Goal: Task Accomplishment & Management: Manage account settings

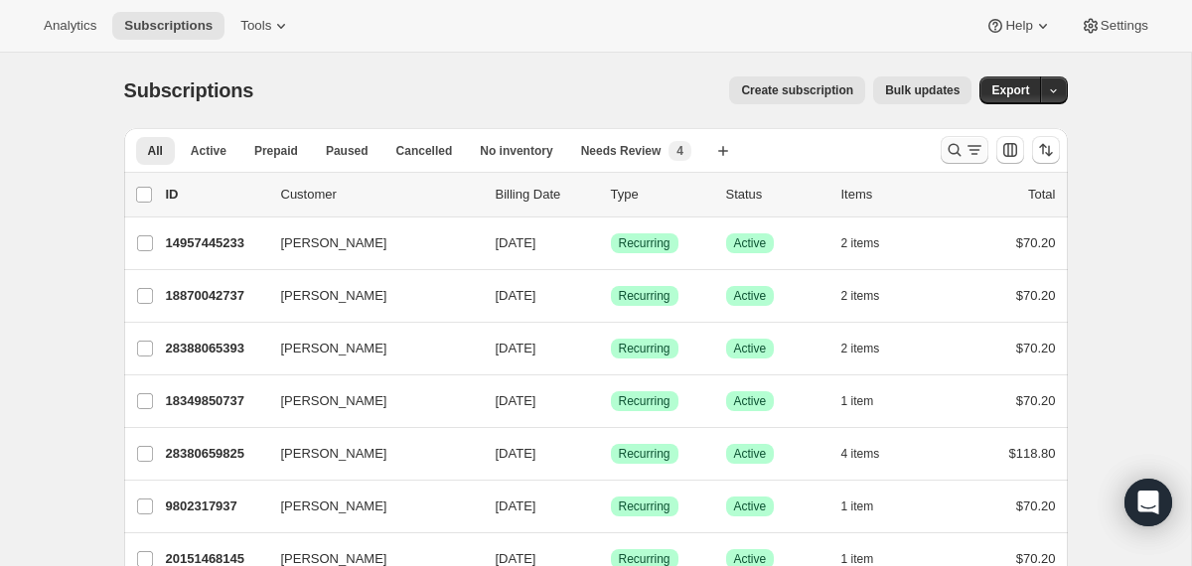
click at [951, 150] on icon "Search and filter results" at bounding box center [954, 150] width 20 height 20
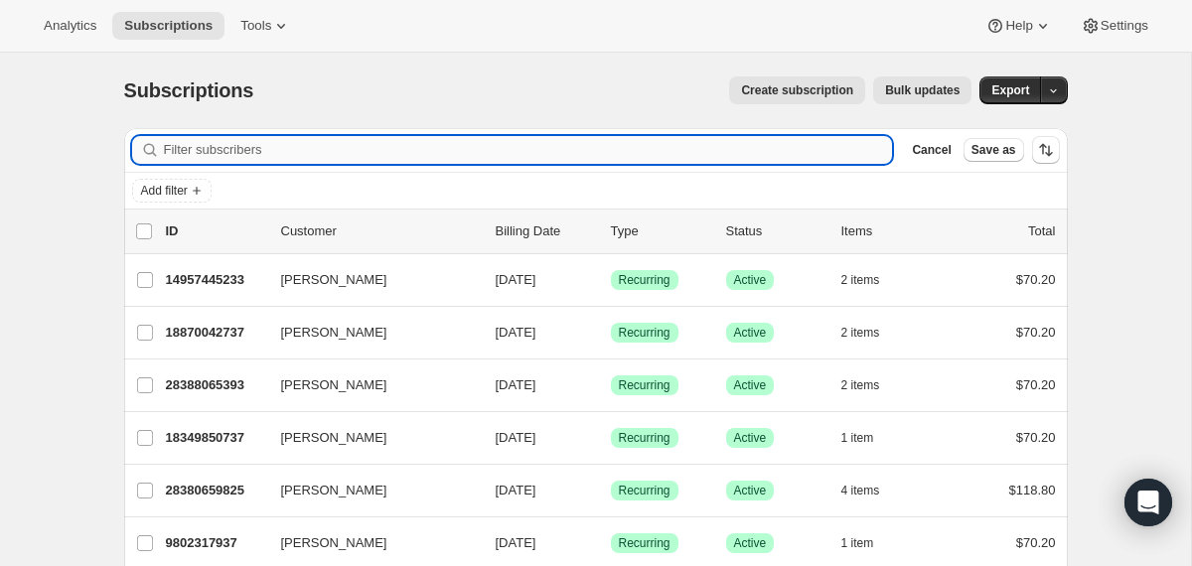
click at [762, 153] on input "Filter subscribers" at bounding box center [528, 150] width 729 height 28
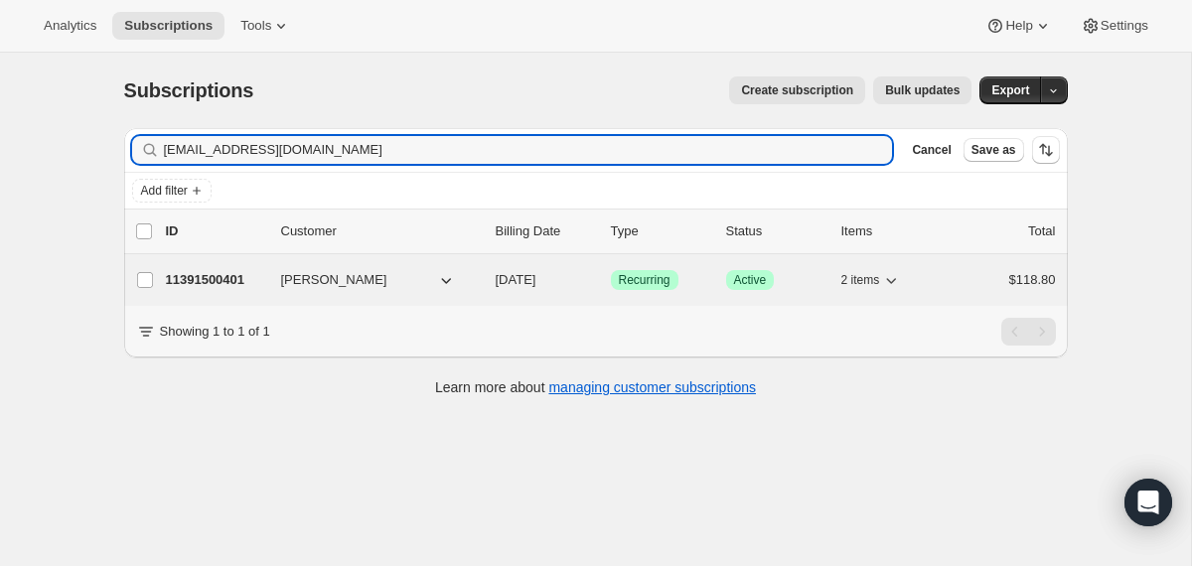
type input "[EMAIL_ADDRESS][DOMAIN_NAME]"
click at [489, 266] on div "11391500401 Sylvia Kreibig 10/18/2025 Success Recurring Success Active 2 items …" at bounding box center [611, 280] width 890 height 28
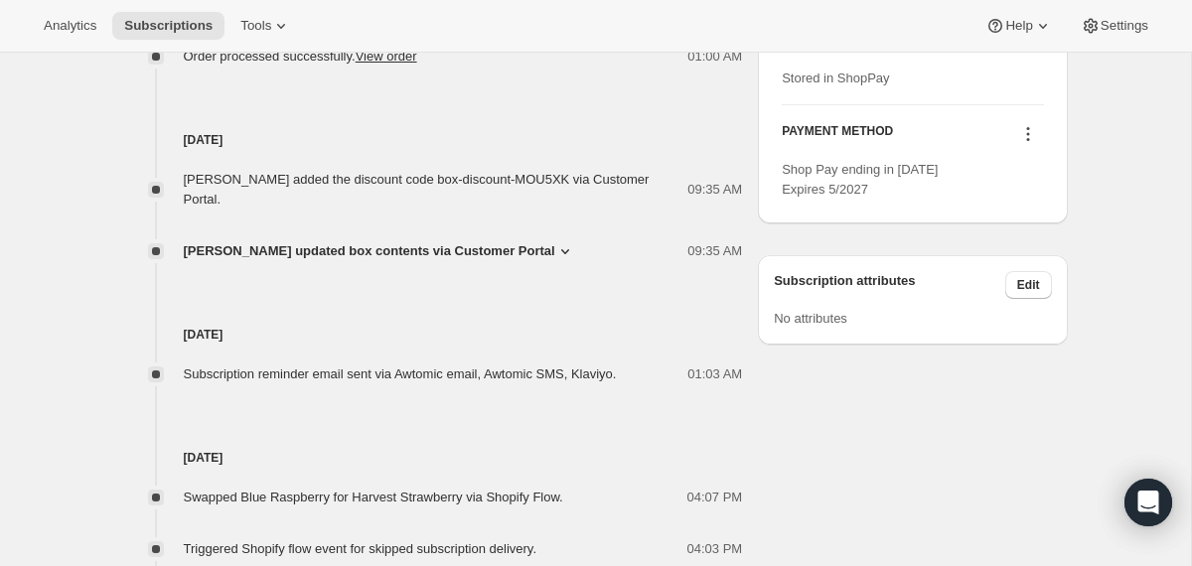
scroll to position [1013, 0]
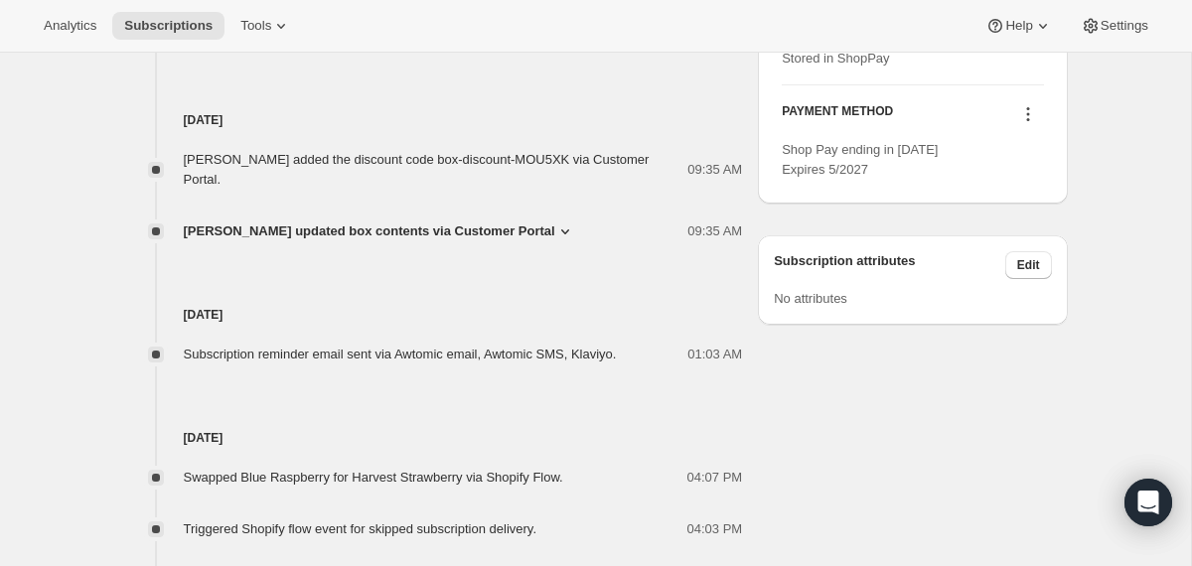
click at [501, 231] on span "[PERSON_NAME] updated box contents via Customer Portal" at bounding box center [369, 231] width 371 height 20
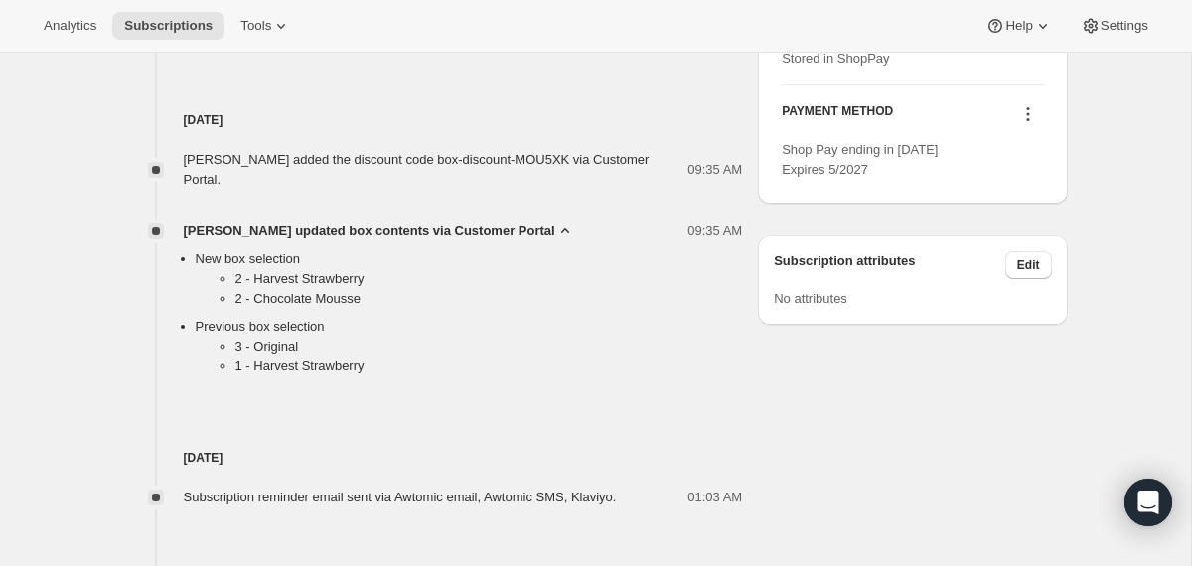
click at [501, 231] on span "[PERSON_NAME] updated box contents via Customer Portal" at bounding box center [369, 231] width 371 height 20
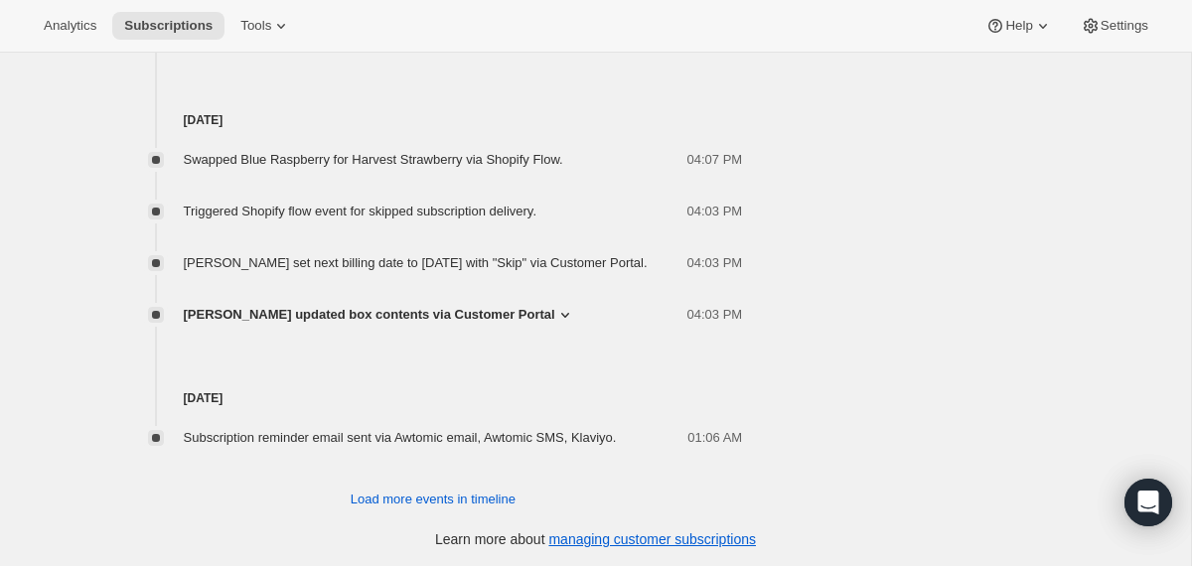
scroll to position [1354, 0]
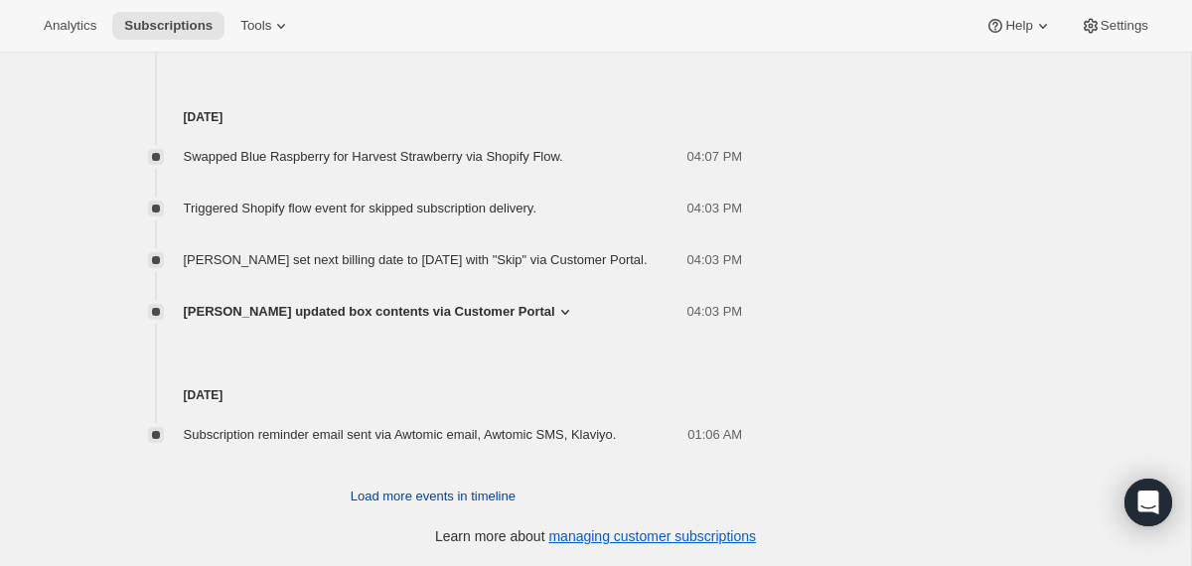
click at [448, 502] on span "Load more events in timeline" at bounding box center [433, 497] width 165 height 20
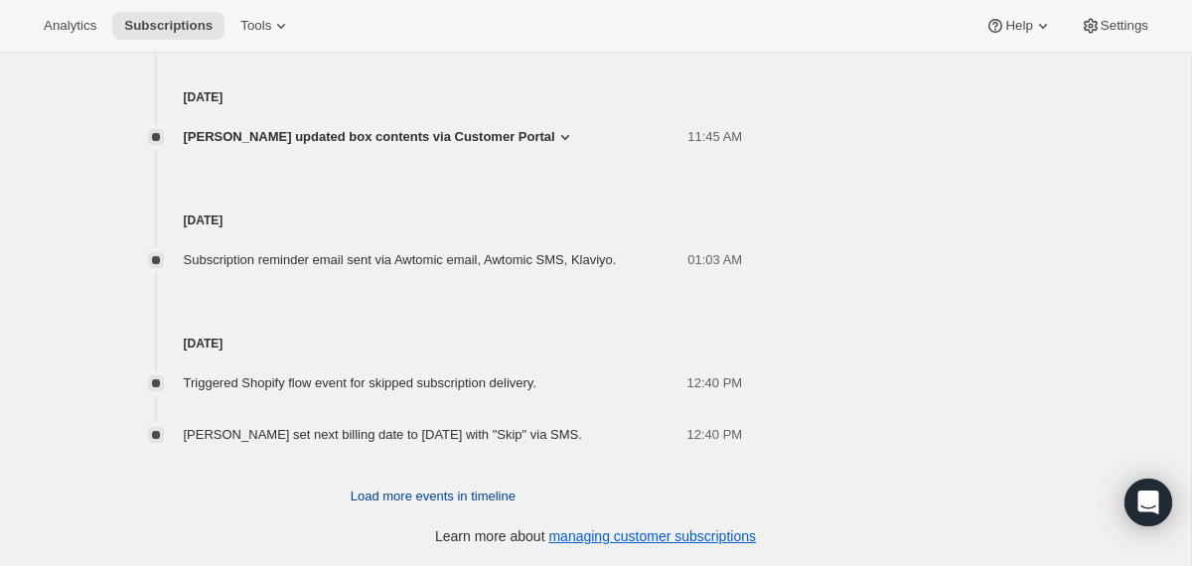
scroll to position [2144, 0]
click at [445, 496] on span "Load more events in timeline" at bounding box center [433, 497] width 165 height 20
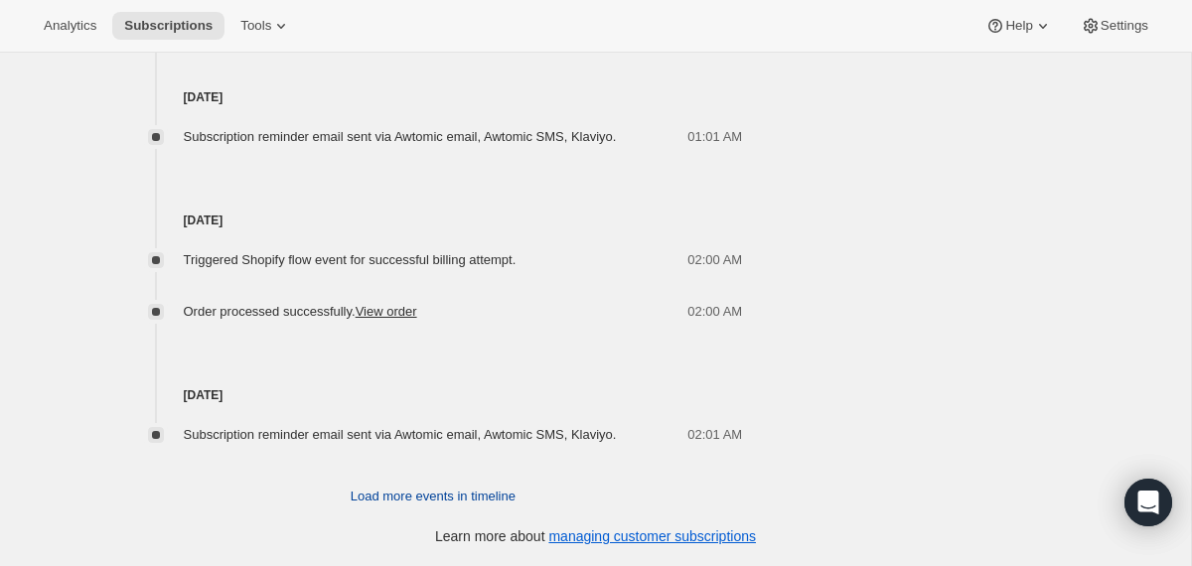
scroll to position [2883, 0]
click at [445, 496] on span "Load more events in timeline" at bounding box center [433, 497] width 165 height 20
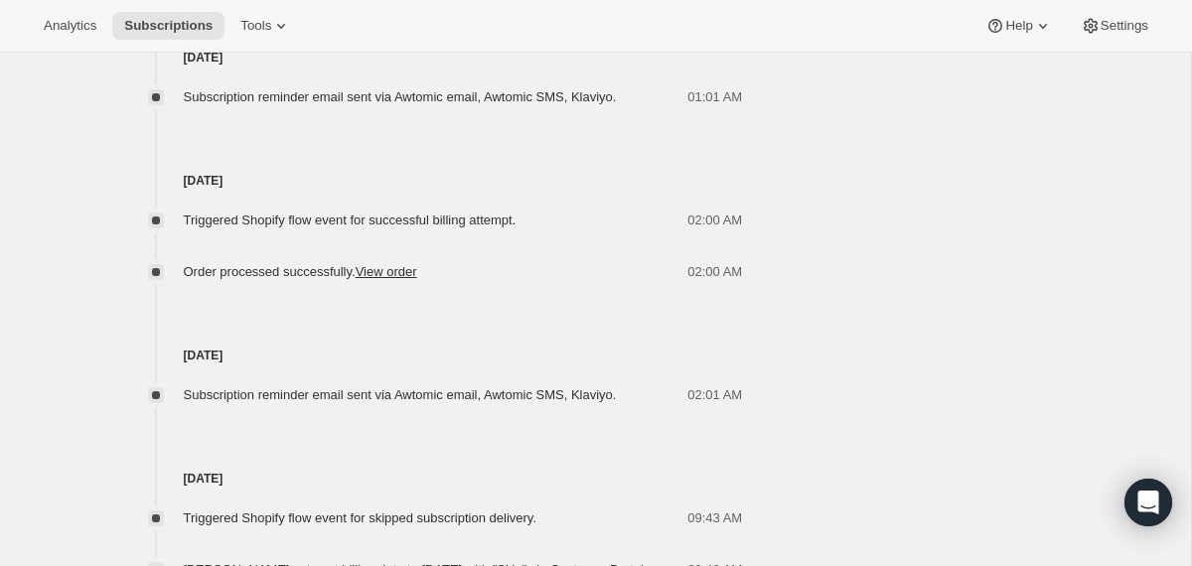
scroll to position [3693, 0]
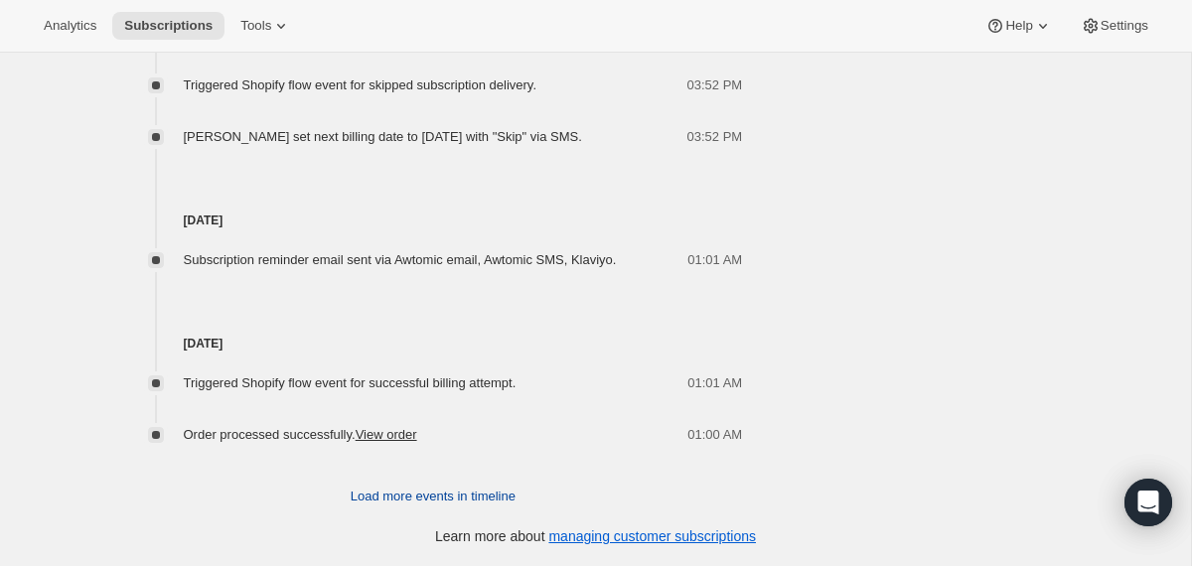
click at [430, 499] on span "Load more events in timeline" at bounding box center [433, 497] width 165 height 20
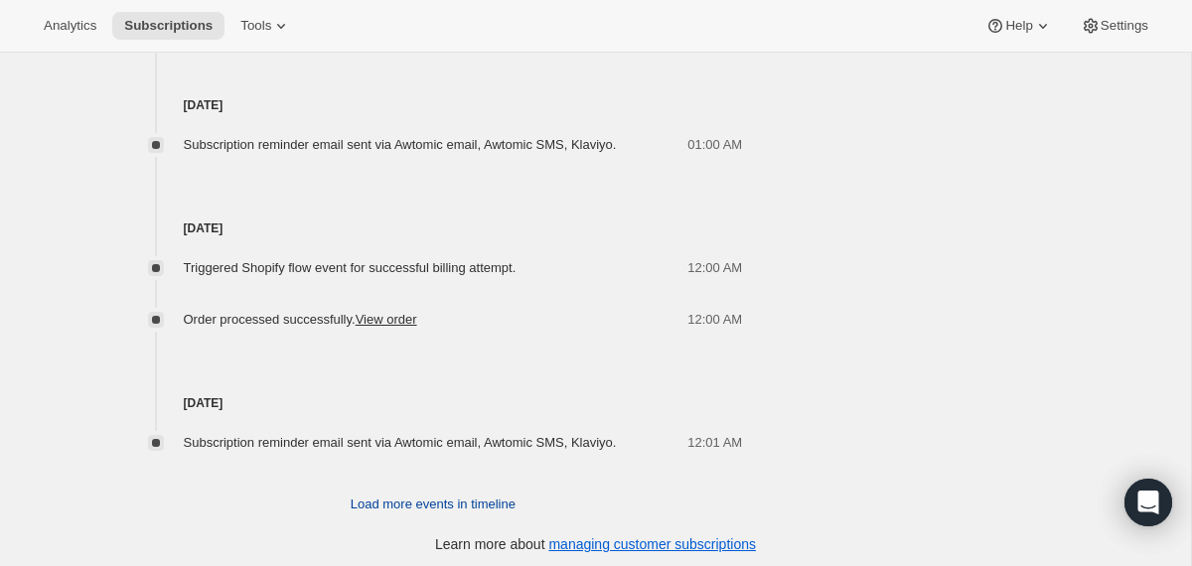
scroll to position [4432, 0]
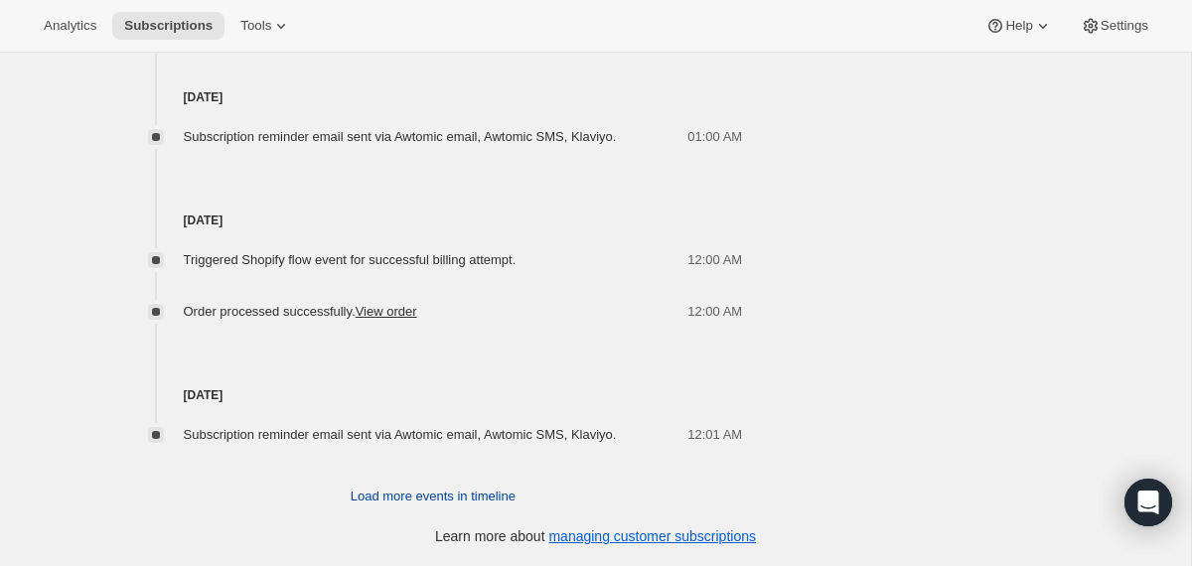
click at [430, 496] on span "Load more events in timeline" at bounding box center [433, 497] width 165 height 20
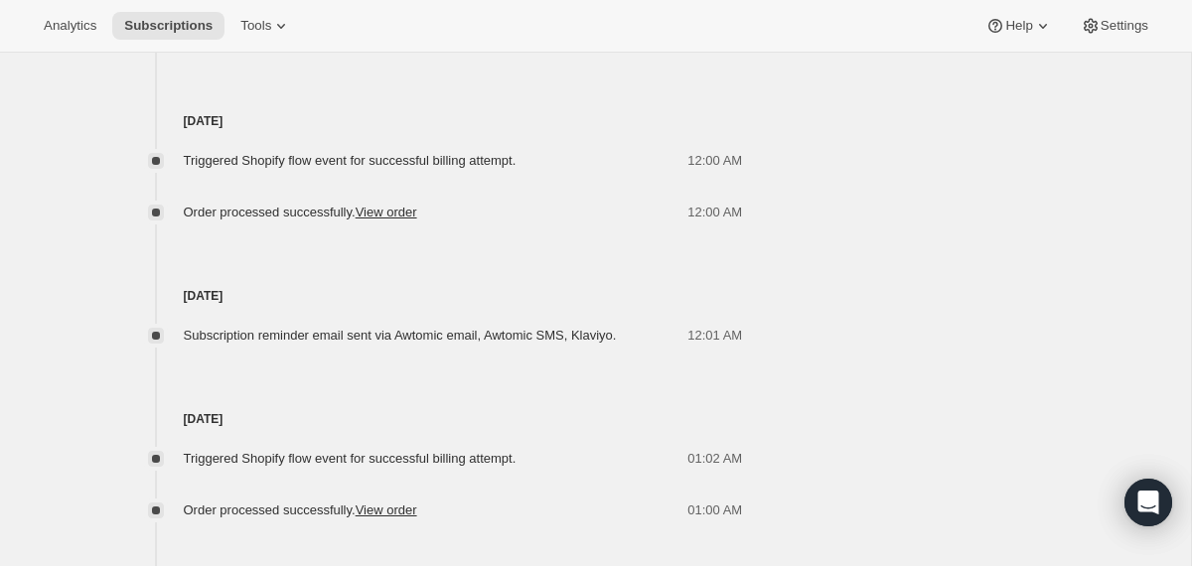
scroll to position [5203, 0]
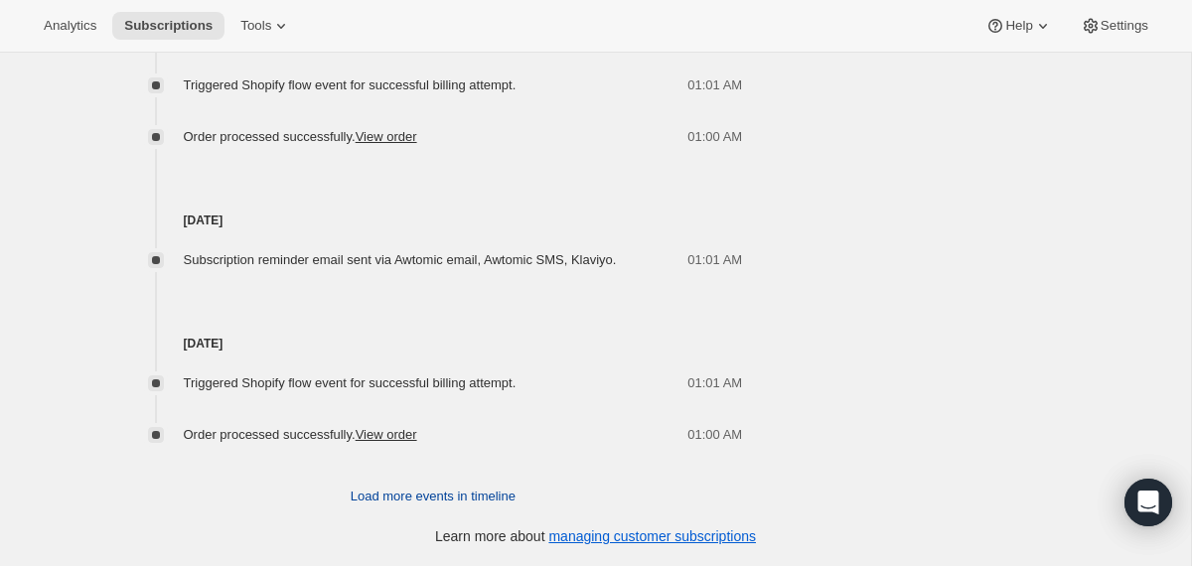
click at [432, 498] on span "Load more events in timeline" at bounding box center [433, 497] width 165 height 20
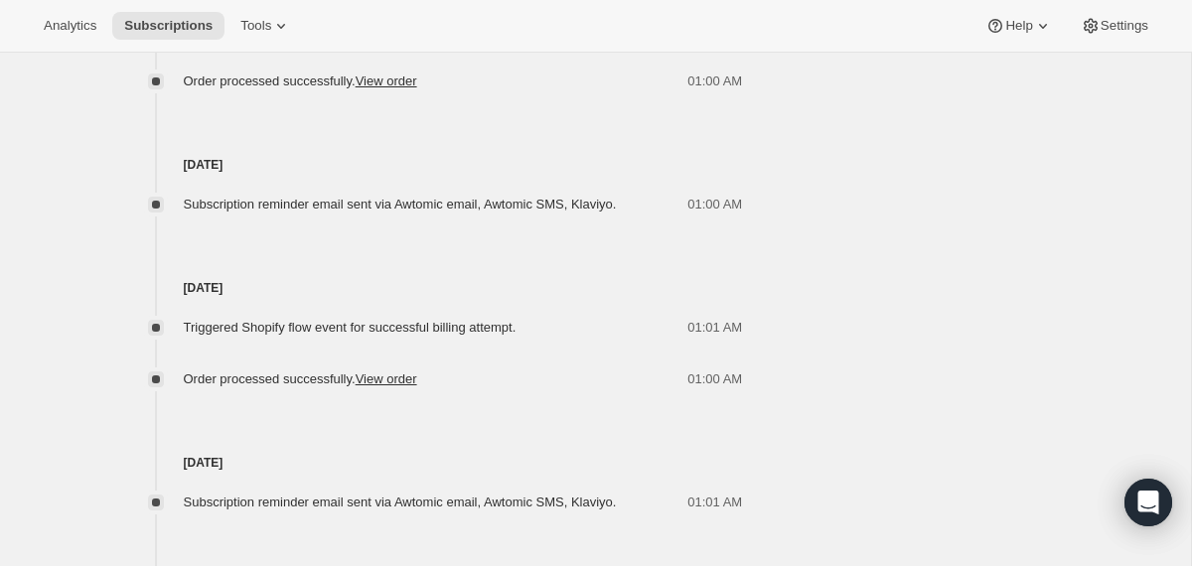
scroll to position [5921, 0]
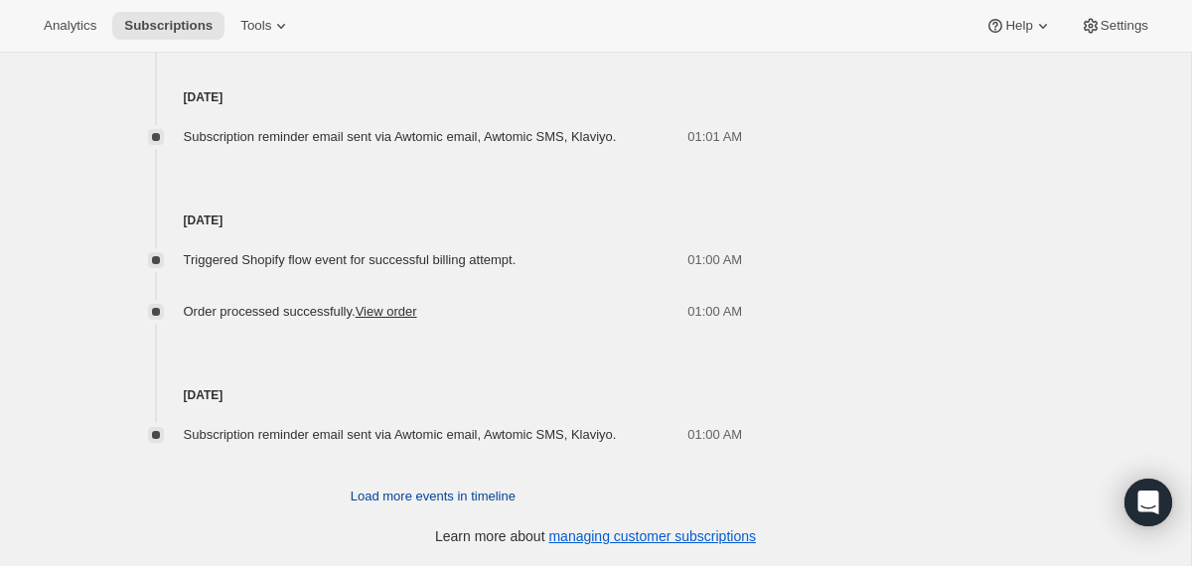
click at [429, 487] on span "Load more events in timeline" at bounding box center [433, 497] width 165 height 20
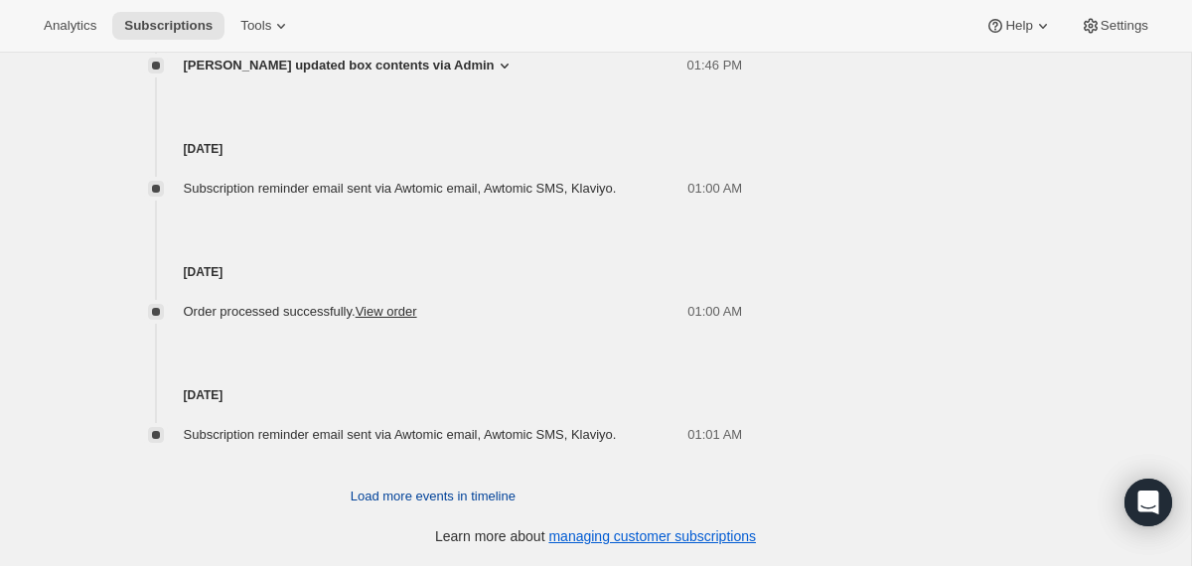
scroll to position [6609, 0]
click at [430, 502] on span "Load more events in timeline" at bounding box center [433, 497] width 165 height 20
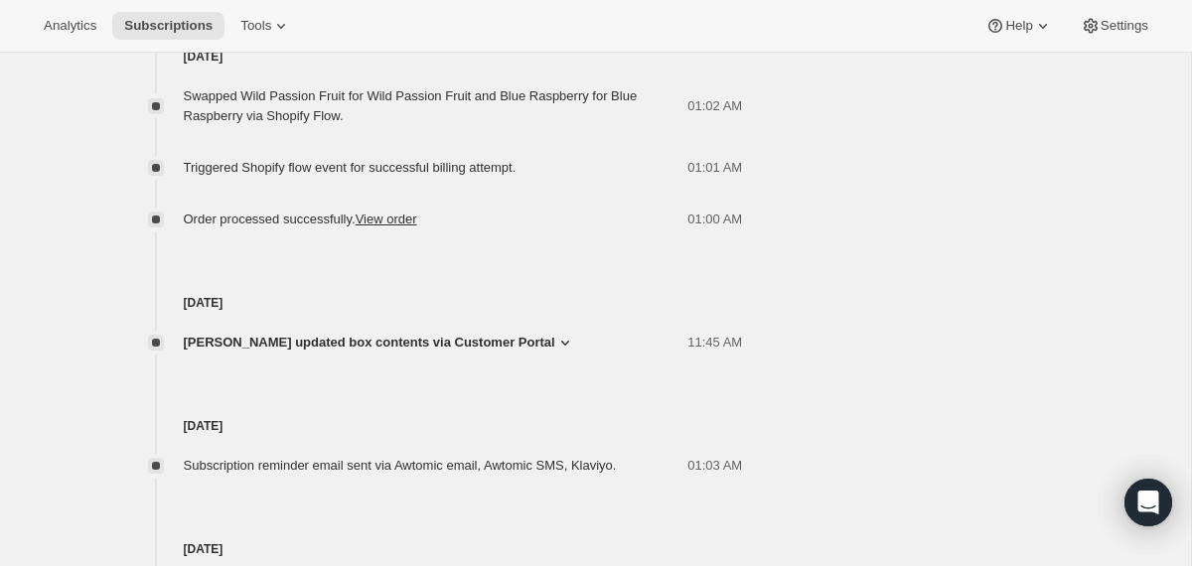
scroll to position [1898, 0]
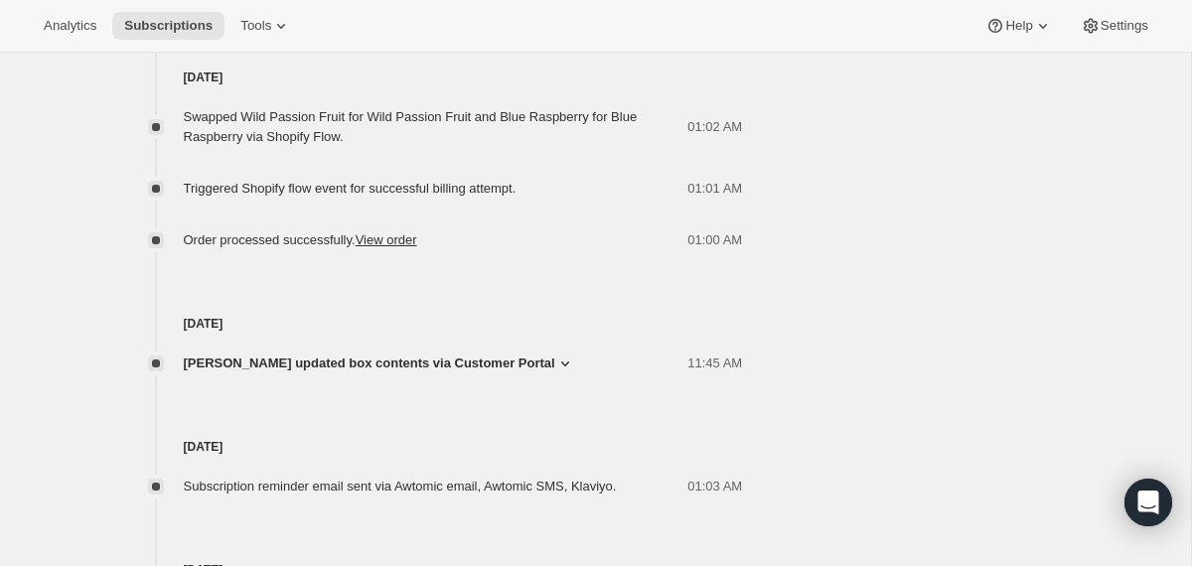
click at [424, 373] on span "[PERSON_NAME] updated box contents via Customer Portal" at bounding box center [369, 364] width 371 height 20
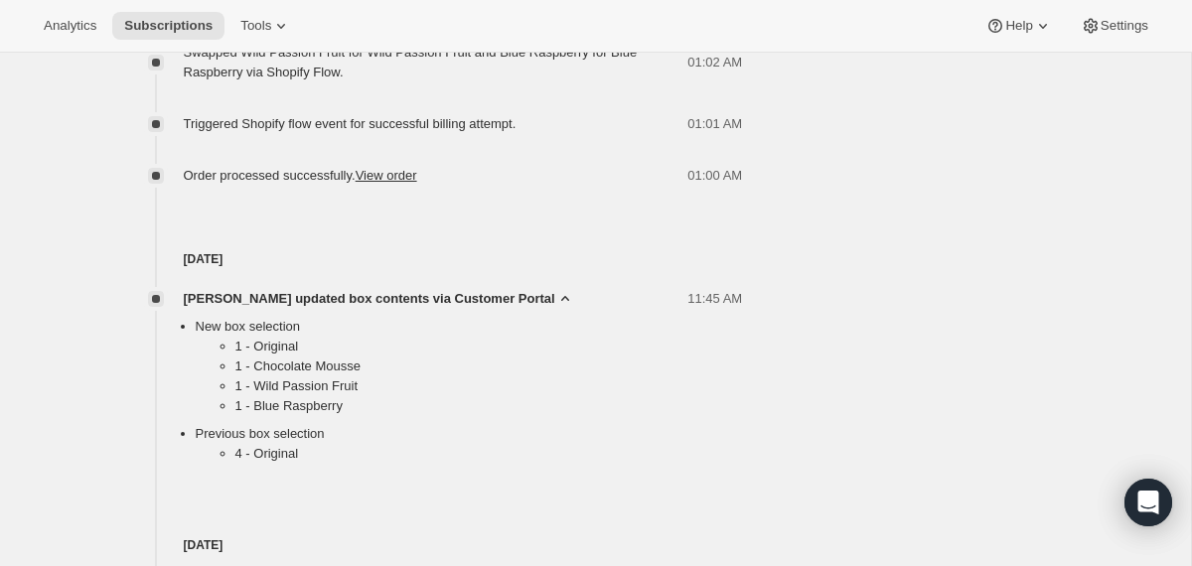
scroll to position [1979, 0]
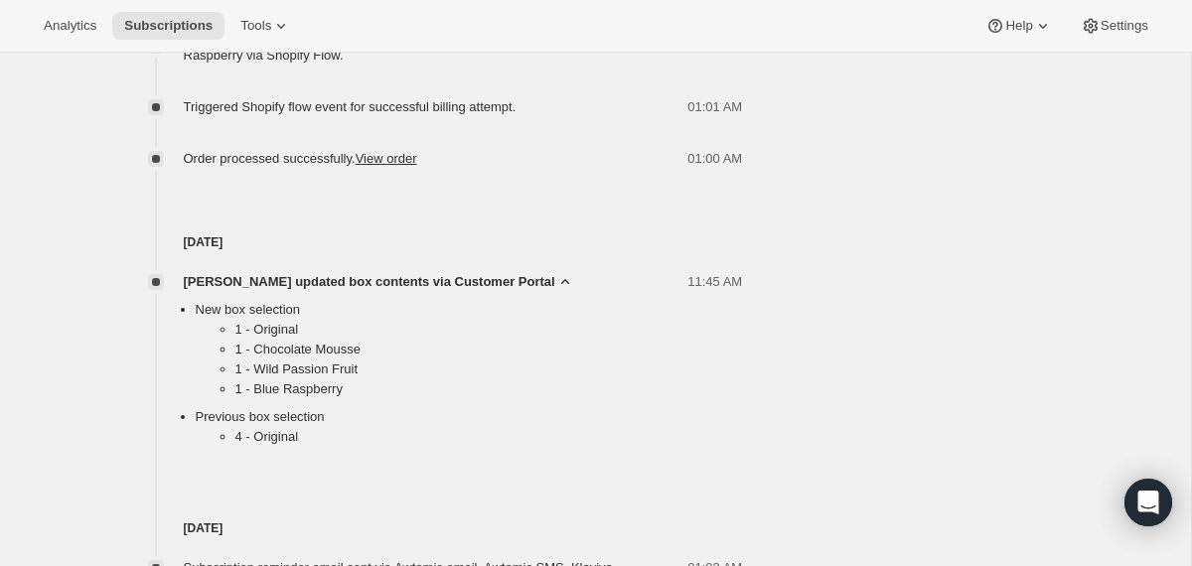
click at [366, 292] on span "[PERSON_NAME] updated box contents via Customer Portal" at bounding box center [369, 282] width 371 height 20
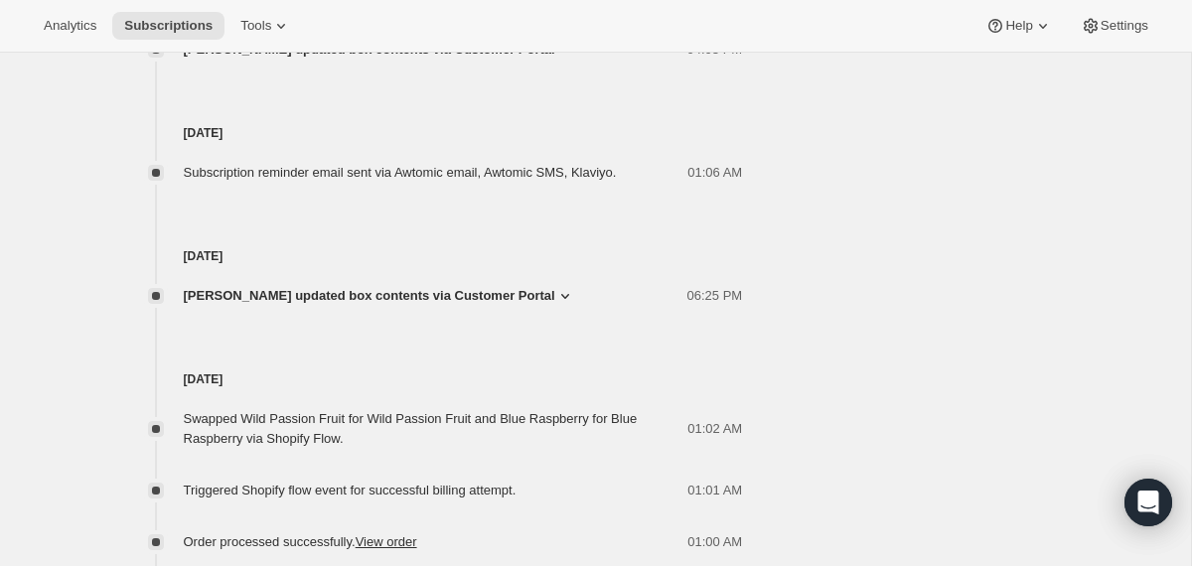
scroll to position [1595, 0]
click at [366, 307] on span "[PERSON_NAME] updated box contents via Customer Portal" at bounding box center [369, 297] width 371 height 20
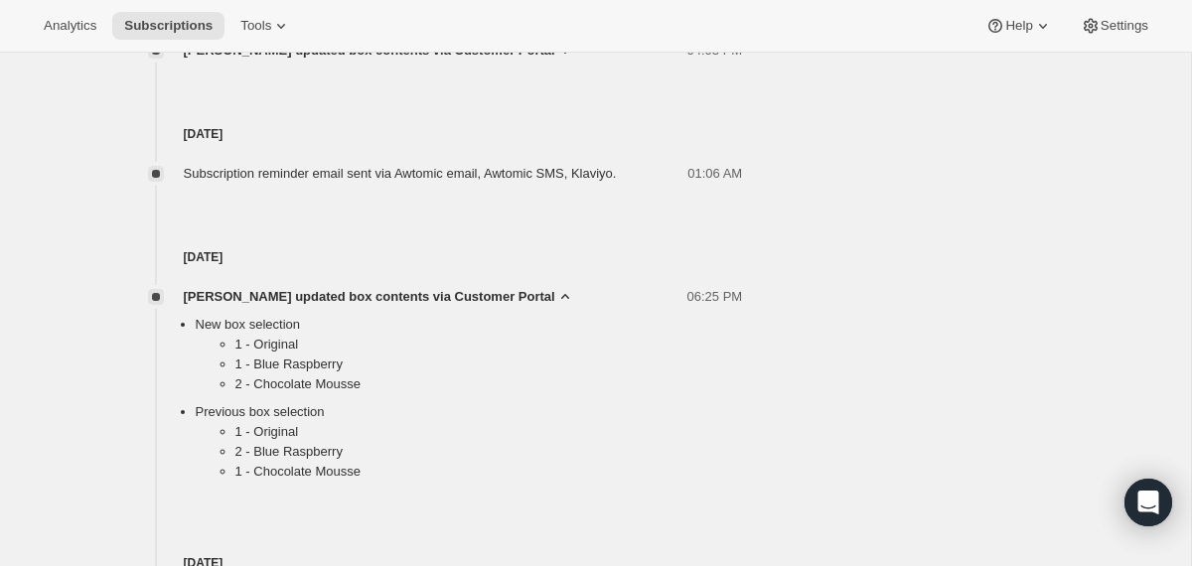
click at [366, 307] on span "[PERSON_NAME] updated box contents via Customer Portal" at bounding box center [369, 297] width 371 height 20
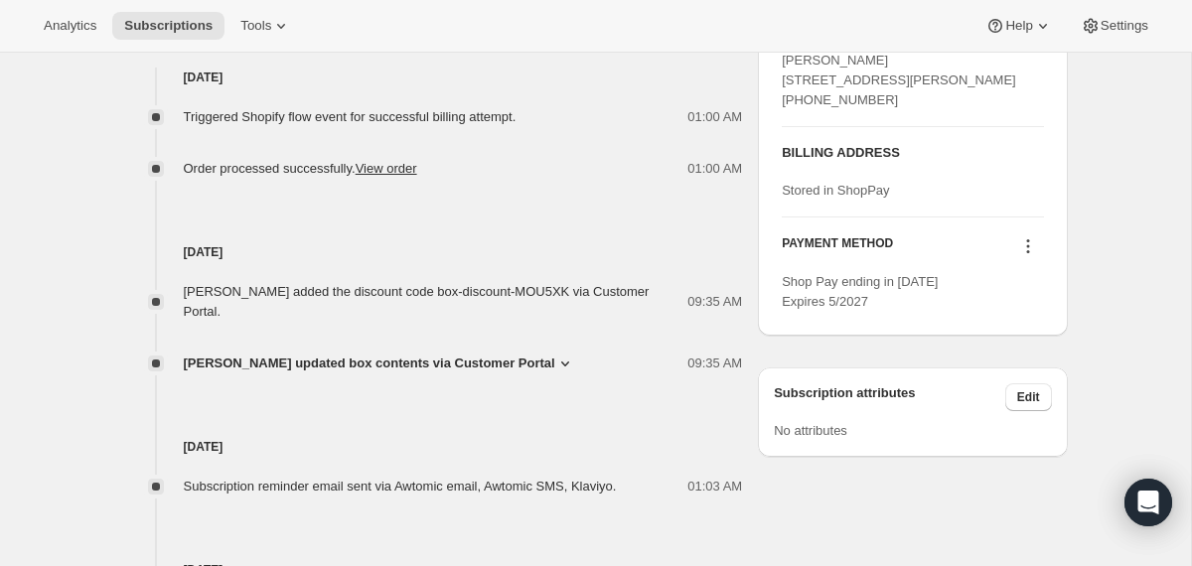
scroll to position [901, 0]
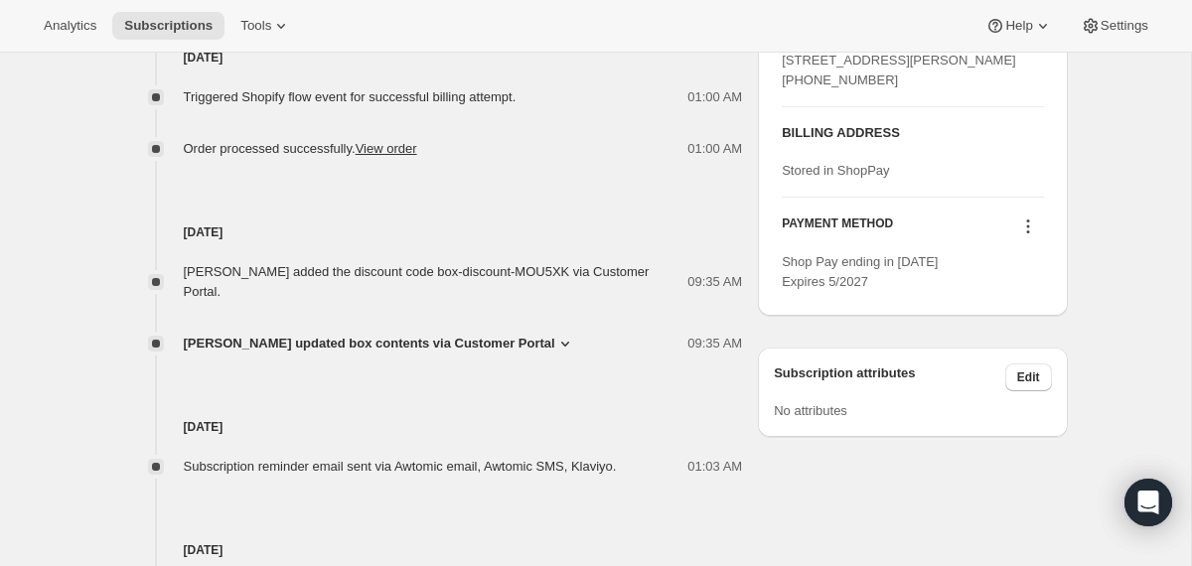
click at [365, 349] on span "[PERSON_NAME] updated box contents via Customer Portal" at bounding box center [369, 344] width 371 height 20
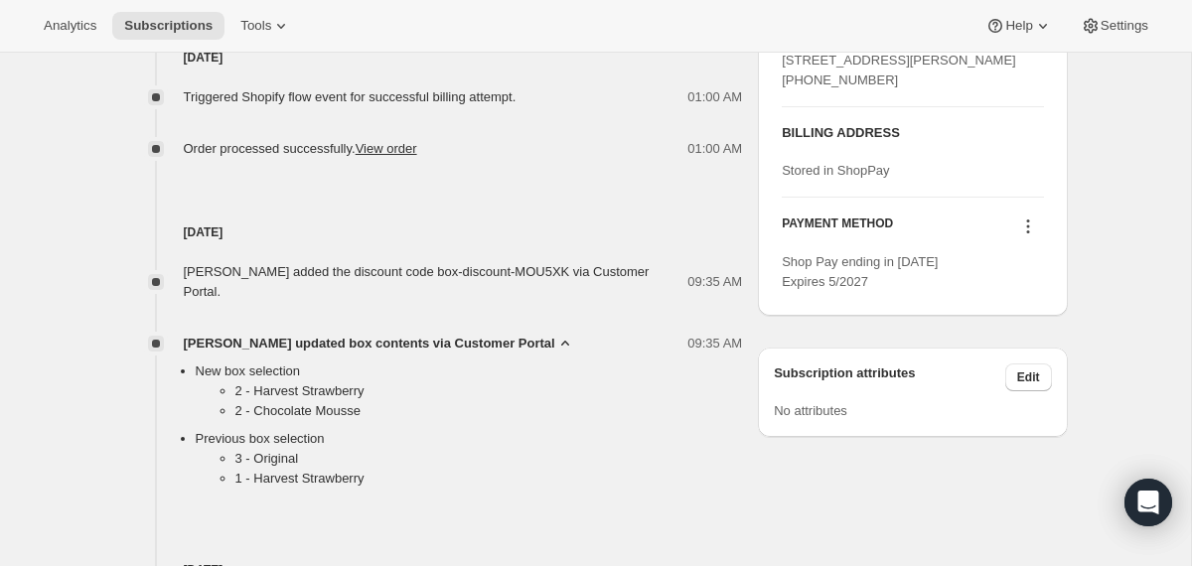
click at [365, 350] on span "[PERSON_NAME] updated box contents via Customer Portal" at bounding box center [369, 344] width 371 height 20
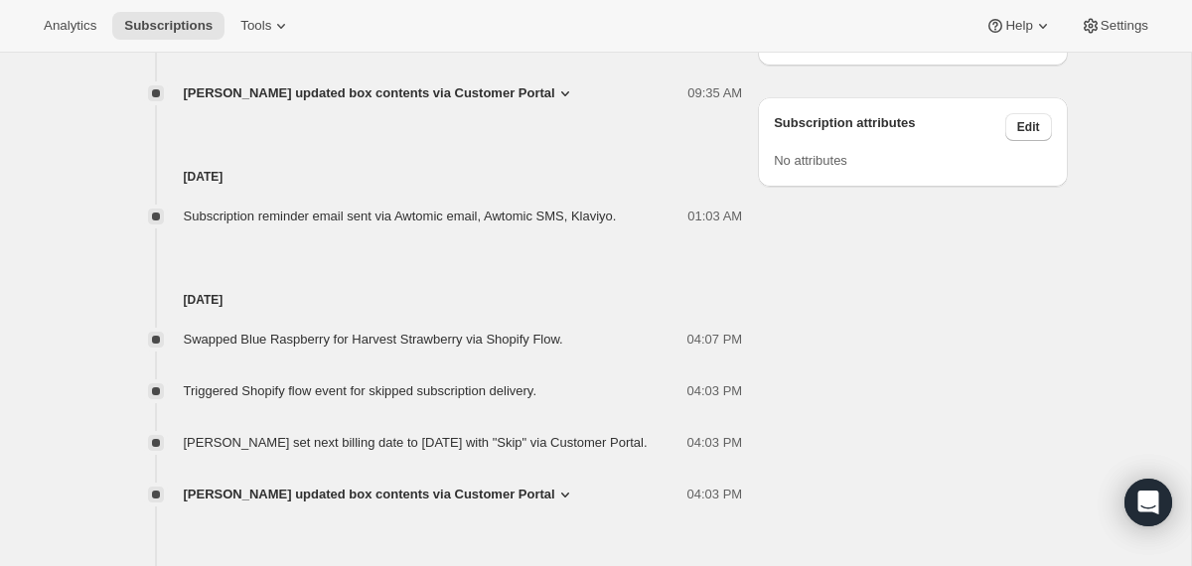
scroll to position [1171, 0]
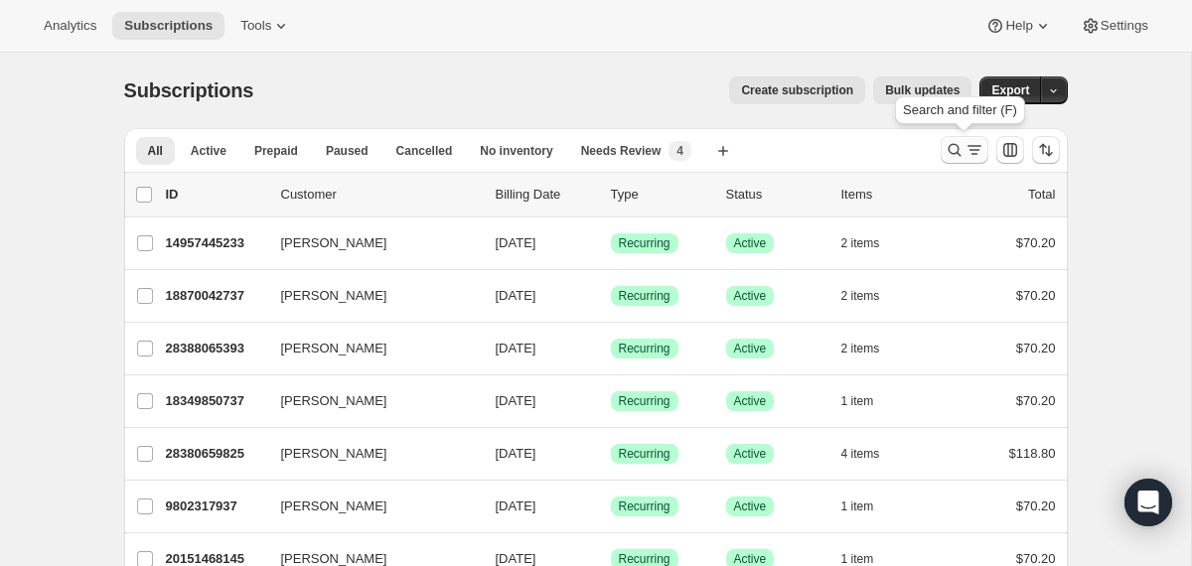
click at [956, 144] on icon "Search and filter results" at bounding box center [954, 150] width 20 height 20
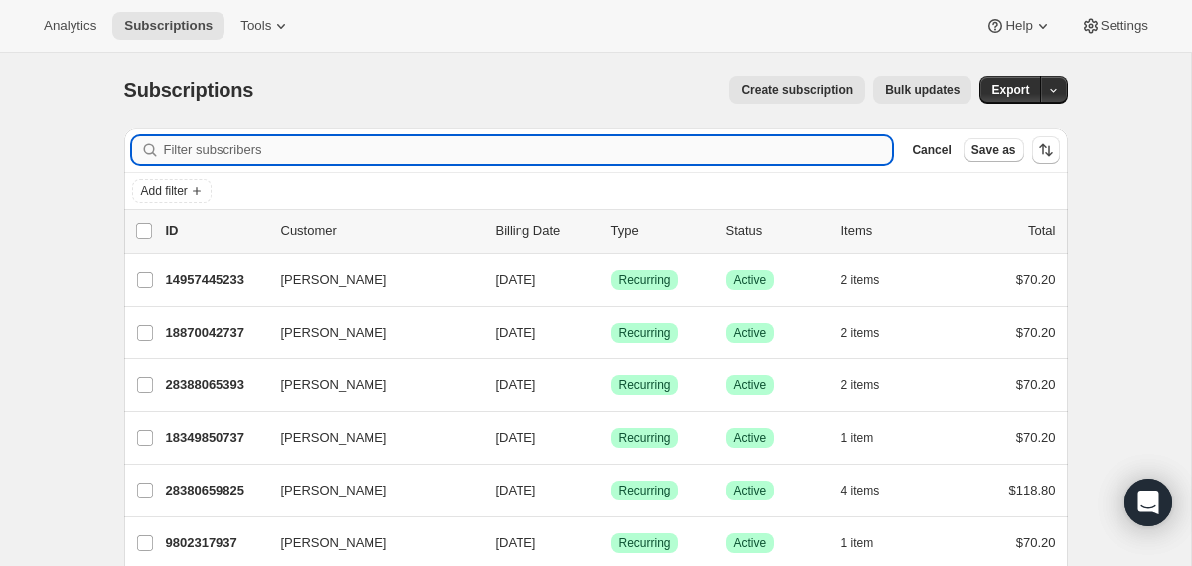
click at [737, 148] on input "Filter subscribers" at bounding box center [528, 150] width 729 height 28
click at [737, 144] on input "Filter subscribers" at bounding box center [528, 150] width 729 height 28
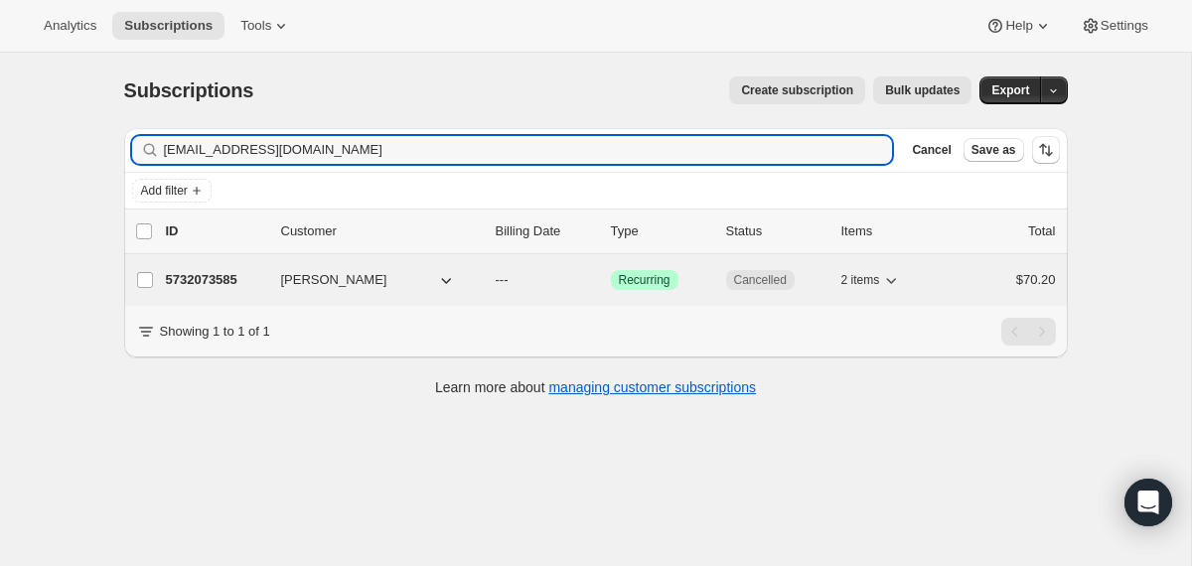
type input "kuykennr@gmail.com"
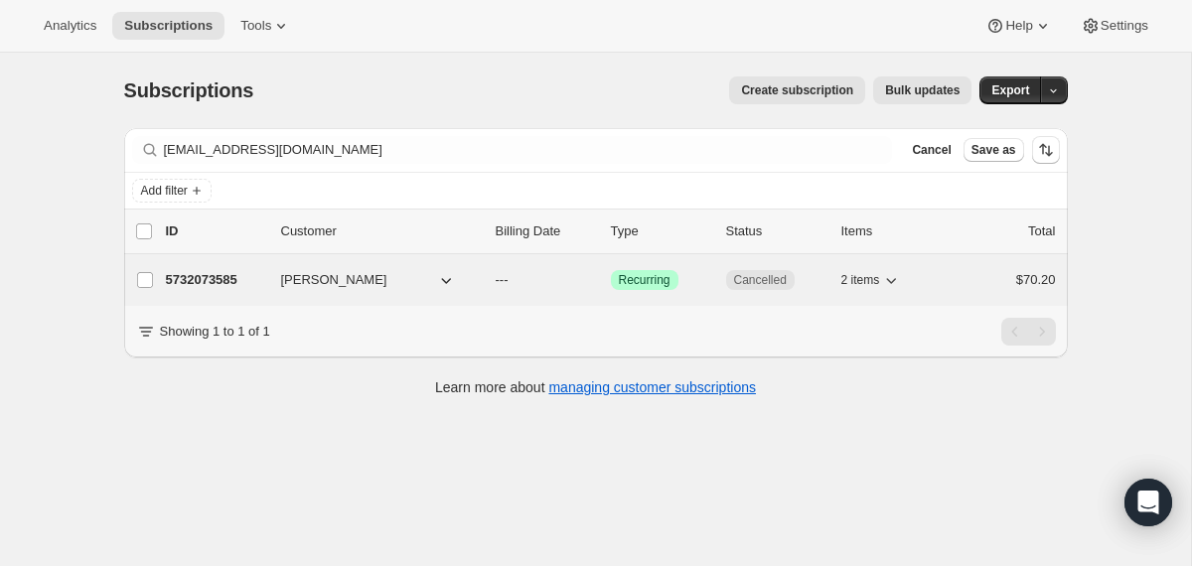
click at [498, 293] on div "5732073585 Nichole Kuykendall --- Success Recurring Cancelled 2 items $70.20" at bounding box center [611, 280] width 890 height 28
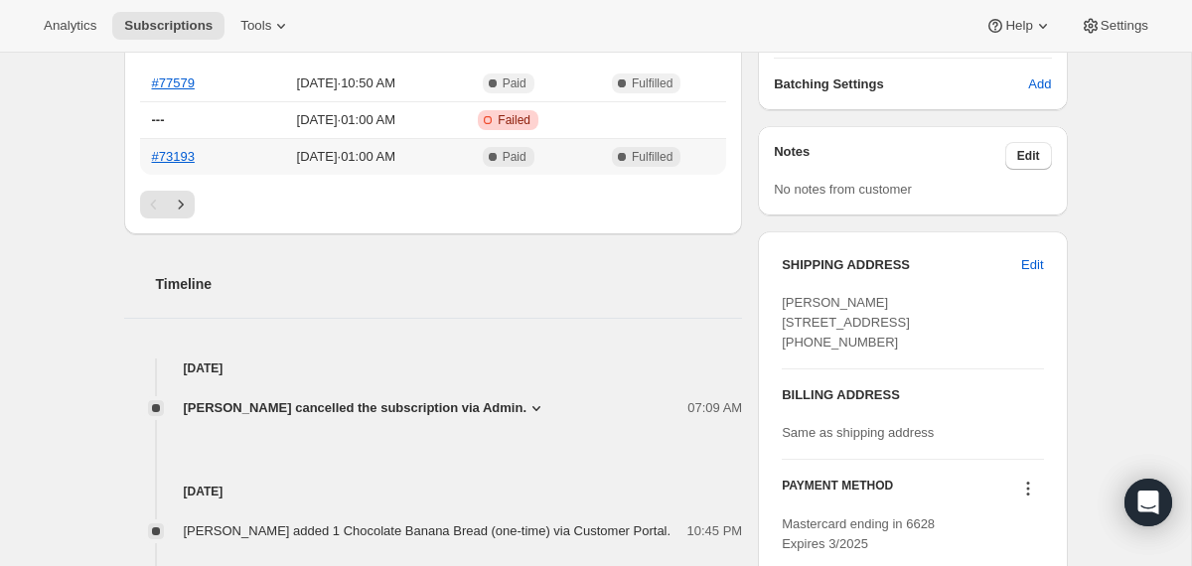
scroll to position [588, 0]
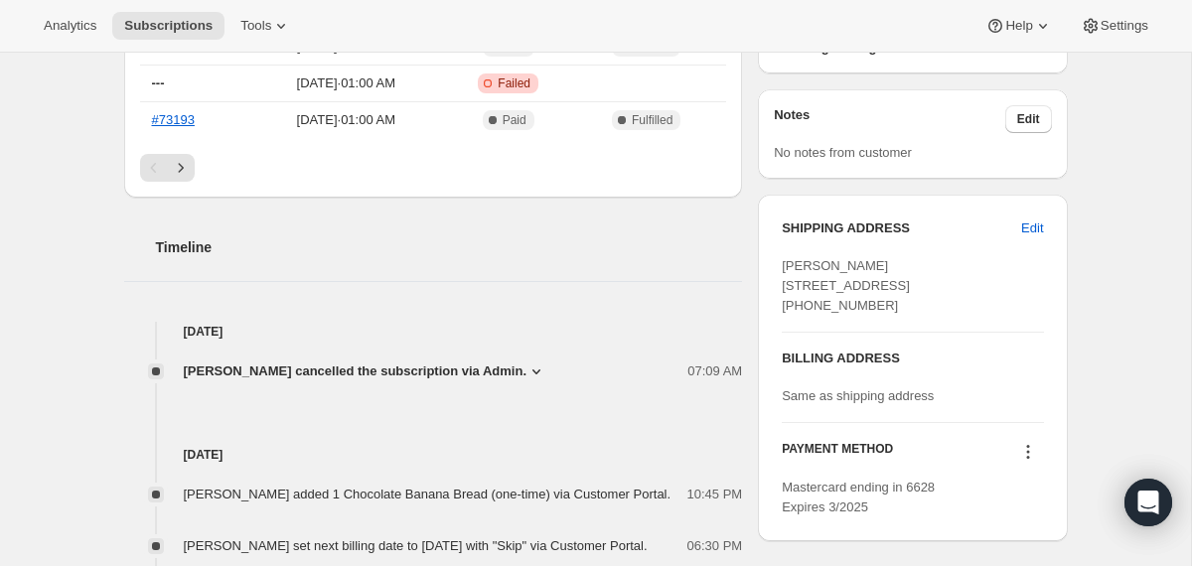
click at [371, 375] on span "Jared Foley cancelled the subscription via Admin." at bounding box center [356, 371] width 344 height 20
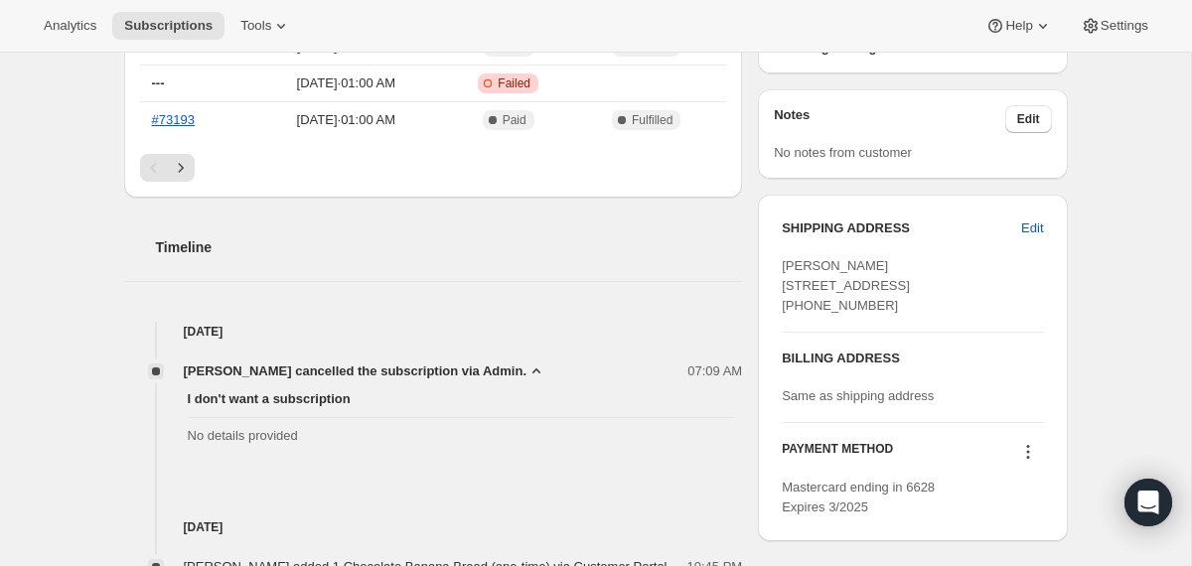
scroll to position [0, 0]
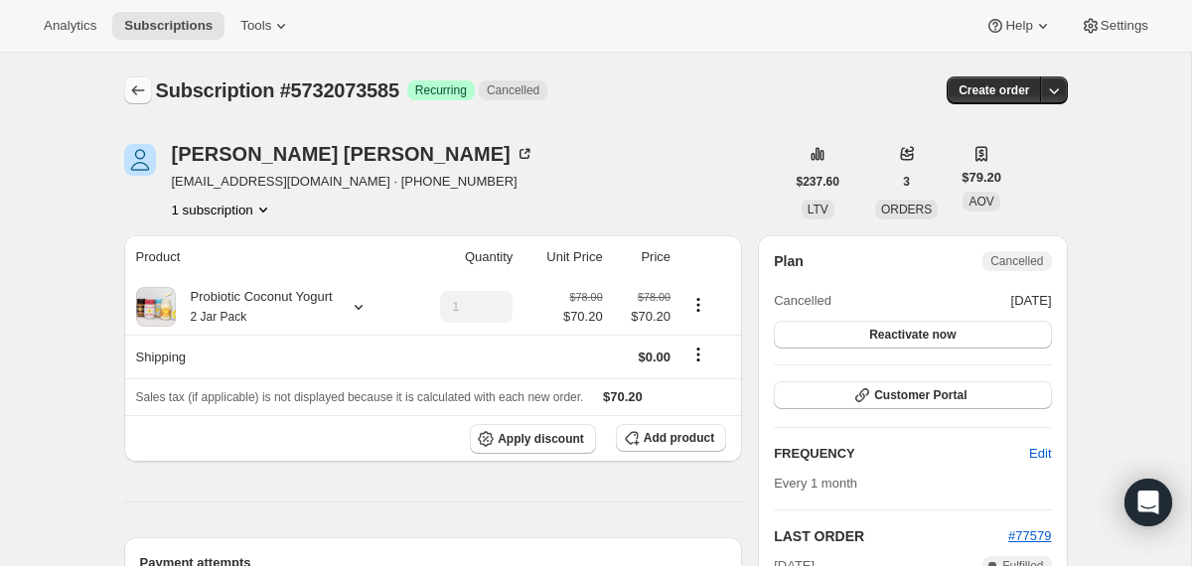
click at [142, 86] on icon "Subscriptions" at bounding box center [138, 90] width 20 height 20
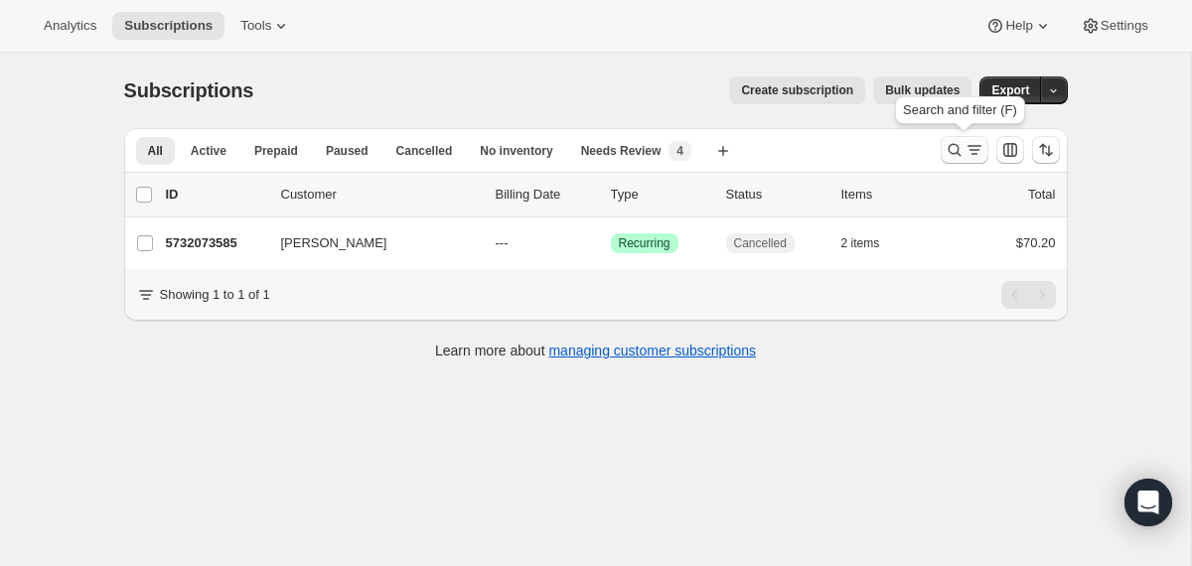
click at [947, 152] on icon "Search and filter results" at bounding box center [954, 150] width 20 height 20
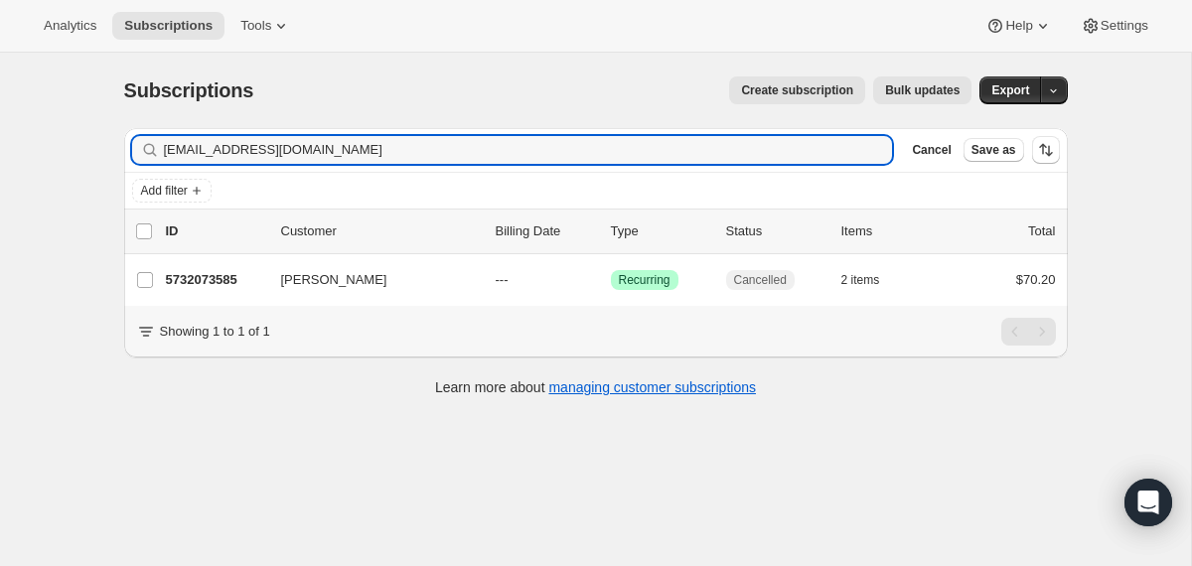
click at [698, 165] on div "Filter subscribers kuykennr@gmail.com Clear Cancel Save as" at bounding box center [595, 150] width 943 height 44
click at [698, 156] on input "kuykennr@gmail.com" at bounding box center [510, 150] width 693 height 28
paste input "pbuller725"
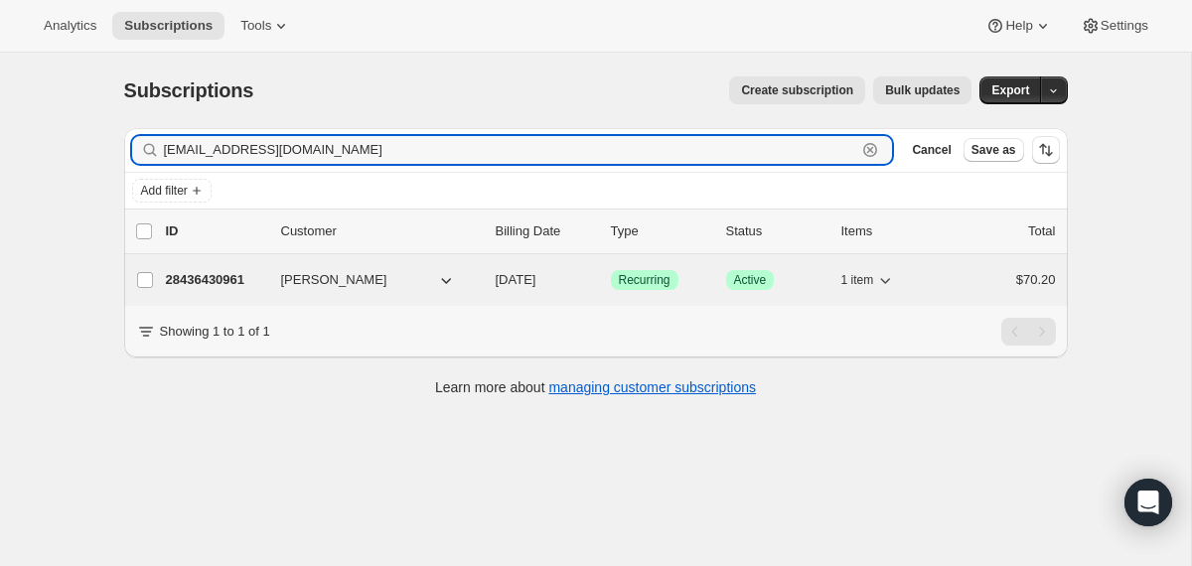
type input "pbuller725@gmail.com"
click at [482, 278] on div "28436430961 Polly Buller 09/25/2025 Success Recurring Success Active 1 item $70…" at bounding box center [611, 280] width 890 height 28
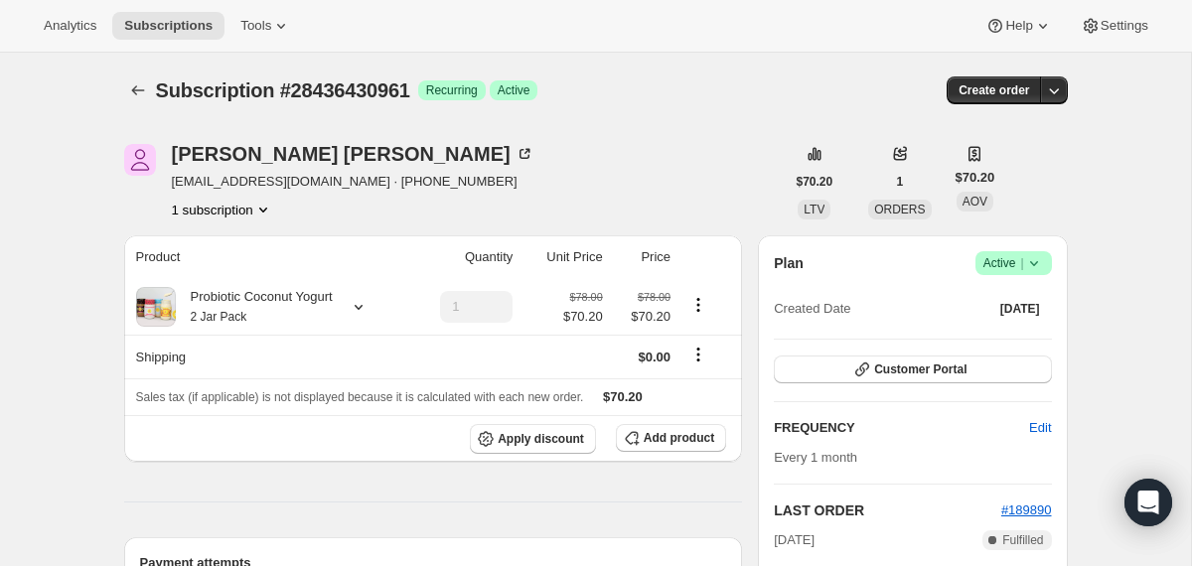
click at [1040, 262] on icon at bounding box center [1034, 263] width 20 height 20
click at [1006, 339] on span "Cancel subscription" at bounding box center [1005, 336] width 112 height 15
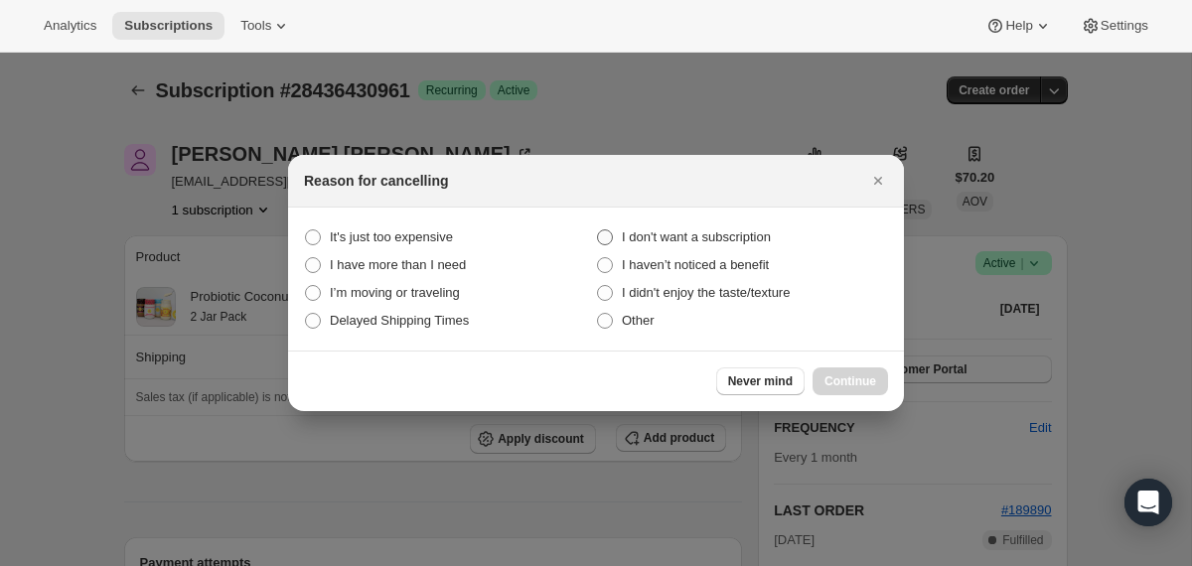
click at [763, 230] on span "I don't want a subscription" at bounding box center [696, 236] width 149 height 15
click at [598, 230] on subscription "I don't want a subscription" at bounding box center [597, 229] width 1 height 1
radio subscription "true"
click at [738, 285] on span "I didn't enjoy the taste/texture" at bounding box center [706, 292] width 168 height 15
click at [598, 285] on taste\/texture "I didn't enjoy the taste/texture" at bounding box center [597, 285] width 1 height 1
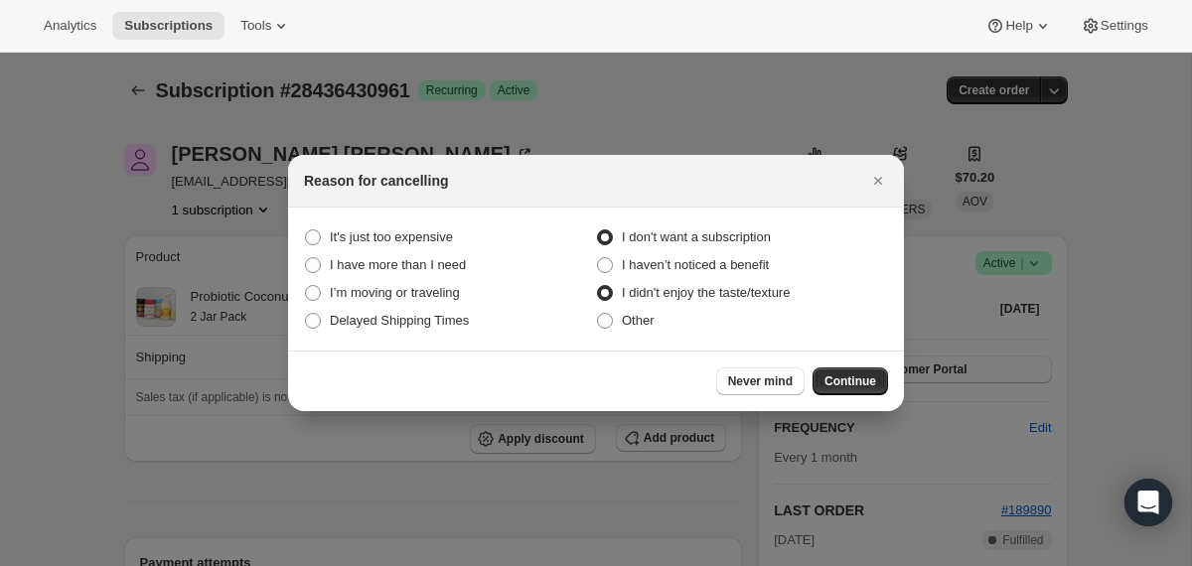
radio taste\/texture "true"
radio subscription "false"
click at [844, 380] on span "Continue" at bounding box center [850, 381] width 52 height 16
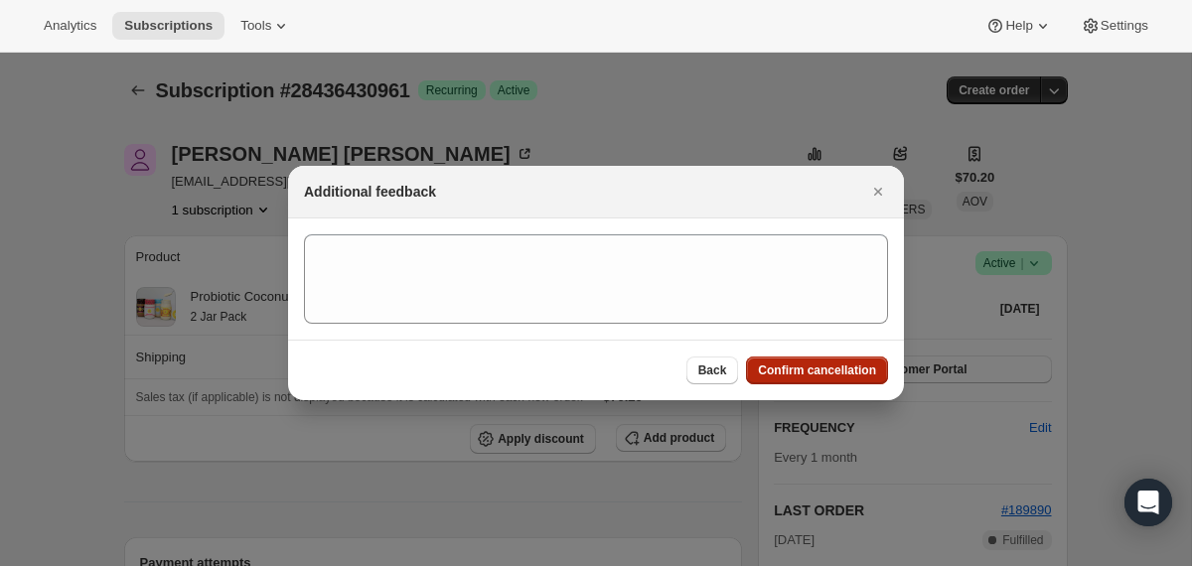
click at [843, 377] on button "Confirm cancellation" at bounding box center [817, 371] width 142 height 28
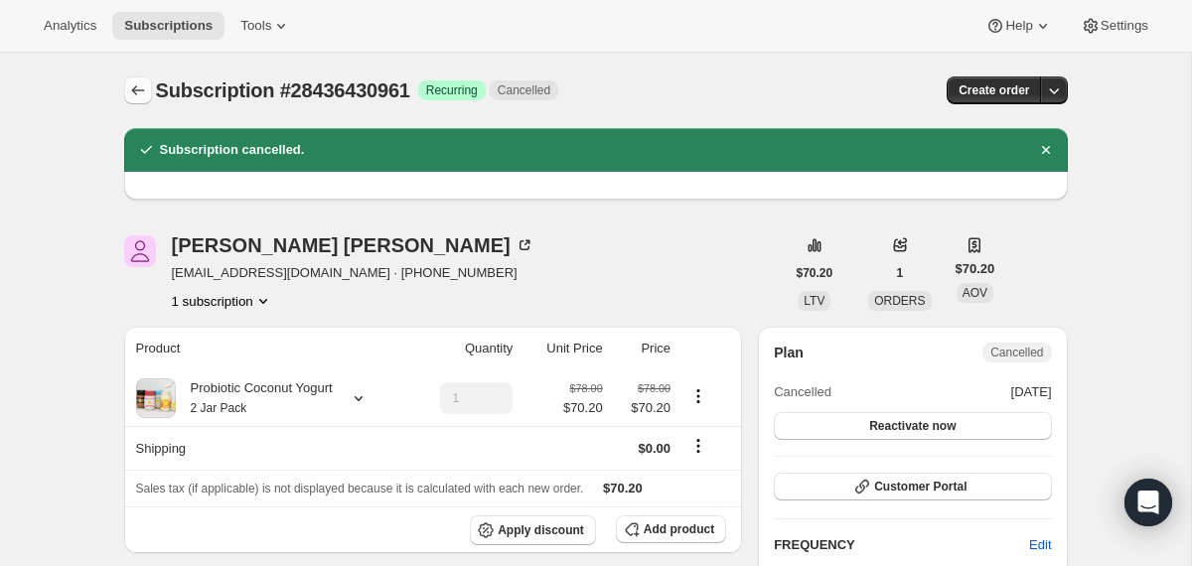
click at [135, 96] on icon "Subscriptions" at bounding box center [138, 90] width 20 height 20
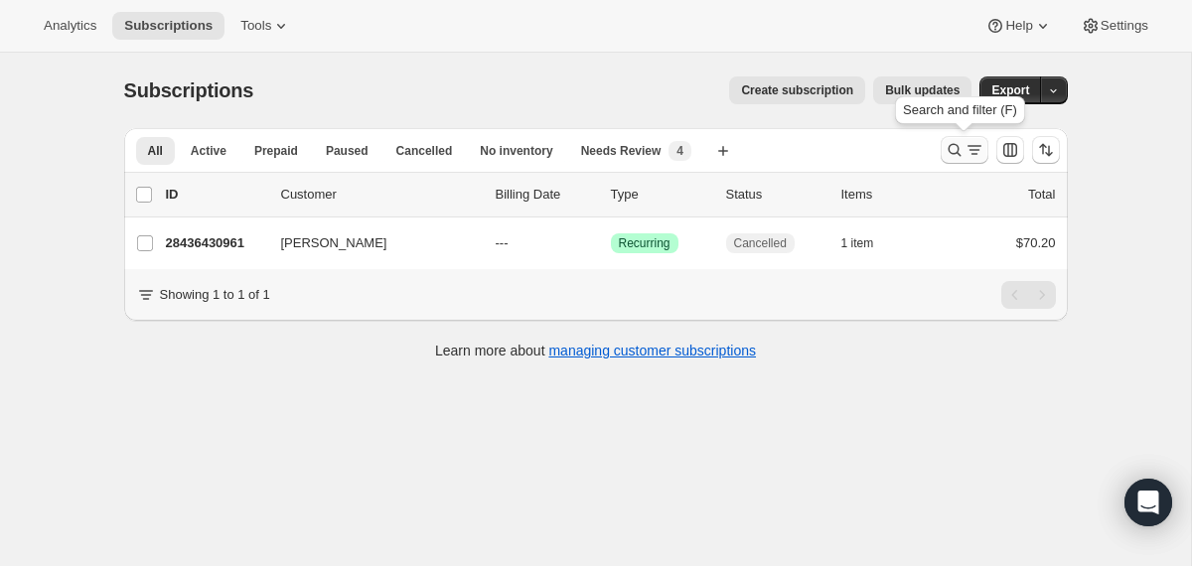
click at [942, 158] on button "Search and filter results" at bounding box center [964, 150] width 48 height 28
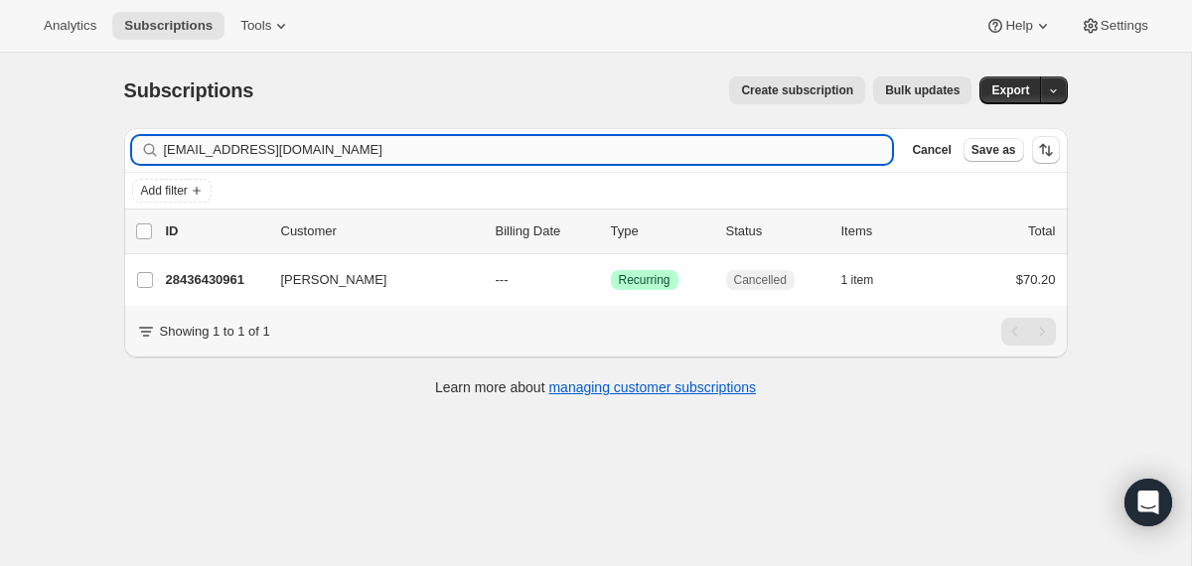
click at [672, 156] on input "pbuller725@gmail.com" at bounding box center [528, 150] width 729 height 28
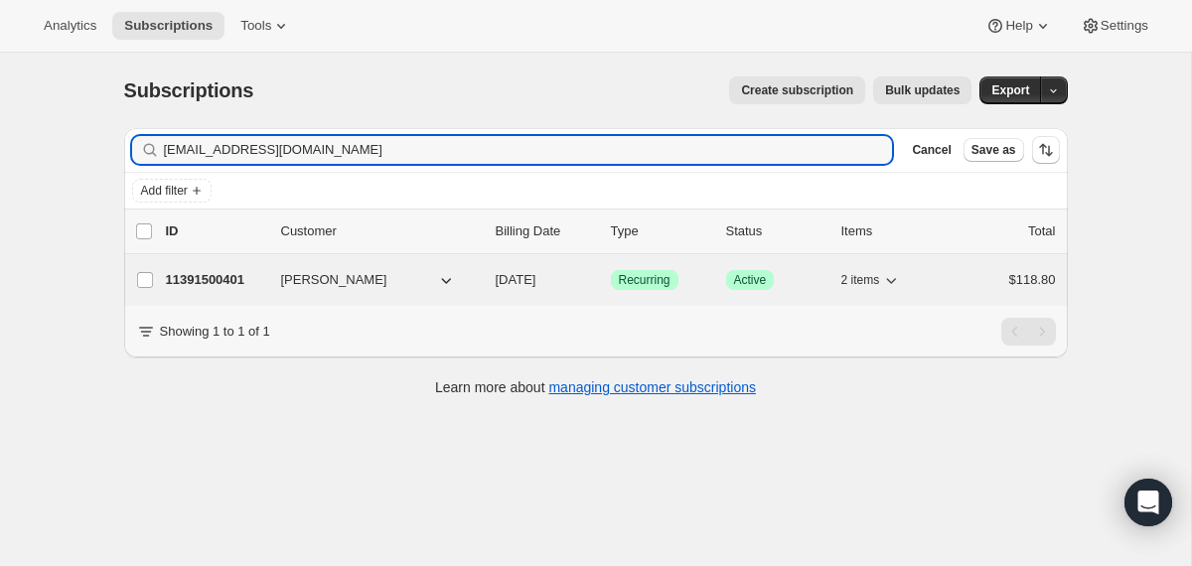
type input "[EMAIL_ADDRESS][DOMAIN_NAME]"
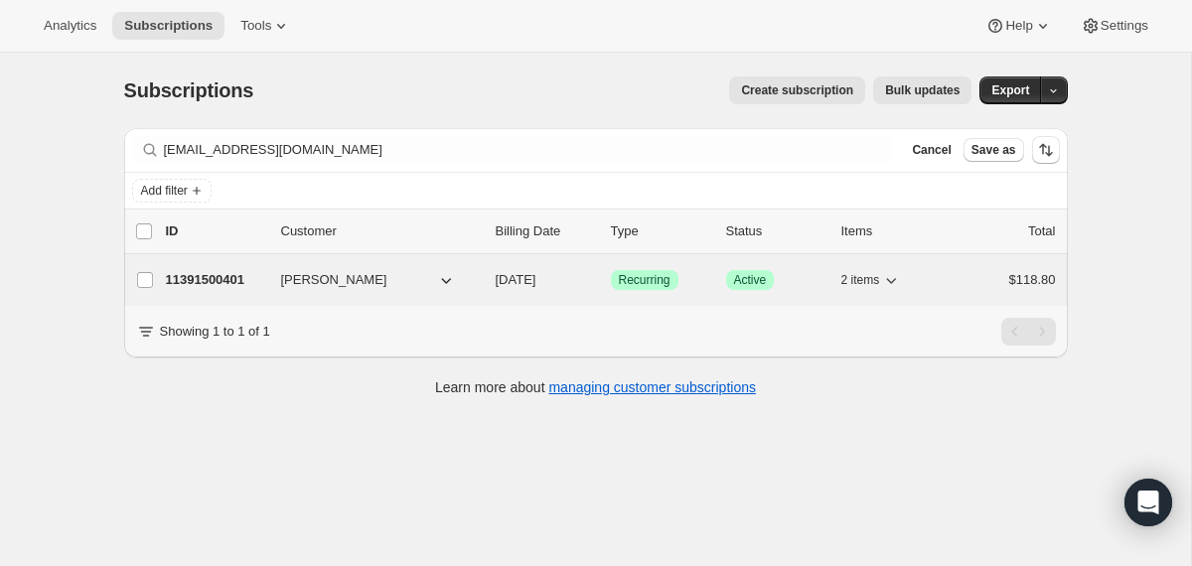
click at [487, 285] on div "11391500401 Sylvia Kreibig 10/18/2025 Success Recurring Success Active 2 items …" at bounding box center [611, 280] width 890 height 28
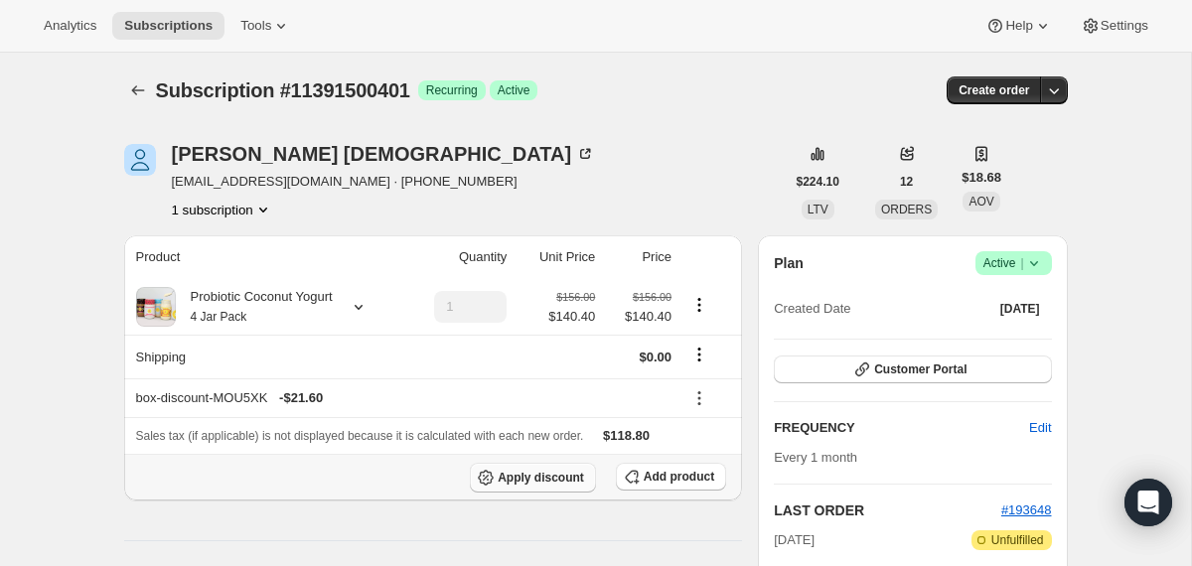
click at [550, 482] on span "Apply discount" at bounding box center [541, 478] width 86 height 16
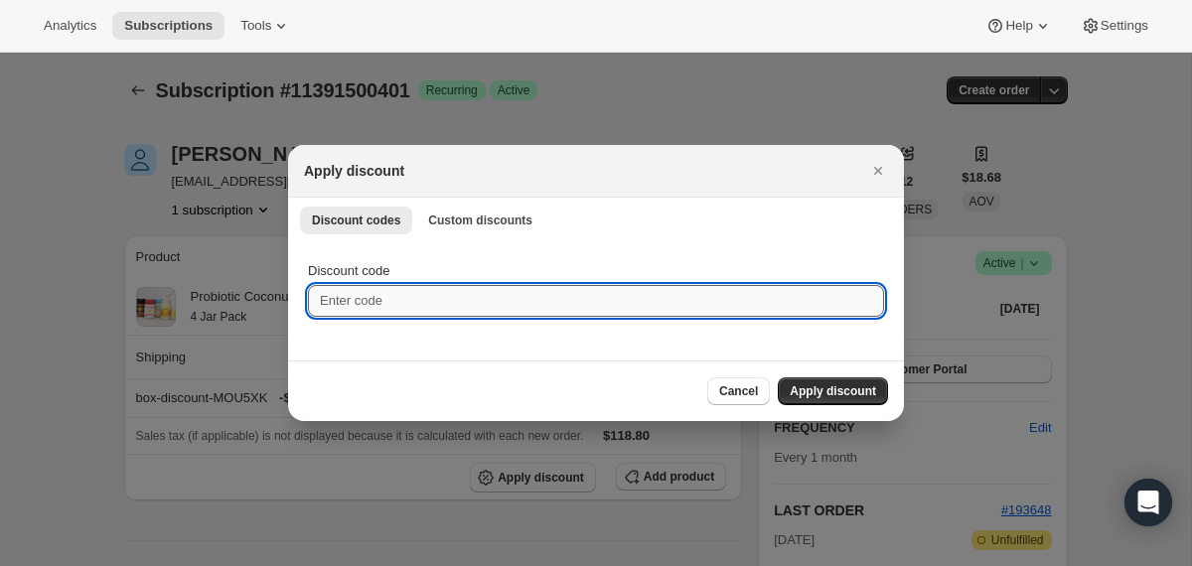
click at [429, 303] on input "Discount code" at bounding box center [596, 301] width 576 height 32
paste input "Sylviakreibig"
type input "Sylviakreibig"
click at [827, 398] on span "Apply discount" at bounding box center [832, 391] width 86 height 16
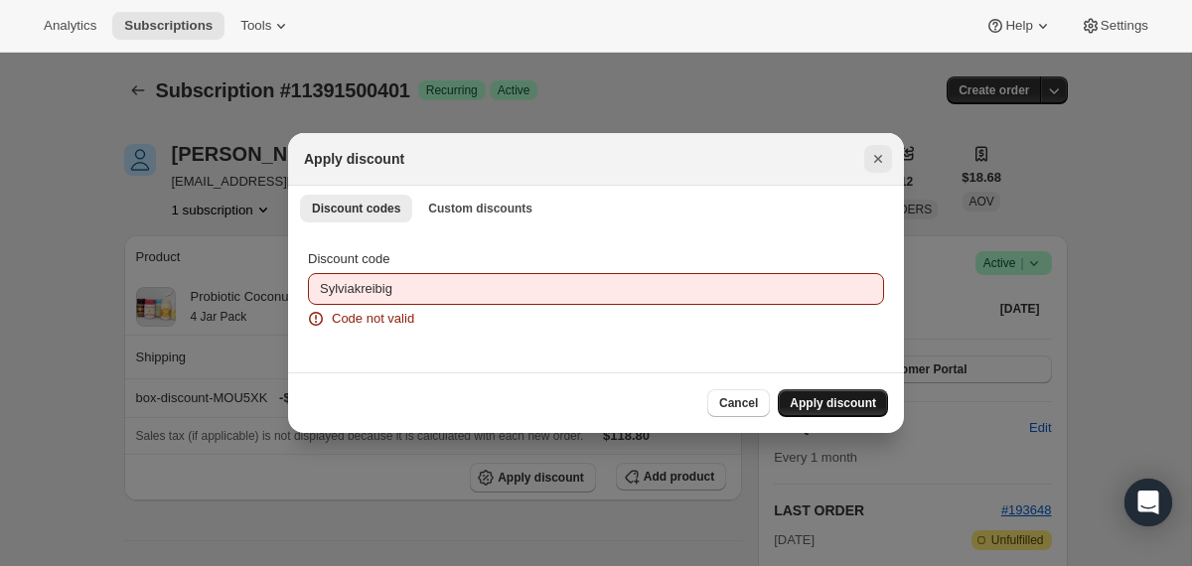
click at [877, 159] on icon "Close" at bounding box center [878, 159] width 8 height 8
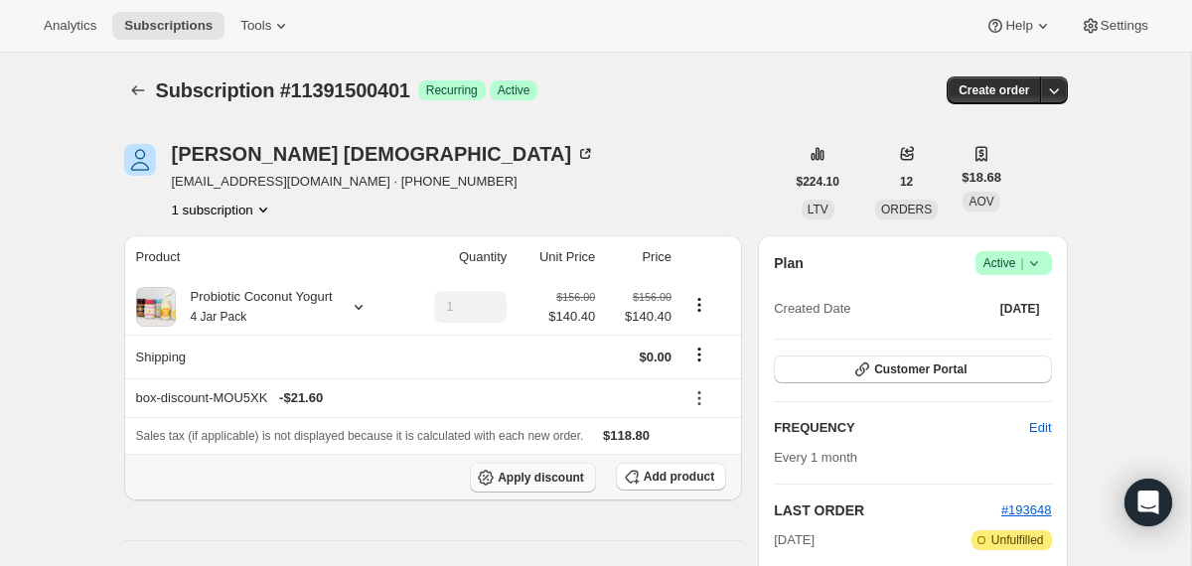
click at [561, 486] on span "Apply discount" at bounding box center [541, 478] width 86 height 16
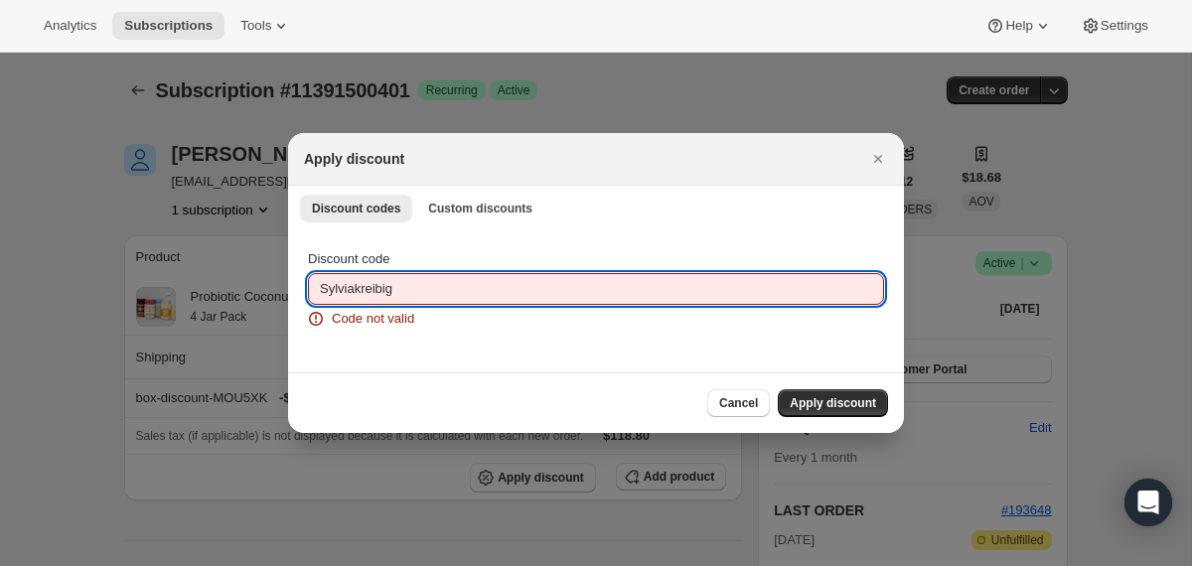
click at [327, 296] on input "Sylviakreibig" at bounding box center [596, 289] width 576 height 32
type input "sylviakreibig"
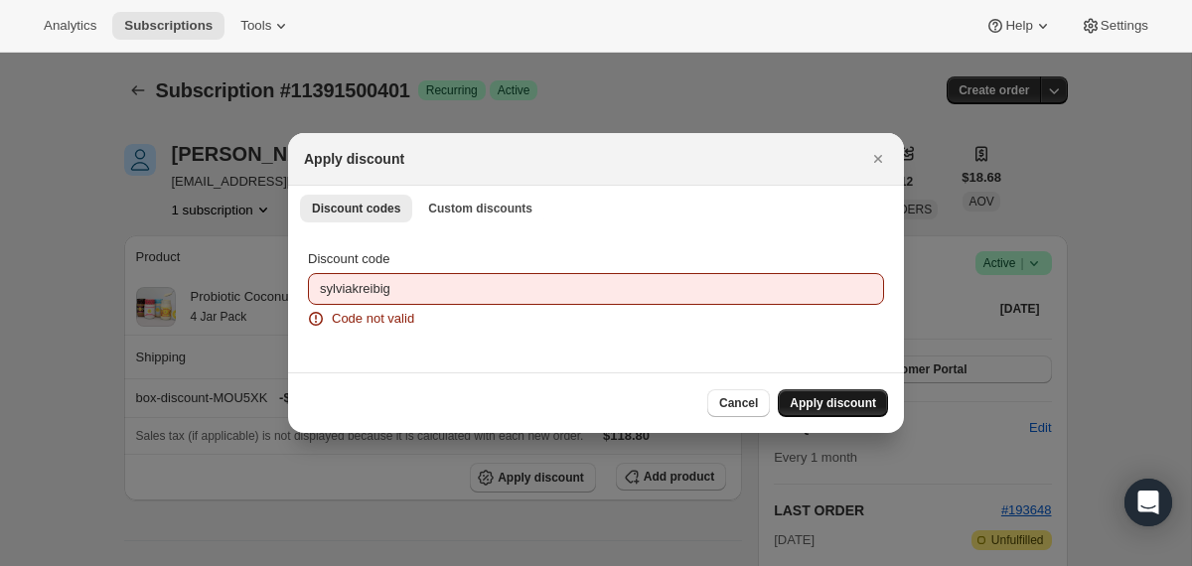
click at [811, 401] on span "Apply discount" at bounding box center [832, 403] width 86 height 16
click at [198, 514] on div at bounding box center [596, 283] width 1192 height 566
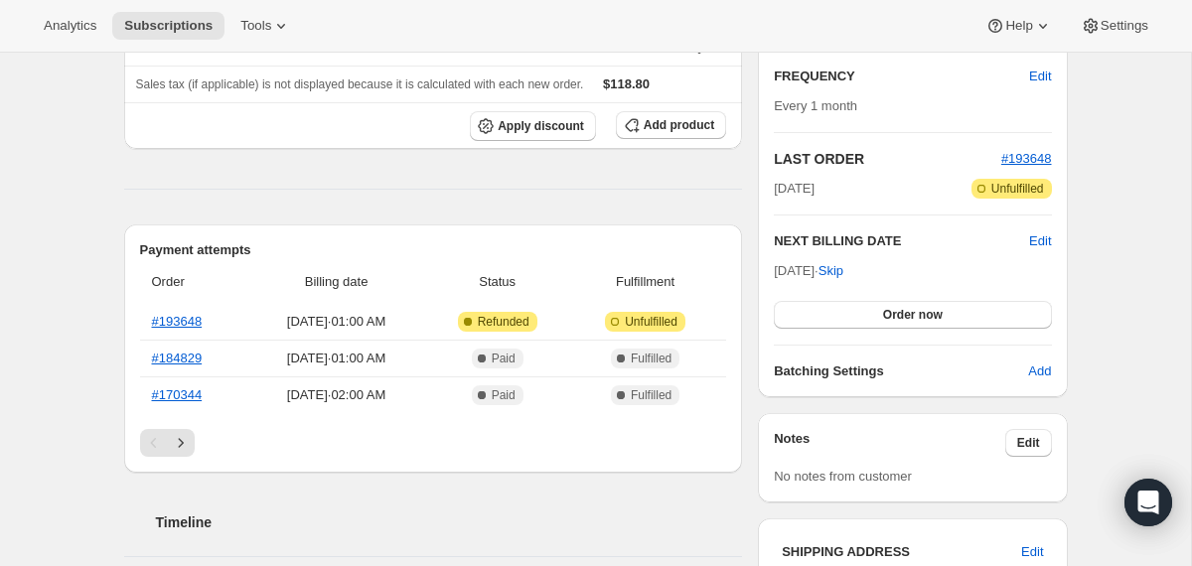
scroll to position [367, 0]
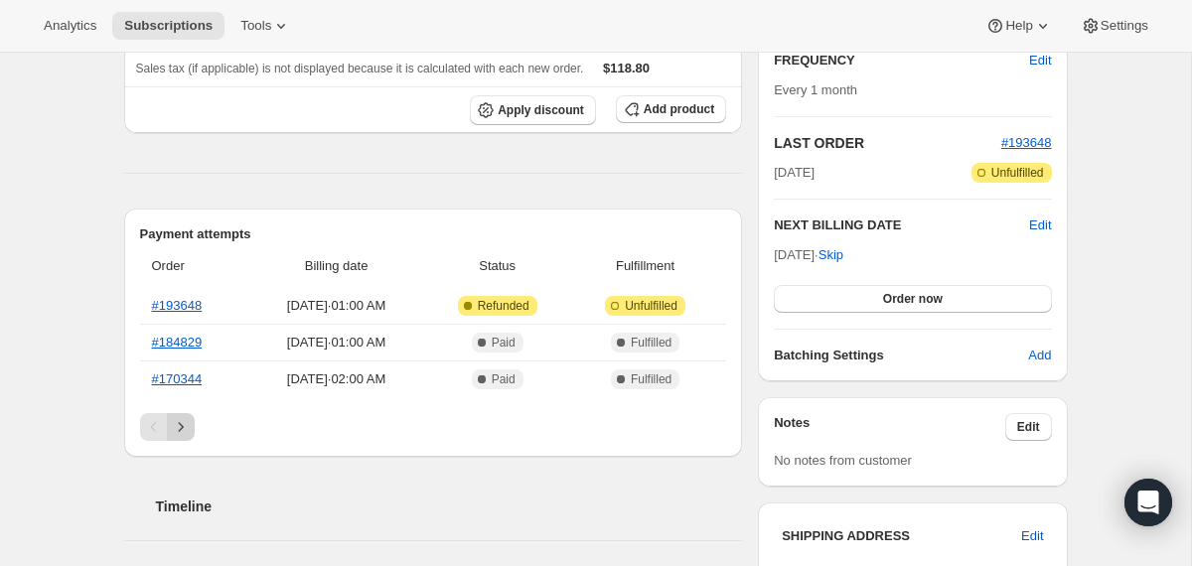
click at [181, 421] on icon "Next" at bounding box center [181, 427] width 20 height 20
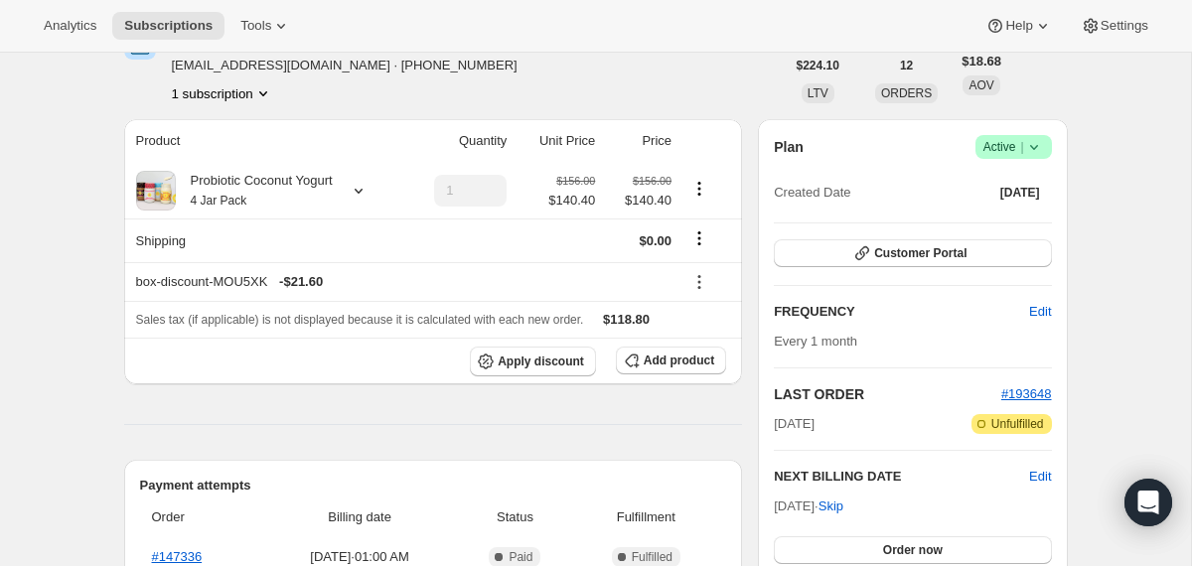
scroll to position [0, 0]
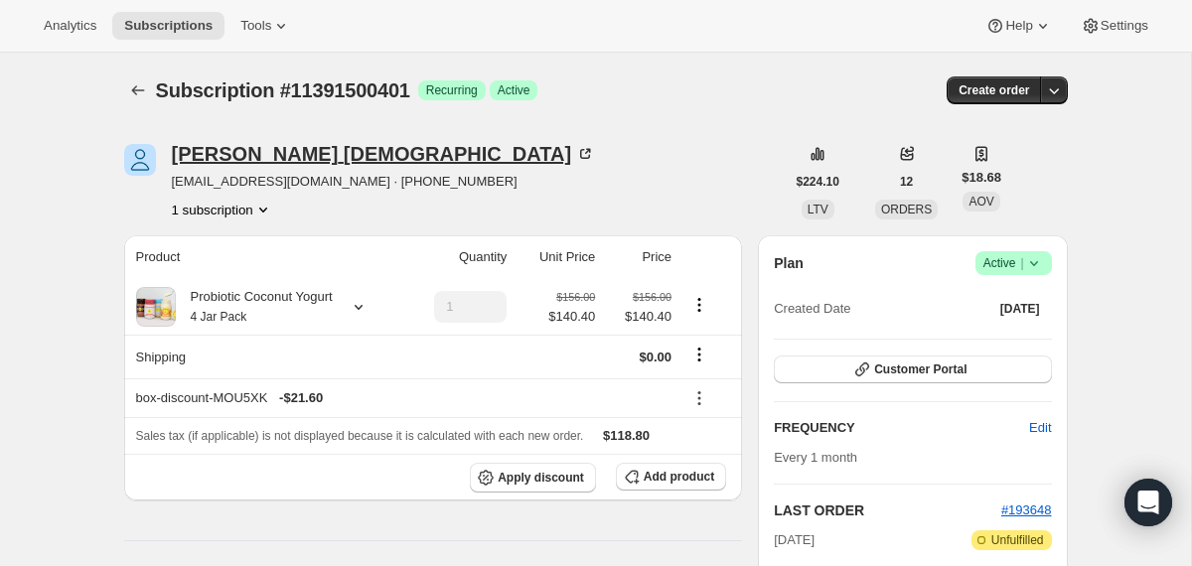
click at [282, 148] on div "Sylvia Kreibig" at bounding box center [384, 154] width 424 height 20
click at [228, 302] on div "Probiotic Coconut Yogurt 4 Jar Pack" at bounding box center [254, 307] width 157 height 40
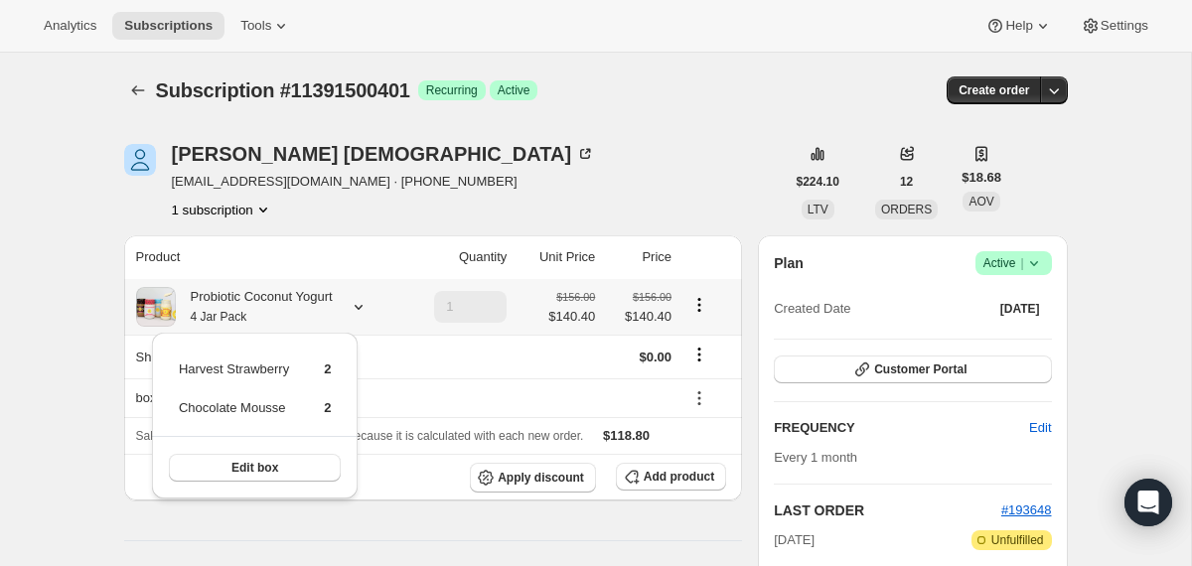
click at [228, 302] on div "Probiotic Coconut Yogurt 4 Jar Pack" at bounding box center [254, 307] width 157 height 40
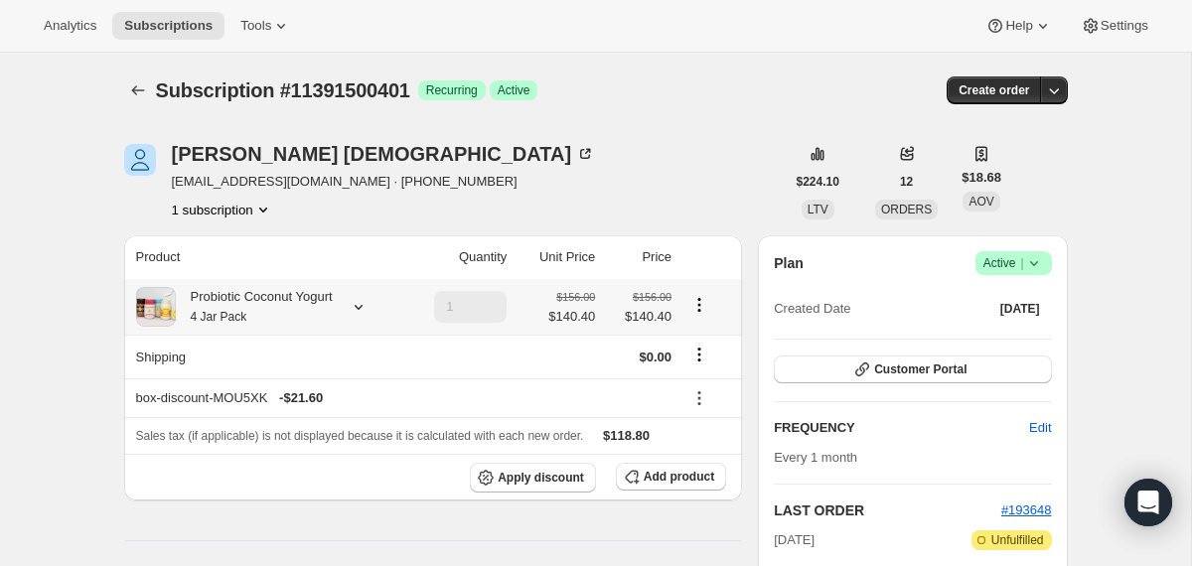
click at [261, 316] on div "Probiotic Coconut Yogurt 4 Jar Pack" at bounding box center [254, 307] width 157 height 40
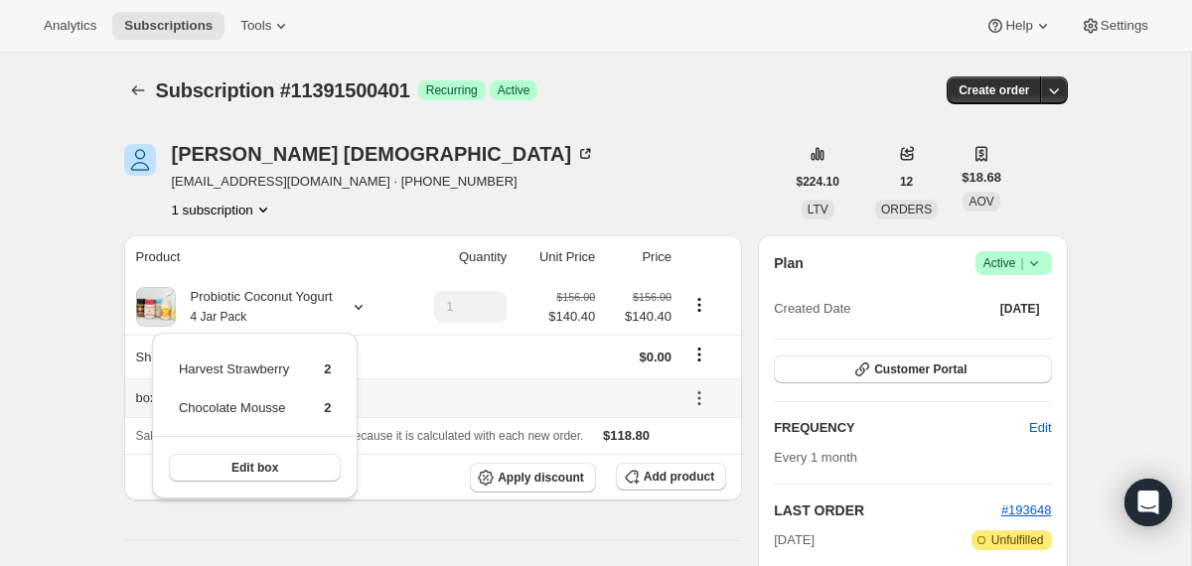
scroll to position [201, 0]
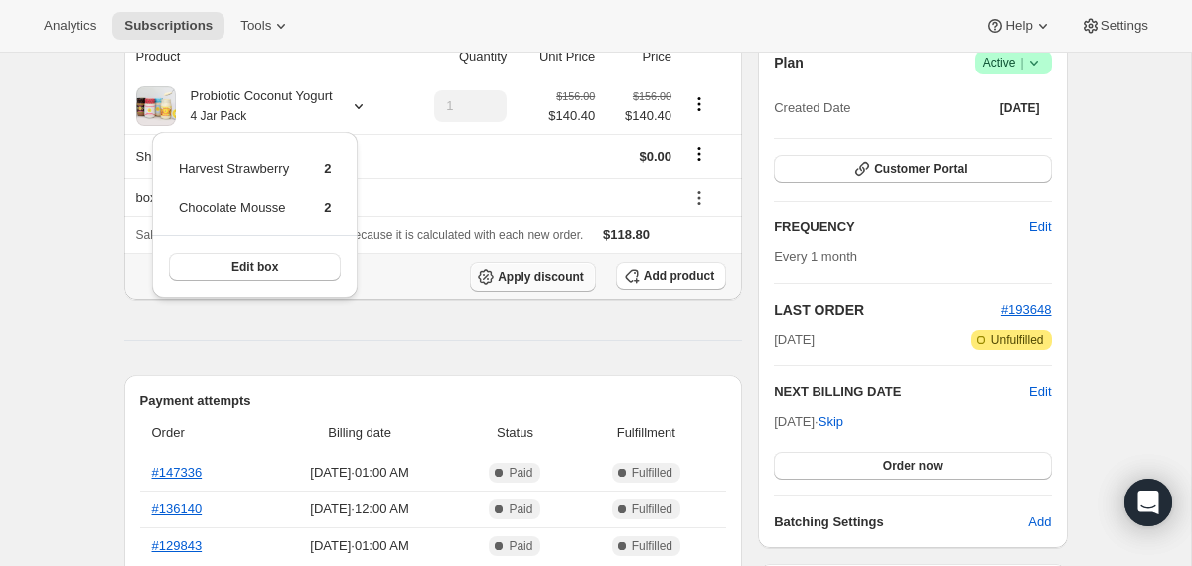
click at [522, 288] on button "Apply discount" at bounding box center [533, 277] width 126 height 30
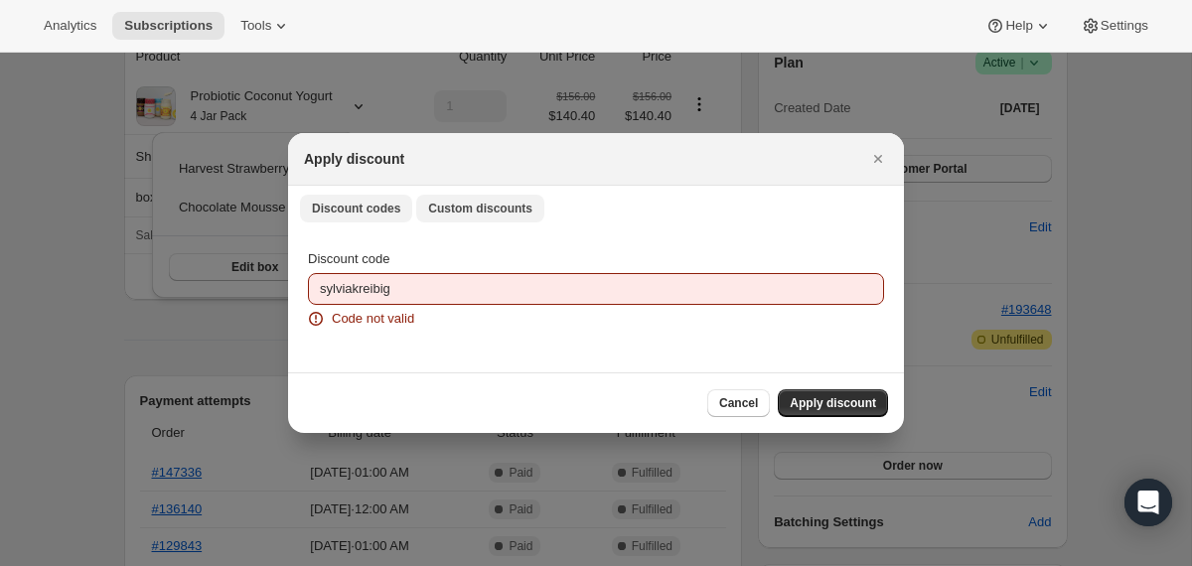
click at [475, 206] on span "Custom discounts" at bounding box center [480, 209] width 104 height 16
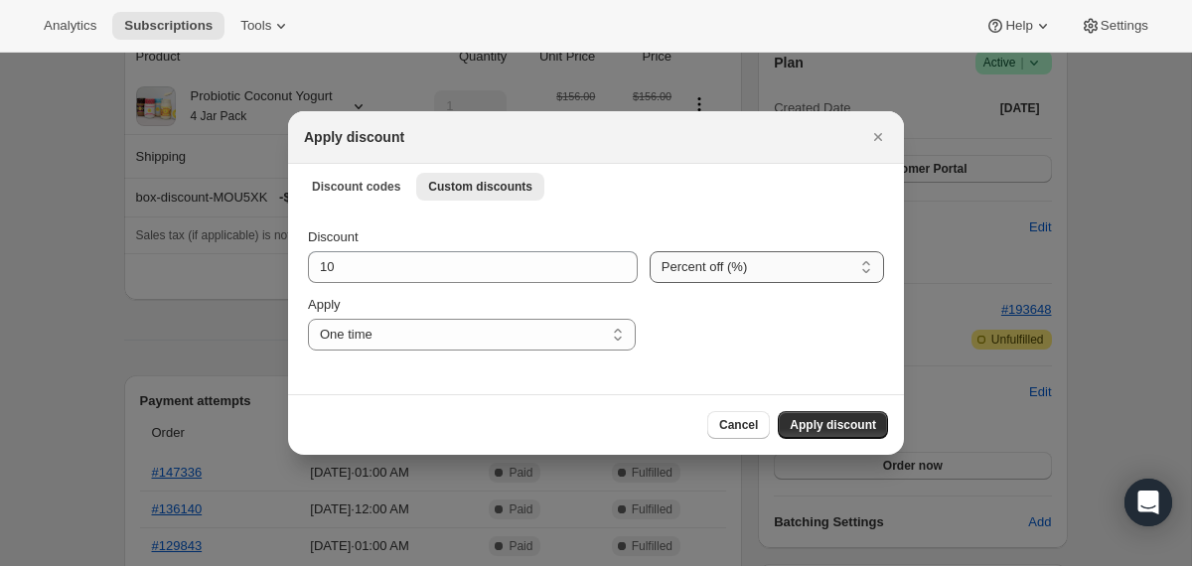
click at [757, 262] on select "Percent off (%) Amount off ($)" at bounding box center [766, 267] width 234 height 32
select select "fixed"
click at [649, 251] on select "Percent off (%) Amount off ($)" at bounding box center [766, 267] width 234 height 32
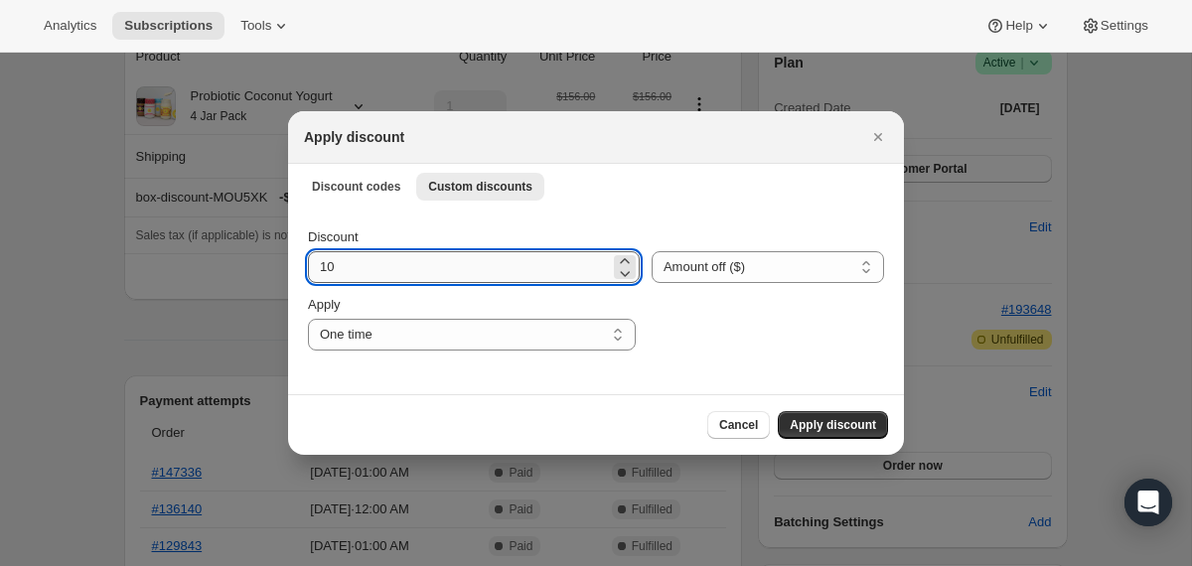
click at [481, 271] on input "10" at bounding box center [459, 267] width 302 height 32
type input "100"
click at [718, 344] on div ":rq2:" at bounding box center [765, 323] width 236 height 56
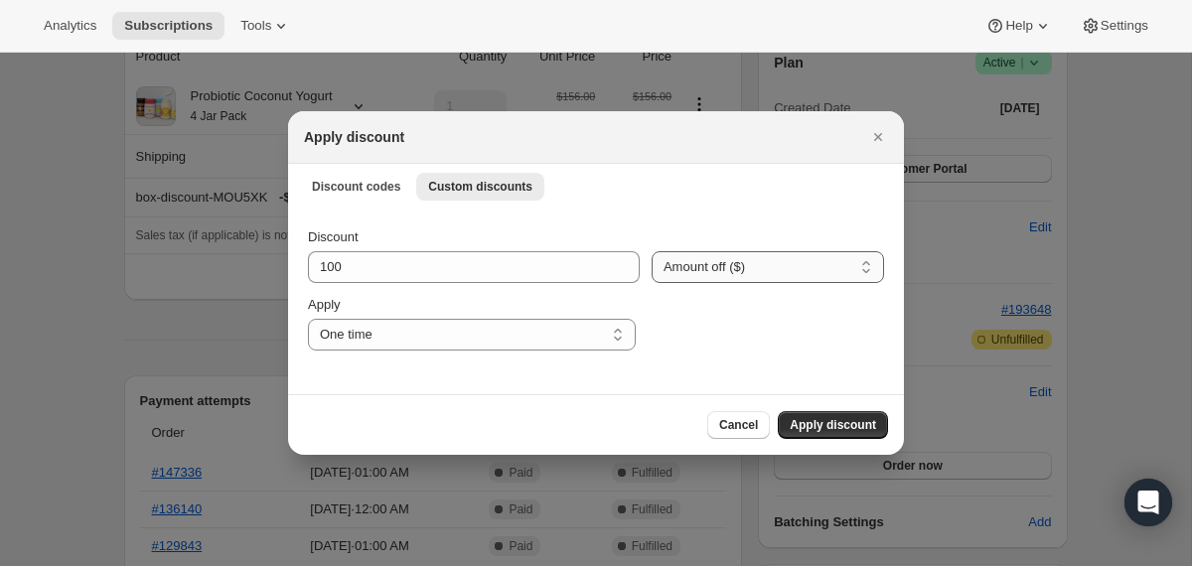
click at [689, 278] on select "Percent off (%) Amount off ($)" at bounding box center [767, 267] width 232 height 32
select select "percentage"
click at [651, 251] on select "Percent off (%) Amount off ($)" at bounding box center [767, 267] width 232 height 32
click at [566, 336] on select "One time Specify instances... Indefinitely" at bounding box center [472, 335] width 328 height 32
click at [308, 319] on select "One time Specify instances... Indefinitely" at bounding box center [472, 335] width 328 height 32
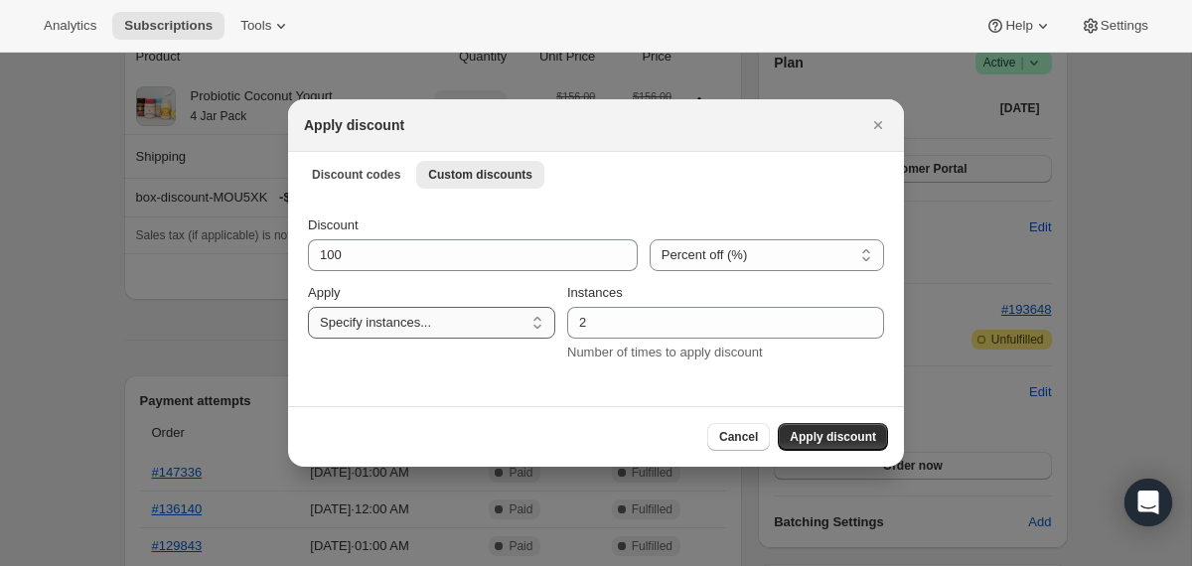
click at [415, 311] on select "One time Specify instances... Indefinitely" at bounding box center [431, 323] width 247 height 32
select select "one"
click at [308, 319] on select "One time Specify instances... Indefinitely" at bounding box center [431, 323] width 247 height 32
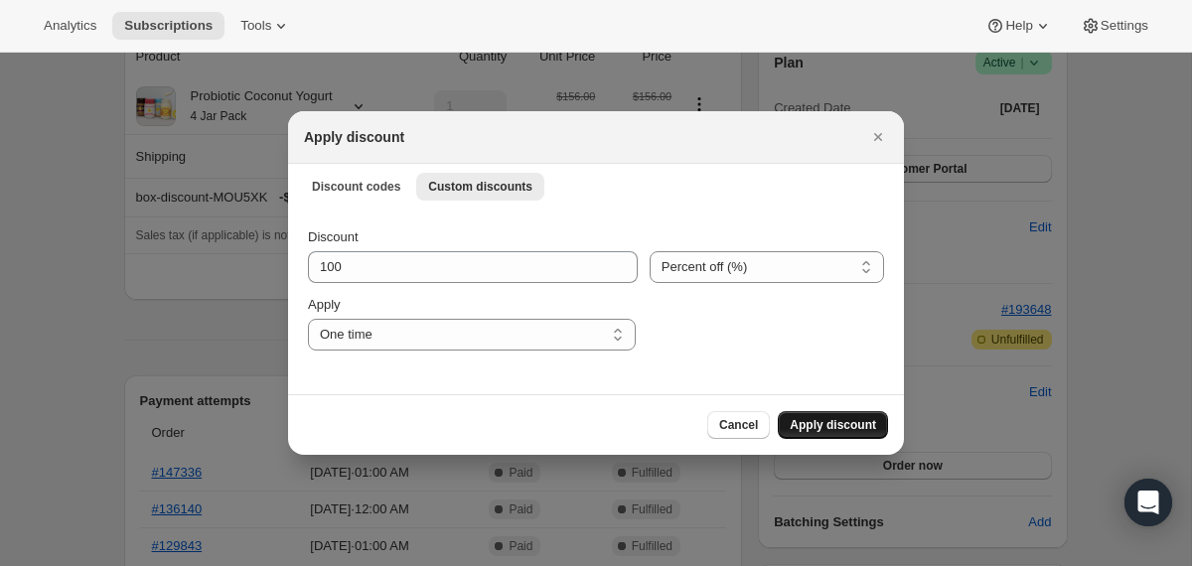
click at [840, 417] on button "Apply discount" at bounding box center [833, 425] width 110 height 28
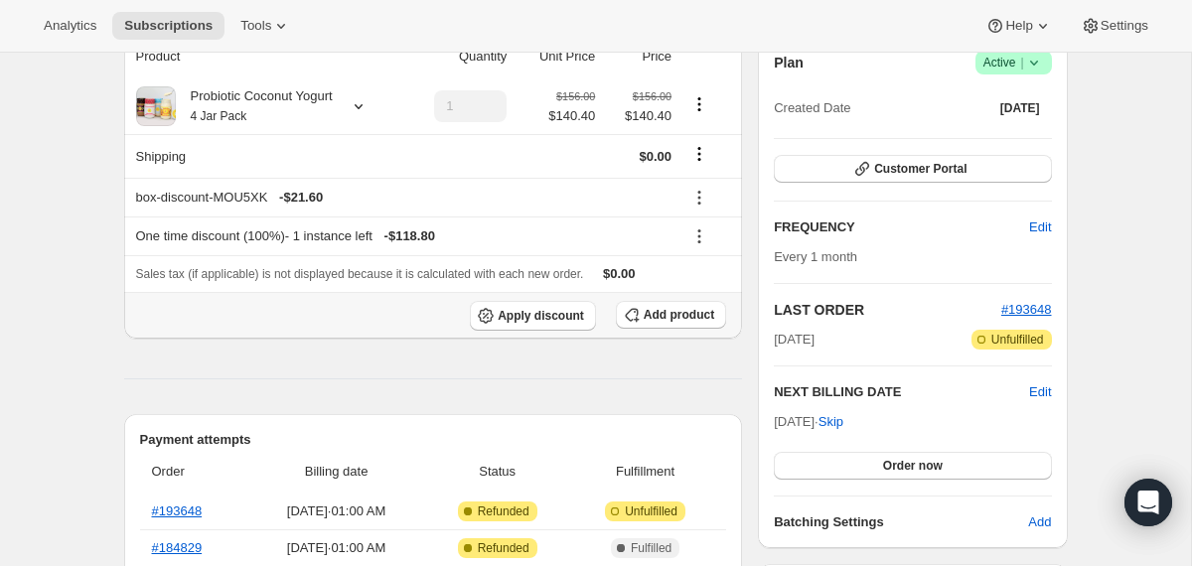
scroll to position [66, 0]
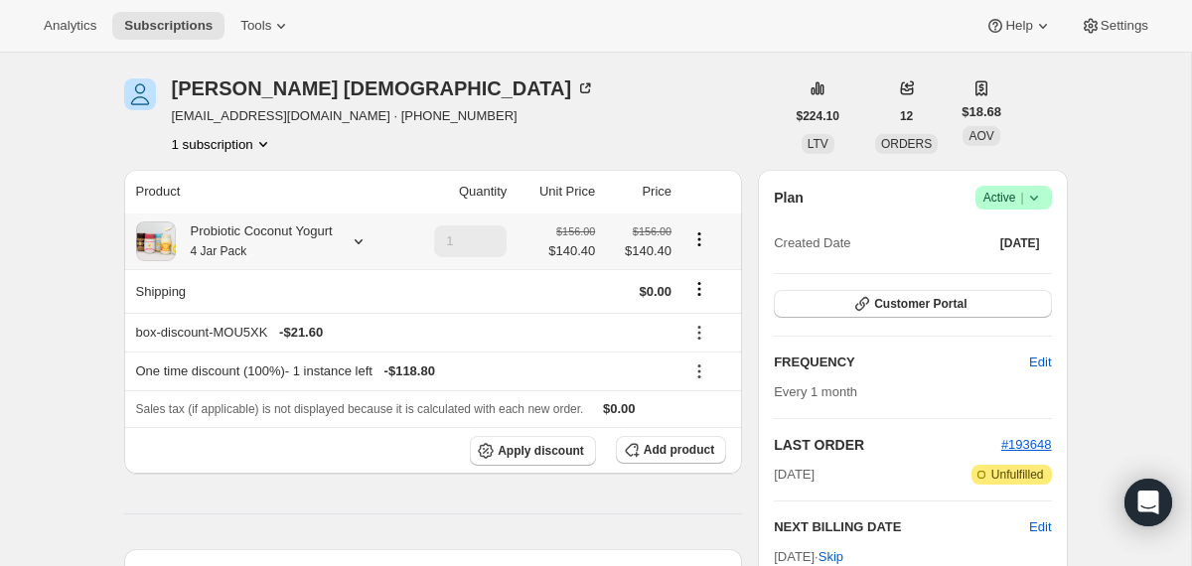
click at [318, 236] on div "Probiotic Coconut Yogurt 4 Jar Pack" at bounding box center [254, 241] width 157 height 40
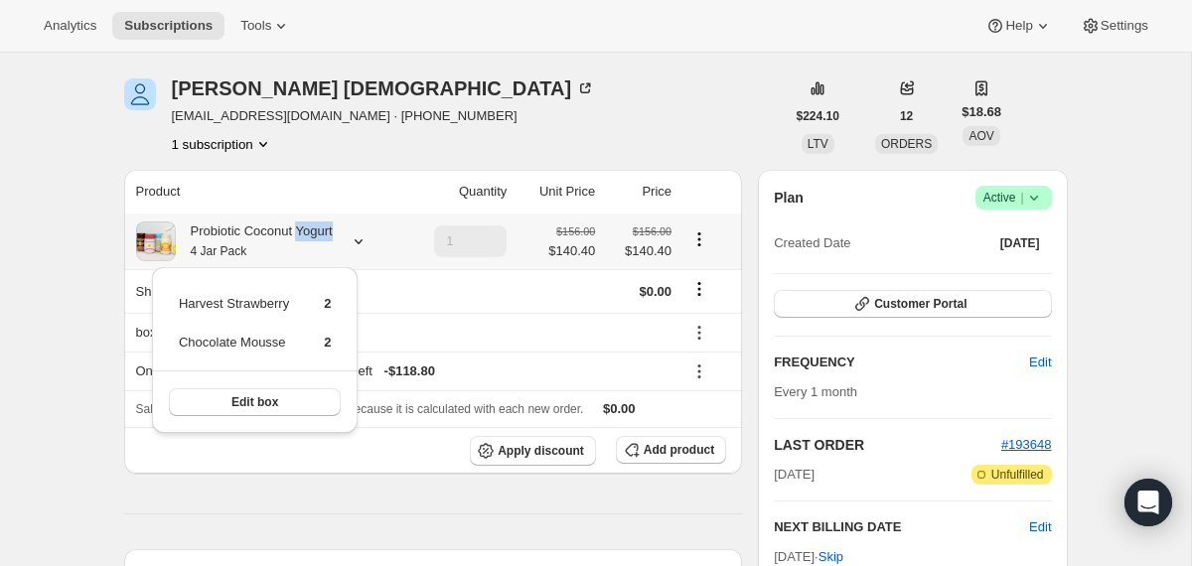
click at [318, 236] on div "Probiotic Coconut Yogurt 4 Jar Pack" at bounding box center [254, 241] width 157 height 40
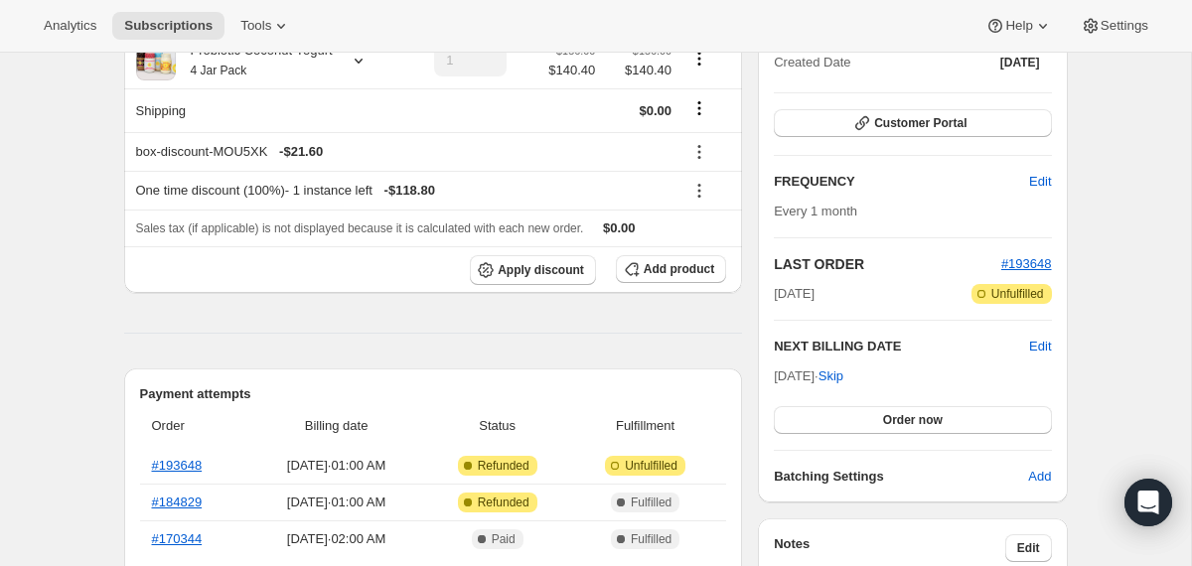
scroll to position [268, 0]
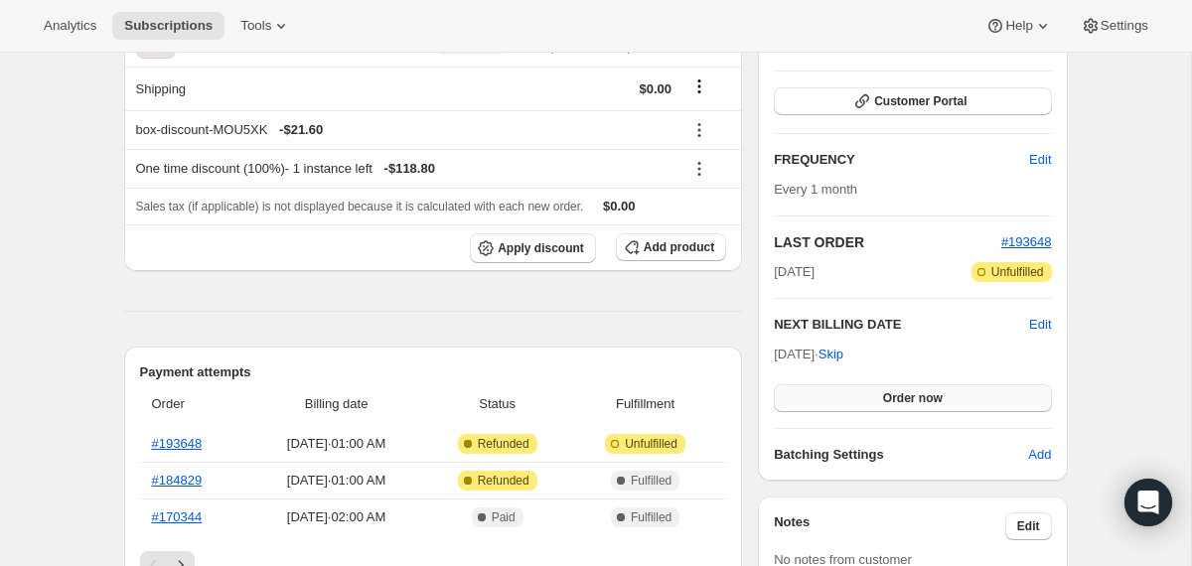
click at [814, 398] on button "Order now" at bounding box center [912, 398] width 277 height 28
click at [814, 399] on button "Click to confirm" at bounding box center [912, 398] width 277 height 28
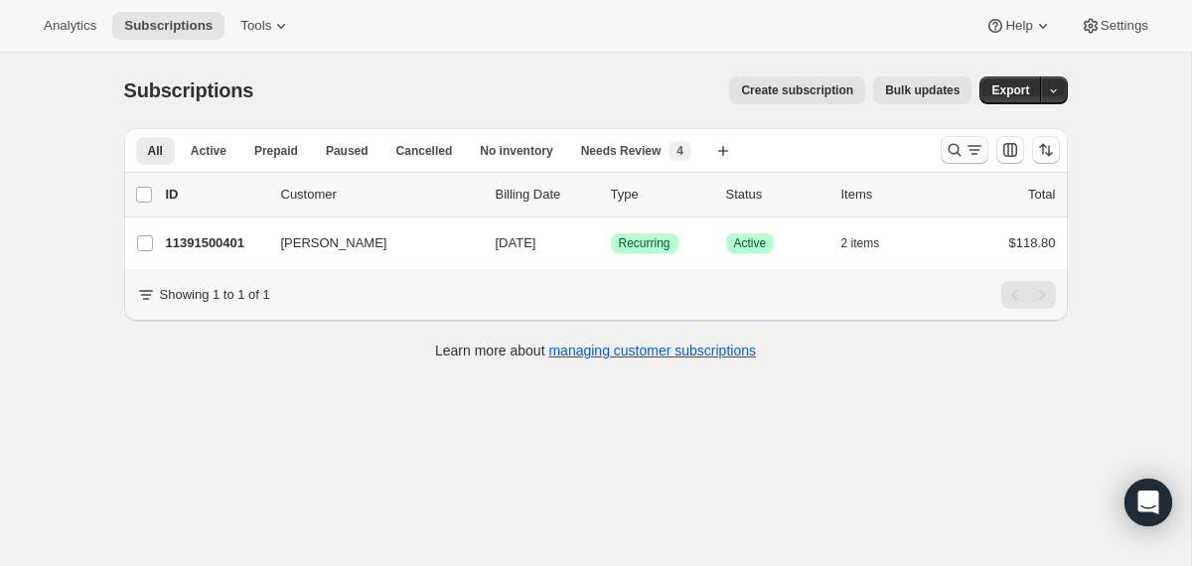
click at [948, 146] on icon "Search and filter results" at bounding box center [953, 150] width 13 height 13
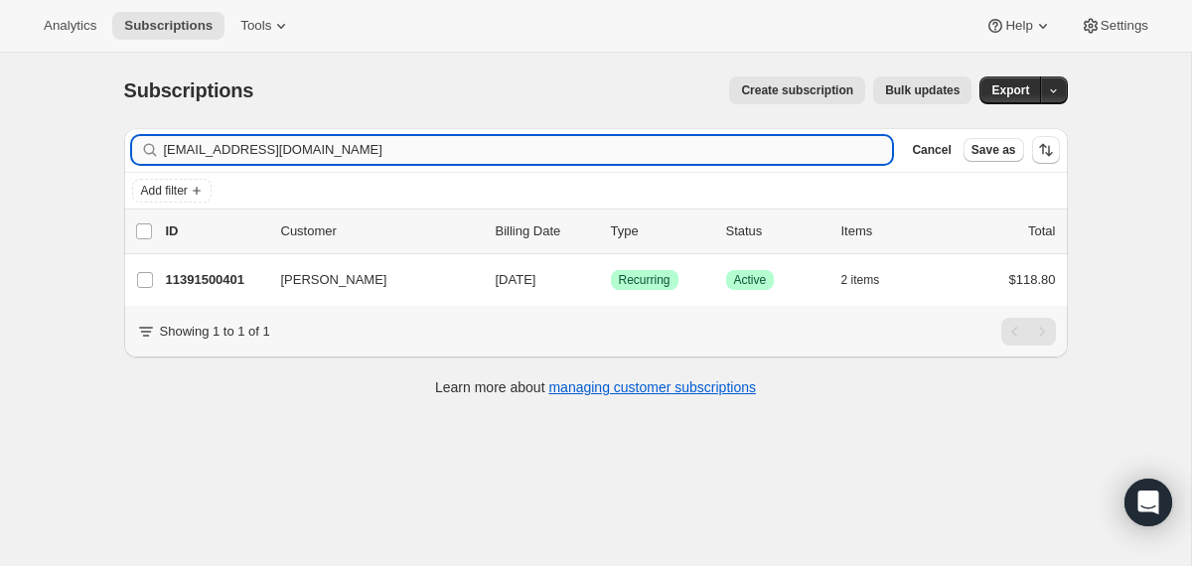
click at [807, 152] on input "[EMAIL_ADDRESS][DOMAIN_NAME]" at bounding box center [528, 150] width 729 height 28
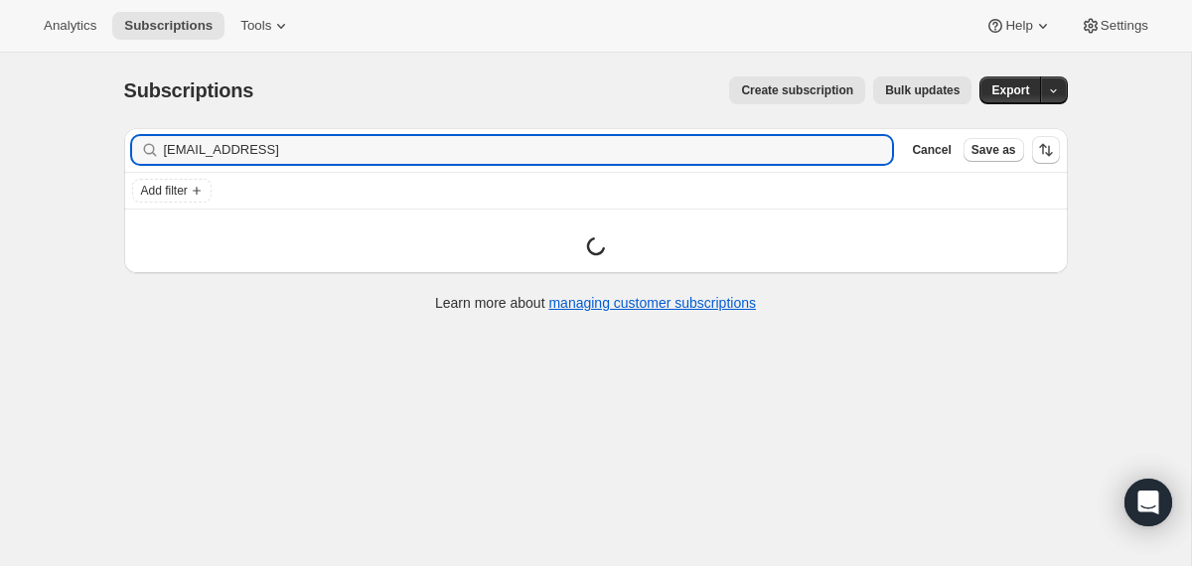
type input "[EMAIL_ADDRESS][DOMAIN_NAME]"
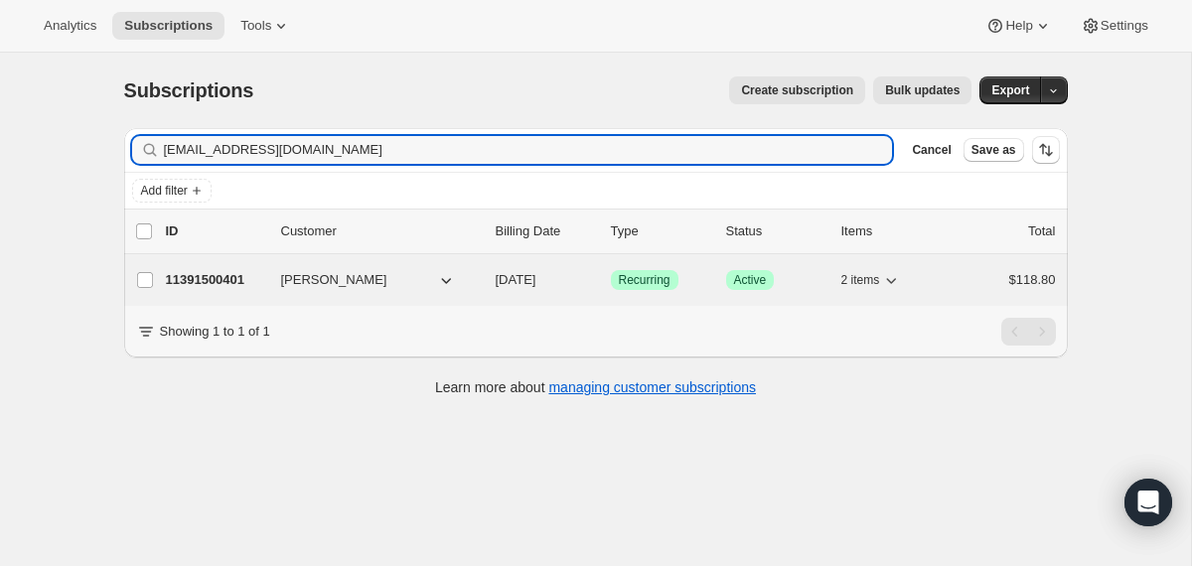
click at [487, 280] on div "11391500401 [PERSON_NAME] [DATE] Success Recurring Success Active 2 items $118.…" at bounding box center [611, 280] width 890 height 28
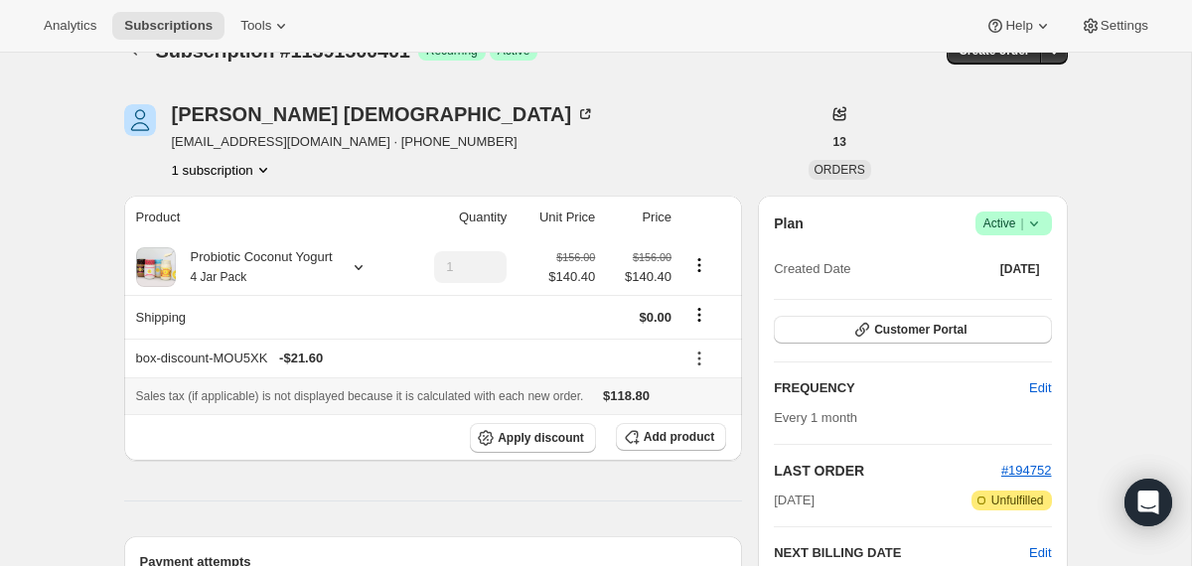
scroll to position [48, 0]
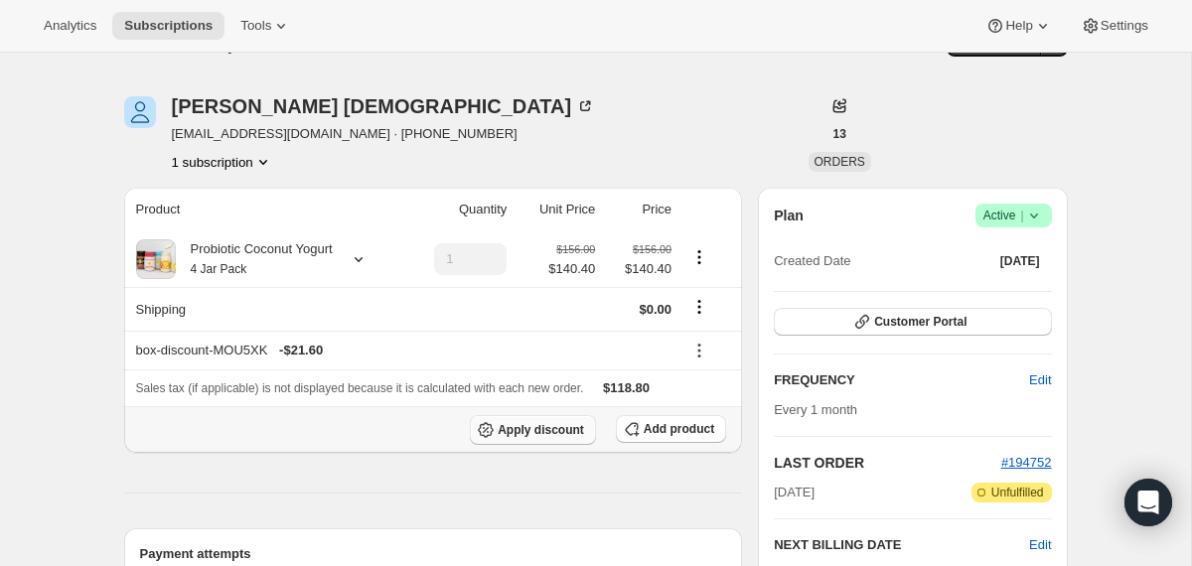
click at [554, 429] on span "Apply discount" at bounding box center [541, 430] width 86 height 16
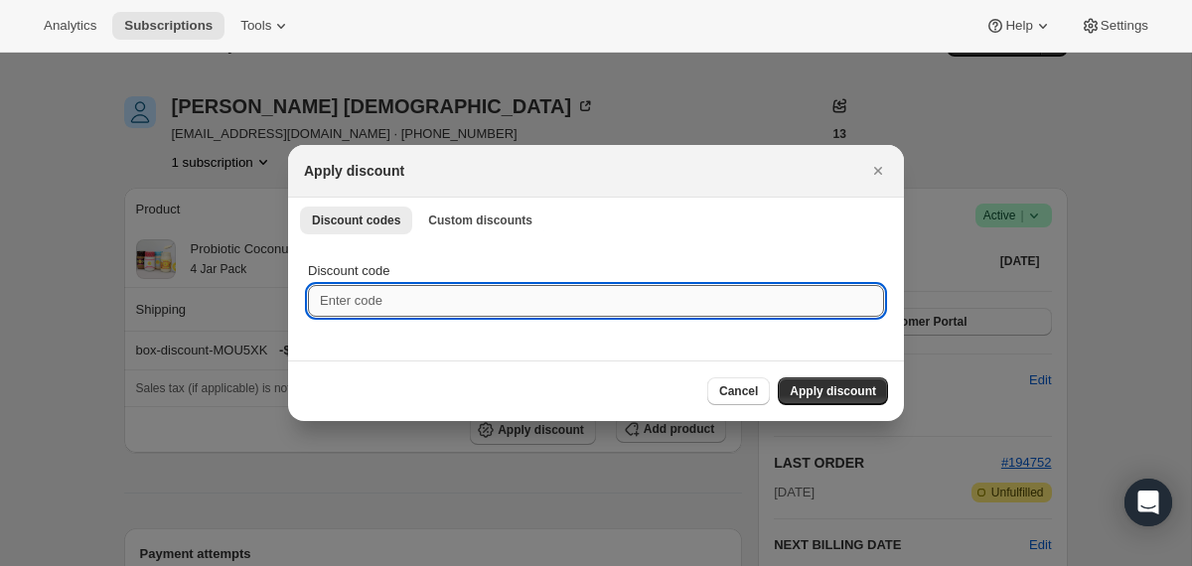
click at [430, 295] on input "Discount code" at bounding box center [596, 301] width 576 height 32
paste input "Sylviakreibig"
type input "Sylviakreibig"
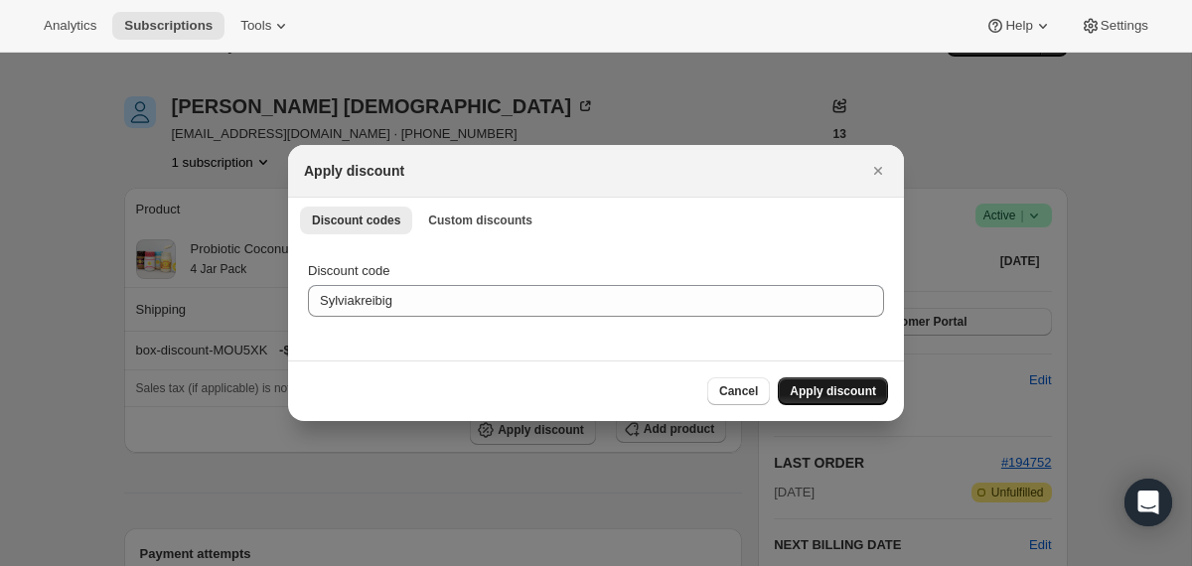
click at [781, 386] on button "Apply discount" at bounding box center [833, 391] width 110 height 28
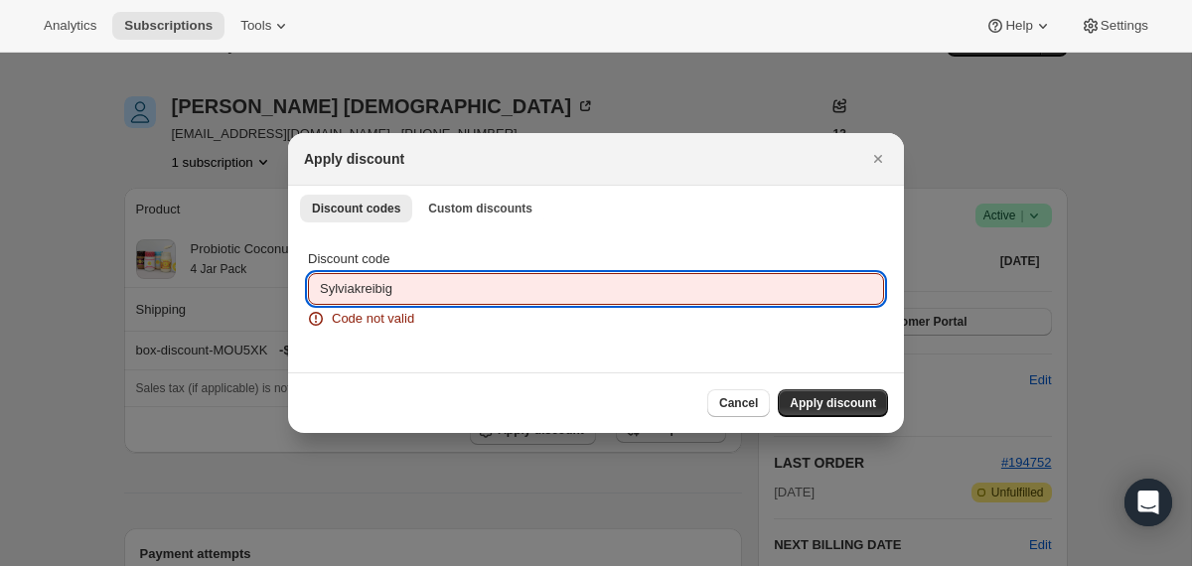
click at [324, 292] on input "Sylviakreibig" at bounding box center [596, 289] width 576 height 32
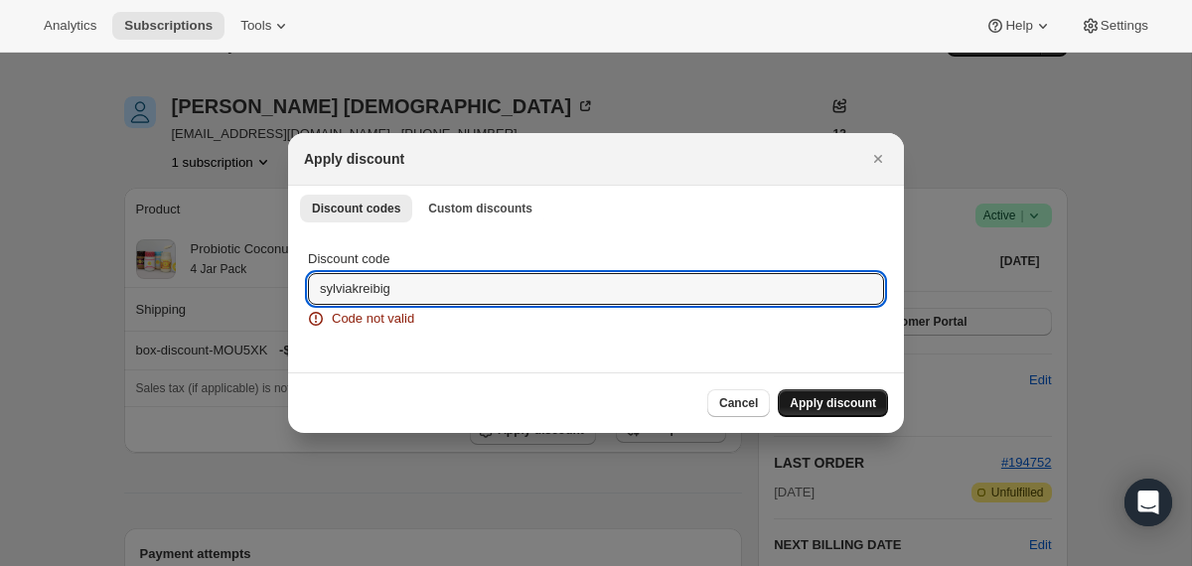
type input "sylviakreibig"
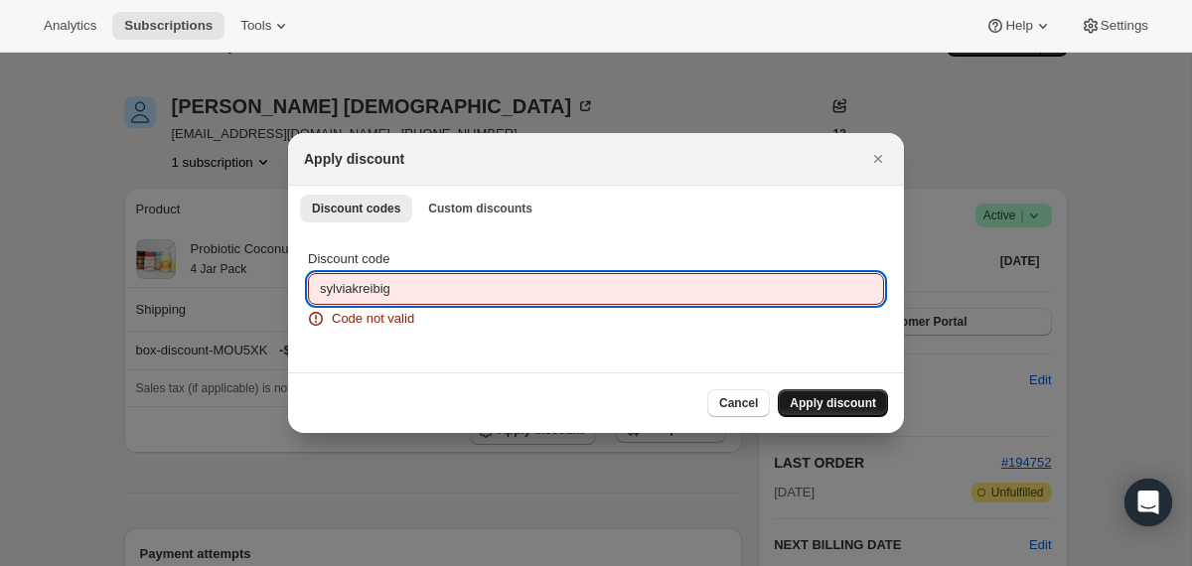
click at [796, 404] on span "Apply discount" at bounding box center [832, 403] width 86 height 16
click at [325, 291] on input "sylviakreibig" at bounding box center [596, 289] width 576 height 32
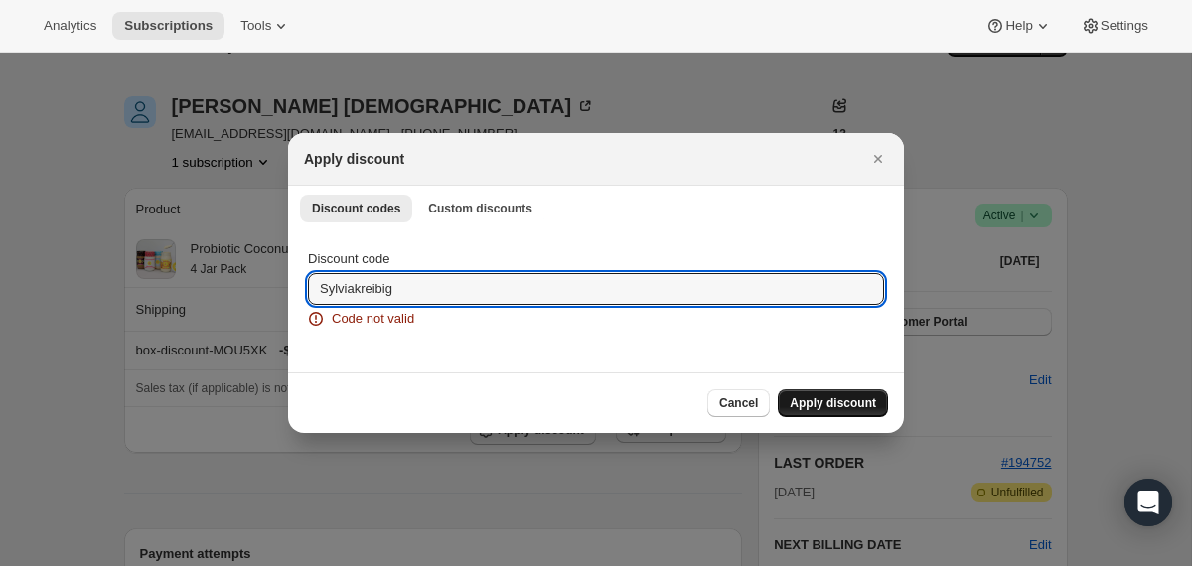
type input "Sylviakreibig"
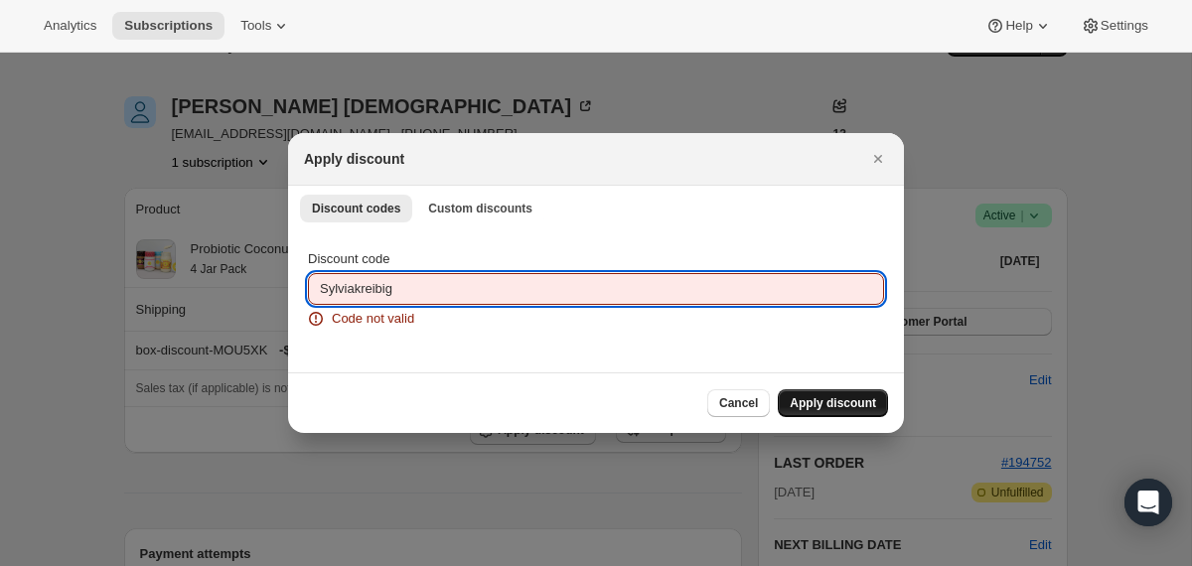
click at [841, 409] on span "Apply discount" at bounding box center [832, 403] width 86 height 16
click at [325, 293] on input "Sylviakreibig" at bounding box center [596, 289] width 576 height 32
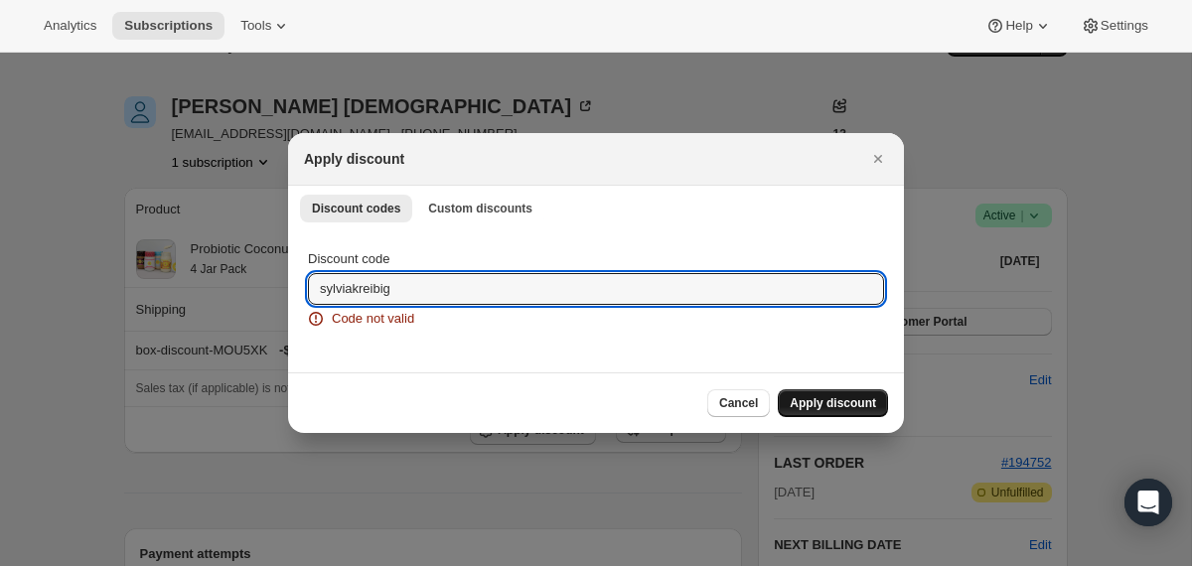
type input "sylviakreibig"
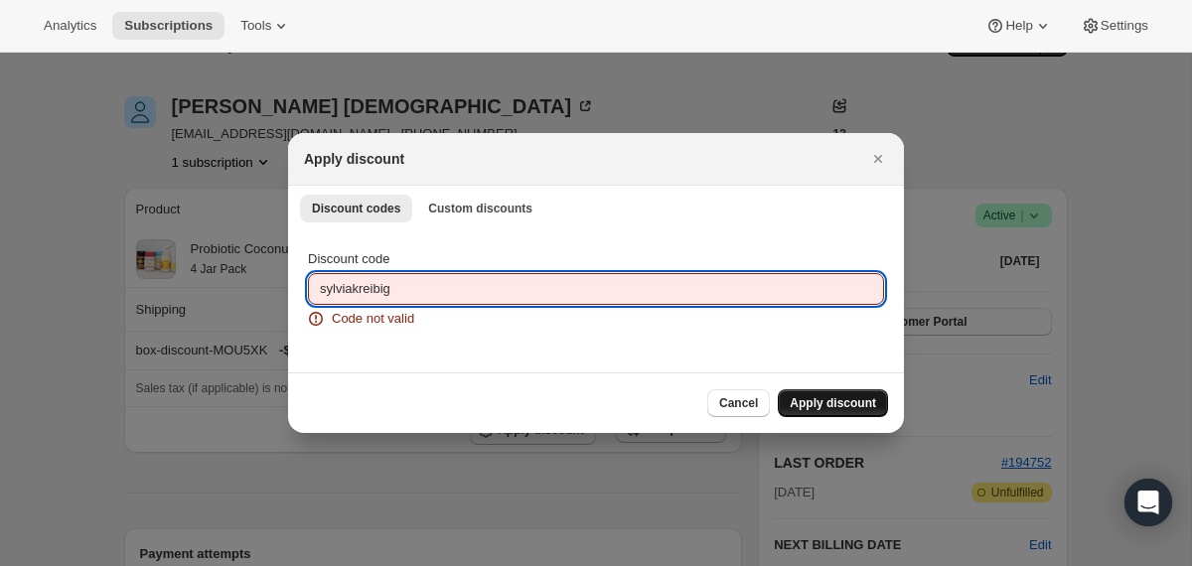
click at [846, 406] on span "Apply discount" at bounding box center [832, 403] width 86 height 16
click at [426, 284] on input "sylviakreibig" at bounding box center [596, 289] width 576 height 32
paste input "Sylviakreibig2"
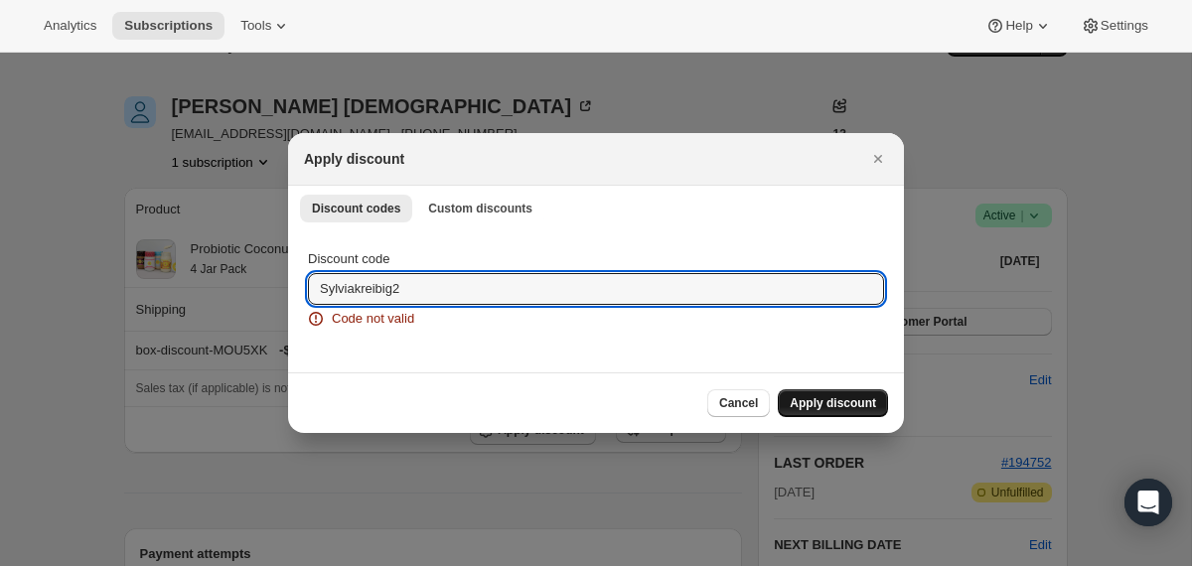
type input "Sylviakreibig2"
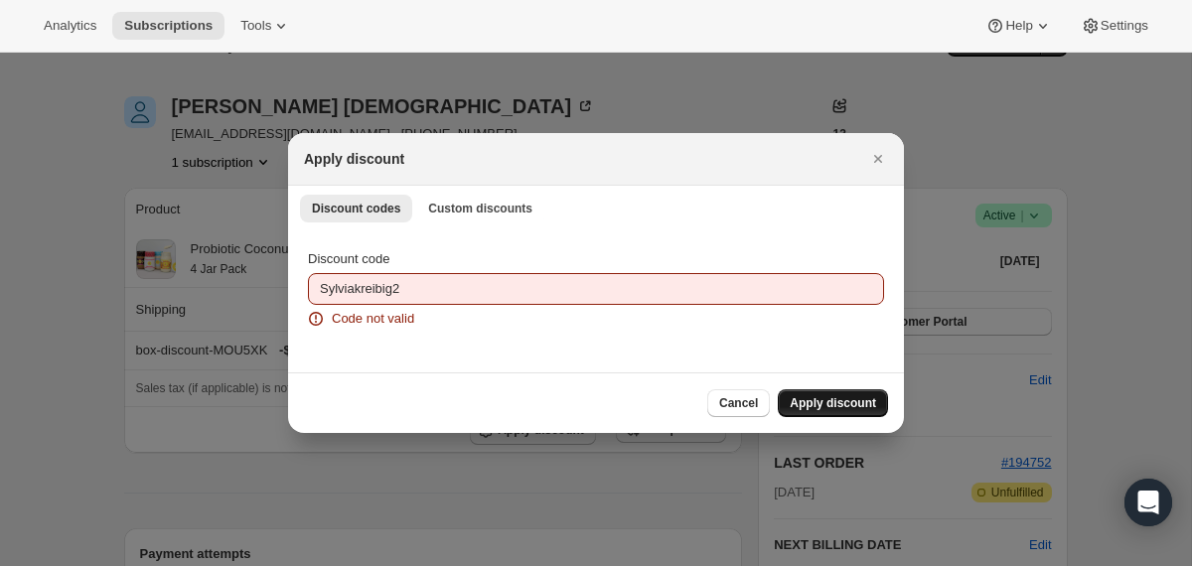
click at [835, 407] on span "Apply discount" at bounding box center [832, 403] width 86 height 16
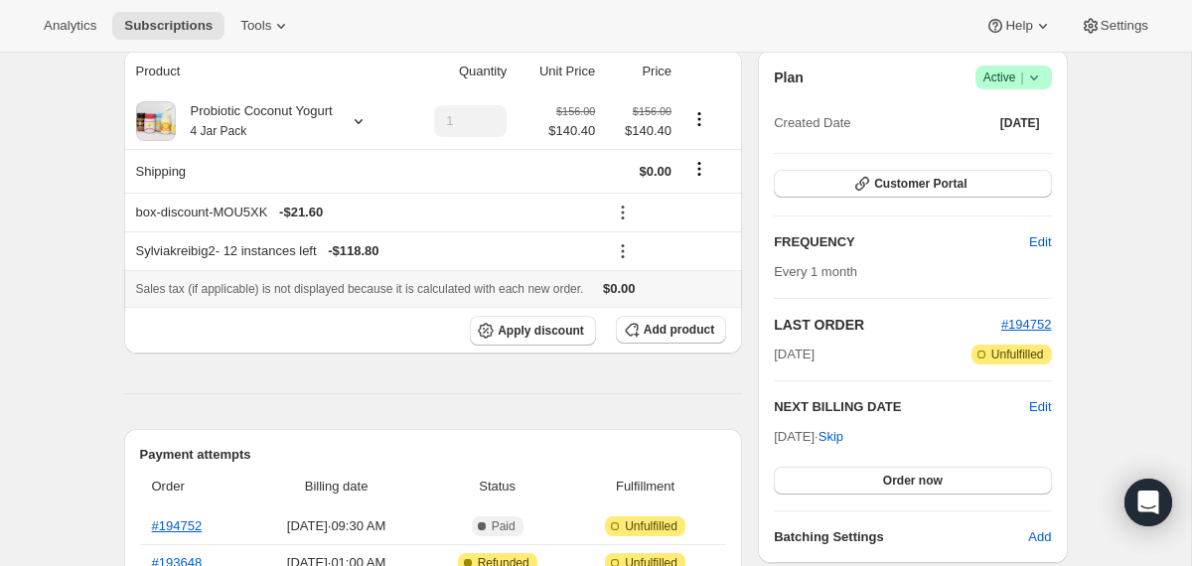
scroll to position [190, 0]
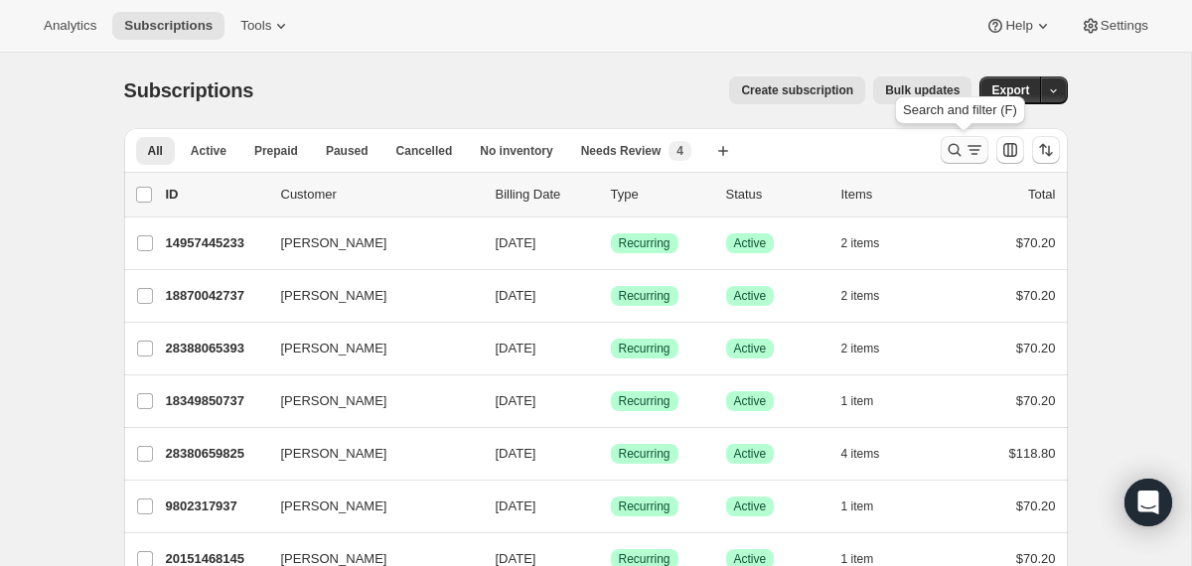
click at [953, 155] on icon "Search and filter results" at bounding box center [954, 150] width 20 height 20
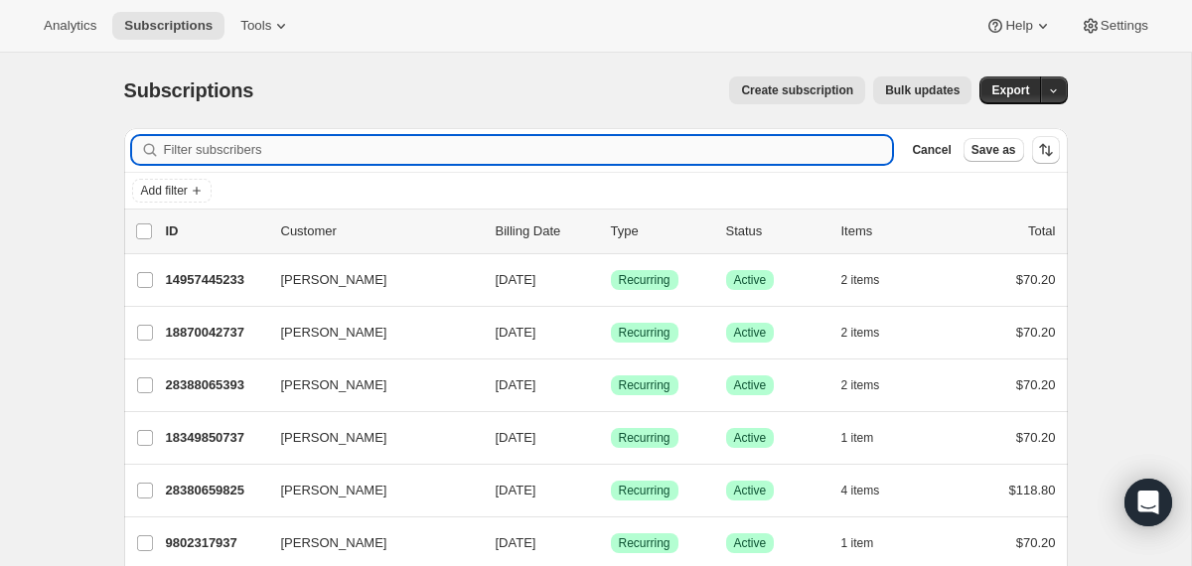
click at [715, 154] on input "Filter subscribers" at bounding box center [528, 150] width 729 height 28
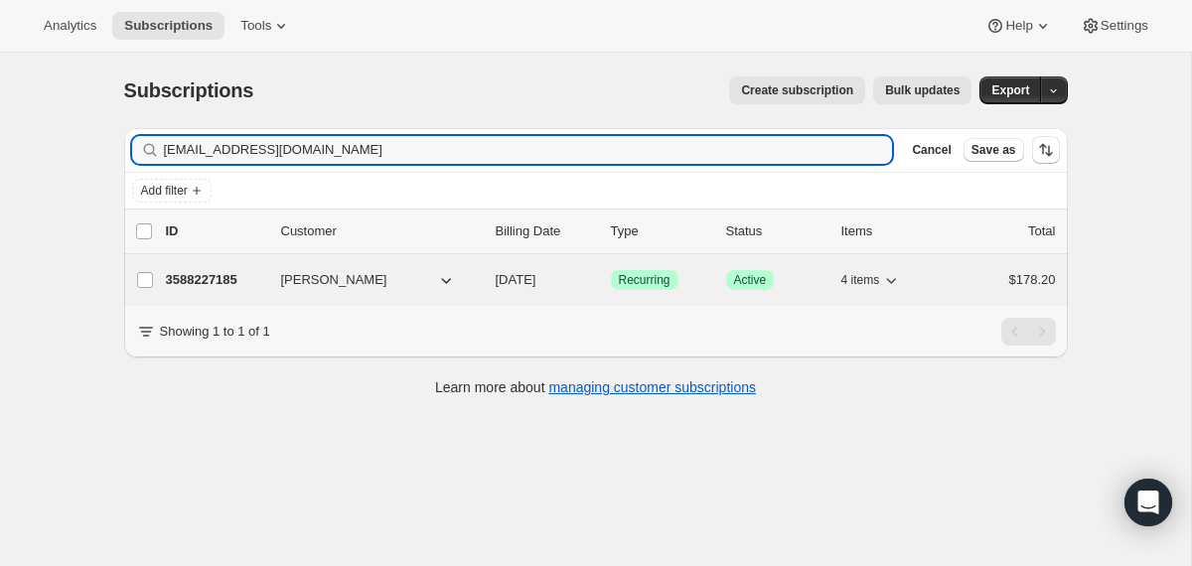
type input "sydneyadixon@gmail.com"
click at [496, 288] on p "[DATE]" at bounding box center [545, 280] width 99 height 20
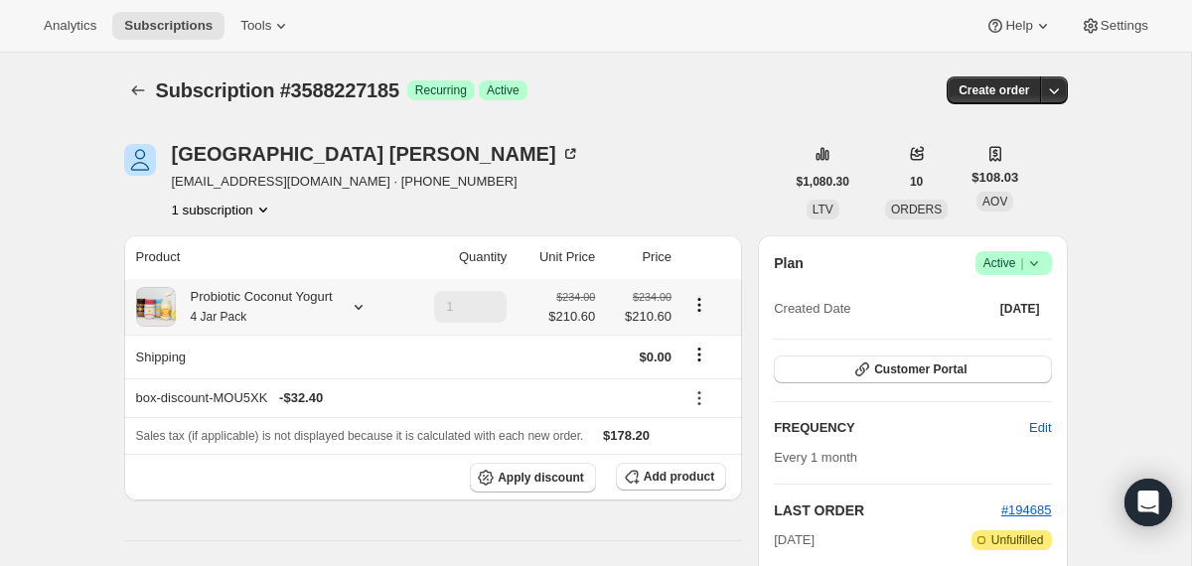
click at [306, 312] on div "Probiotic Coconut Yogurt 4 Jar Pack" at bounding box center [254, 307] width 157 height 40
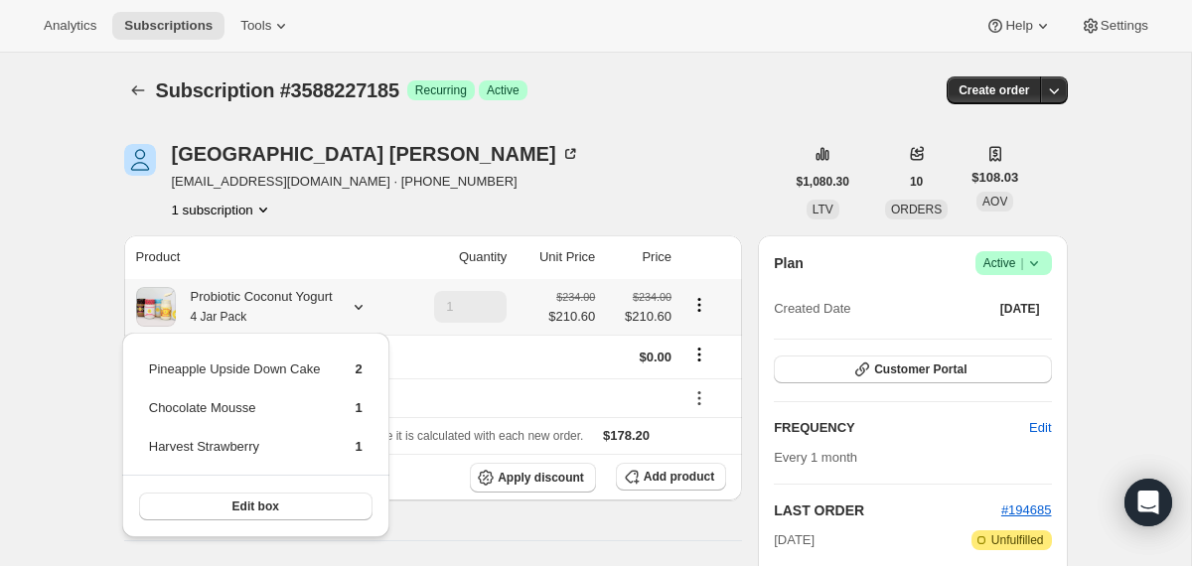
click at [306, 312] on div "Probiotic Coconut Yogurt 4 Jar Pack" at bounding box center [254, 307] width 157 height 40
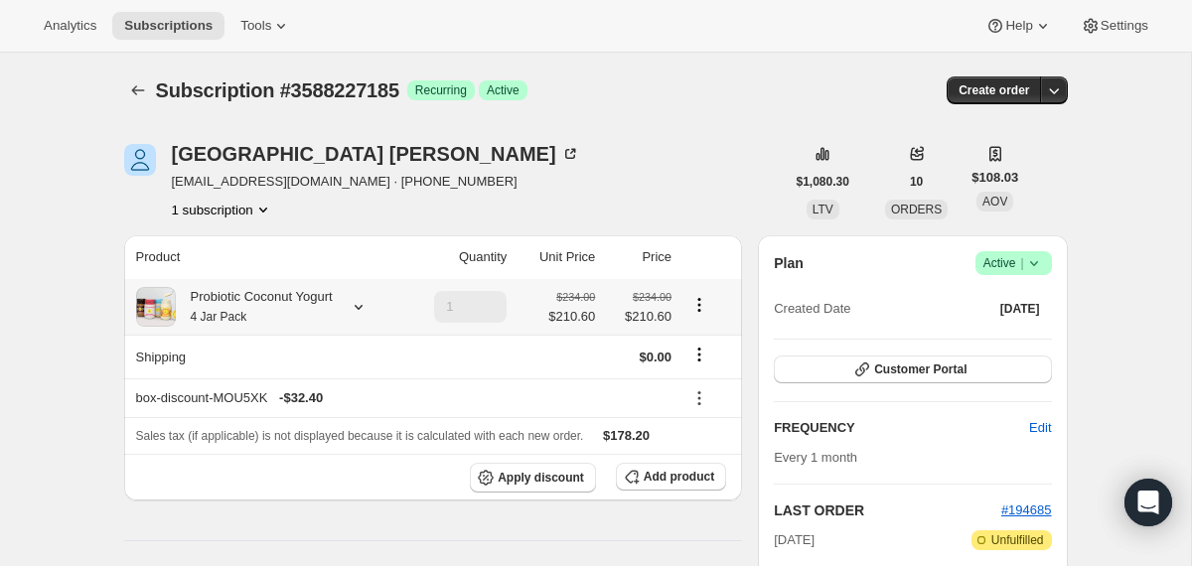
click at [356, 307] on div at bounding box center [355, 307] width 28 height 20
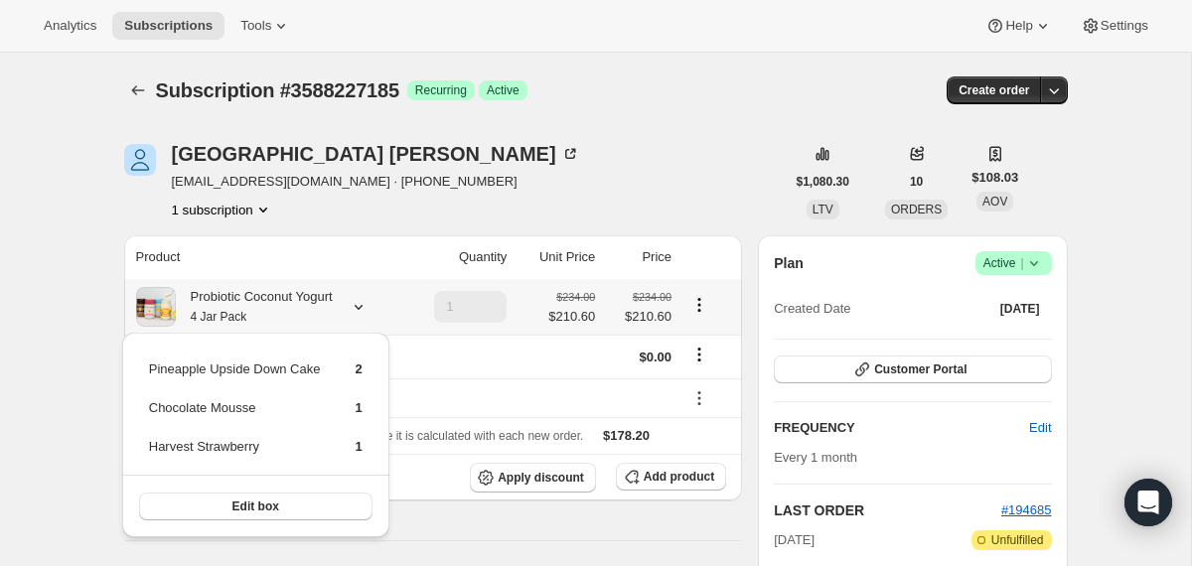
click at [356, 308] on div at bounding box center [355, 307] width 28 height 20
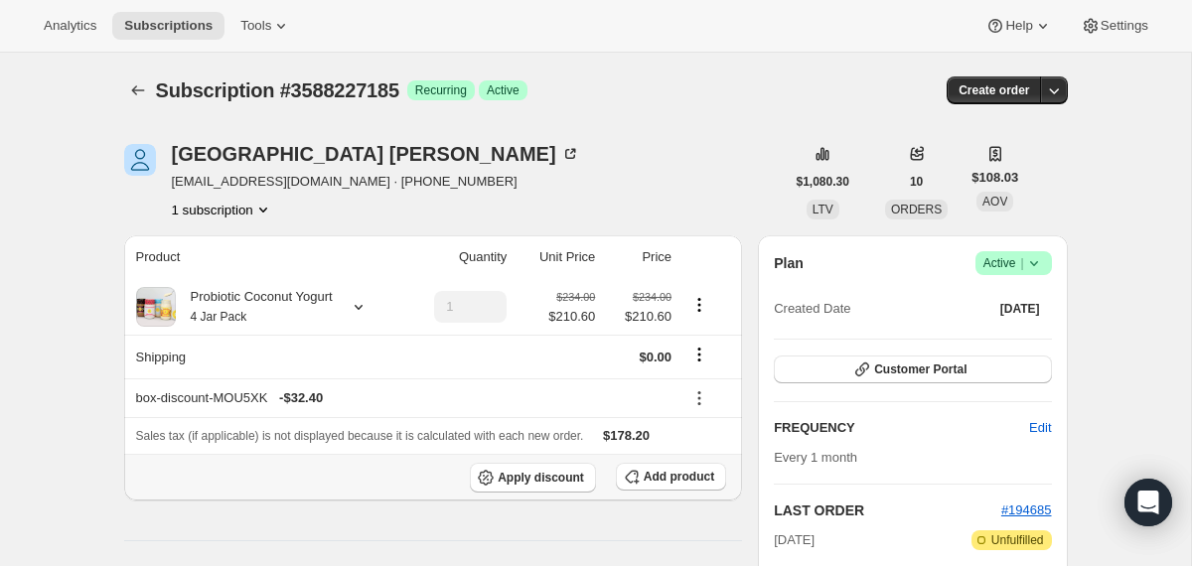
click at [643, 492] on div "Add product" at bounding box center [671, 478] width 110 height 30
click at [653, 479] on span "Add product" at bounding box center [678, 477] width 71 height 16
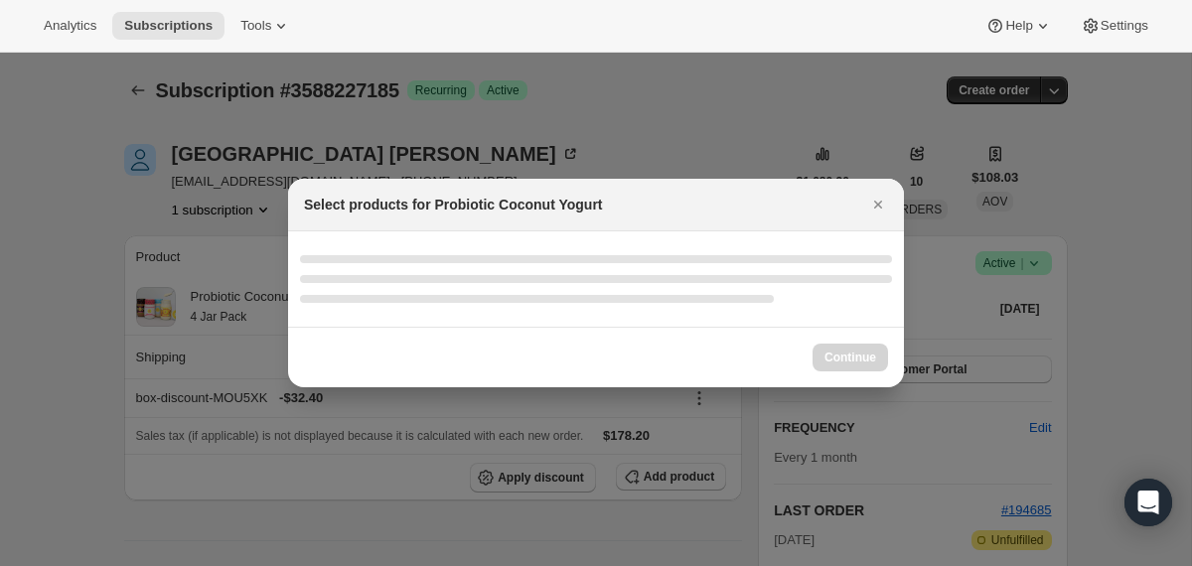
select select "gid://shopify/ProductVariant/40210939641969"
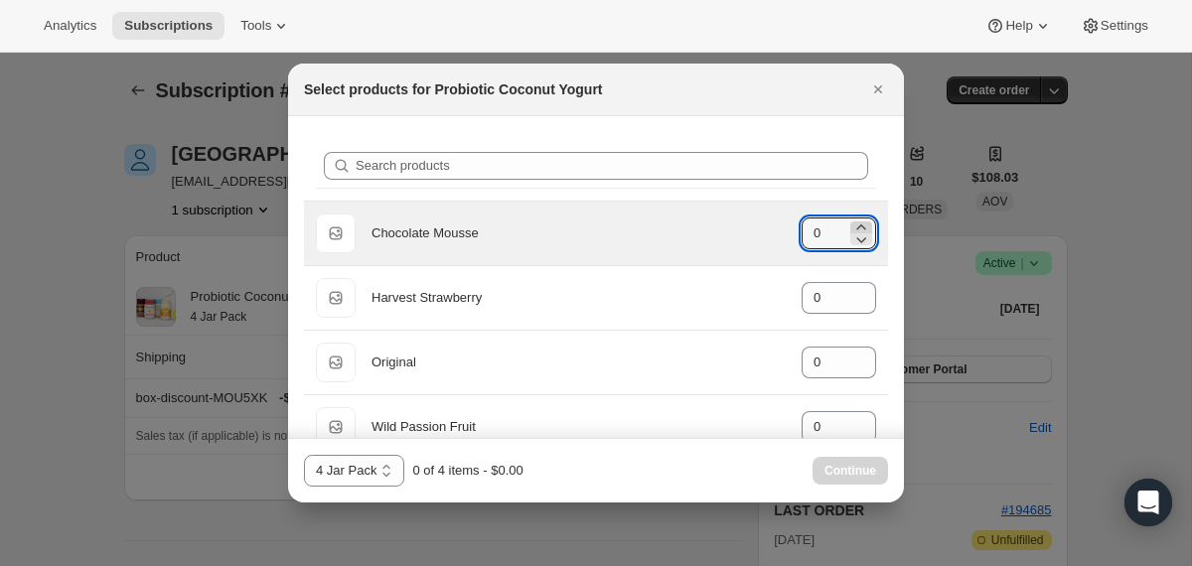
click at [861, 222] on icon ":rf2:" at bounding box center [861, 227] width 20 height 20
type input "1"
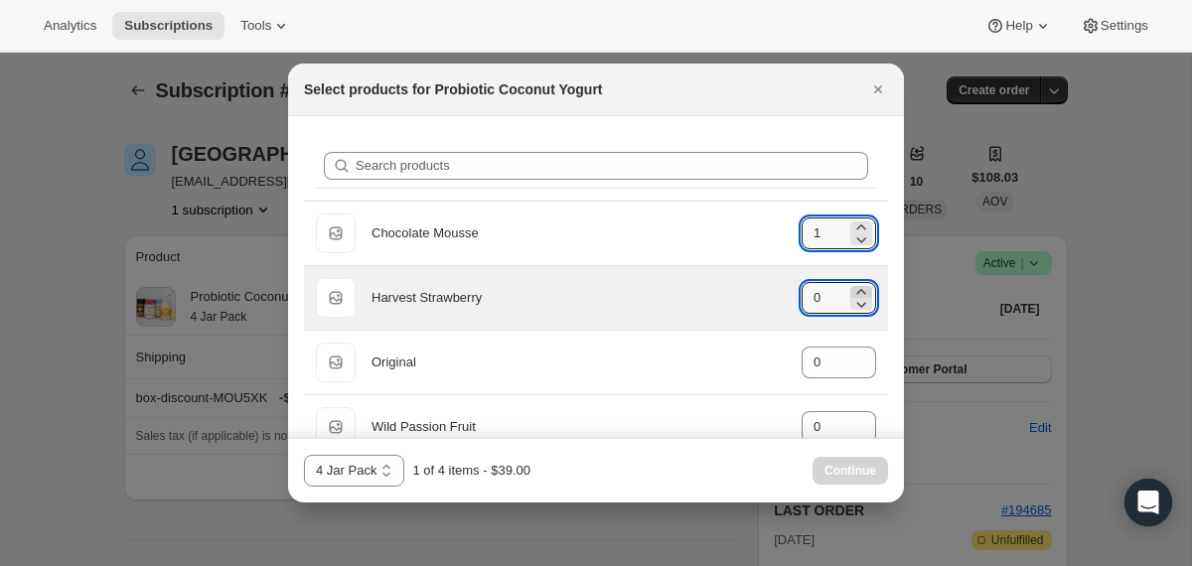
click at [862, 287] on icon ":rf2:" at bounding box center [861, 292] width 20 height 20
click at [867, 291] on icon ":rf2:" at bounding box center [861, 292] width 20 height 20
type input "1"
click at [721, 302] on div "Harvest Strawberry" at bounding box center [578, 298] width 414 height 20
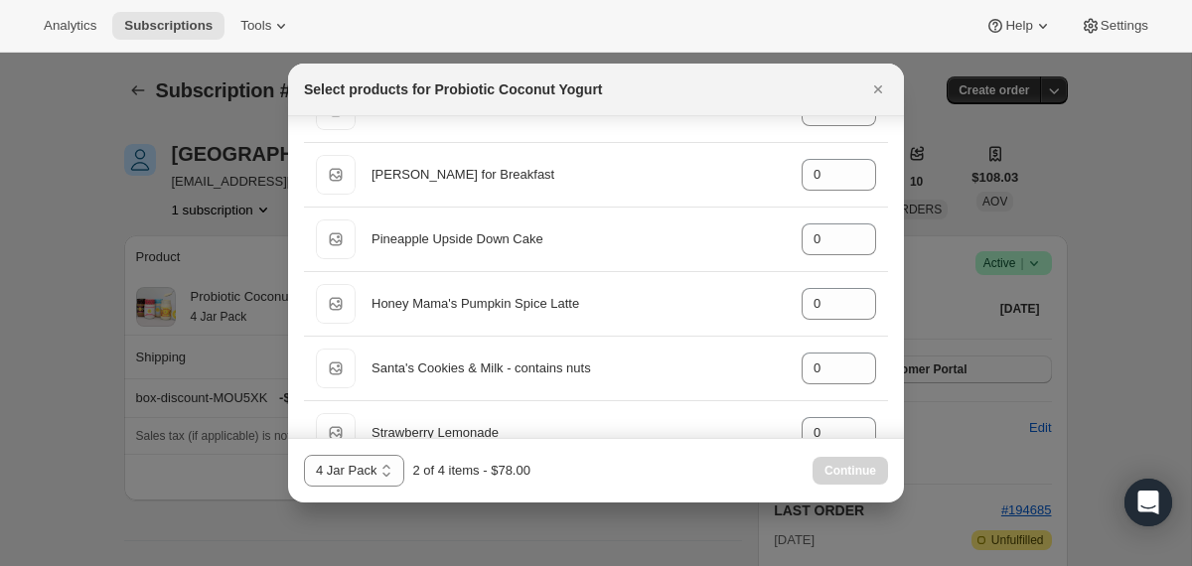
scroll to position [1278, 0]
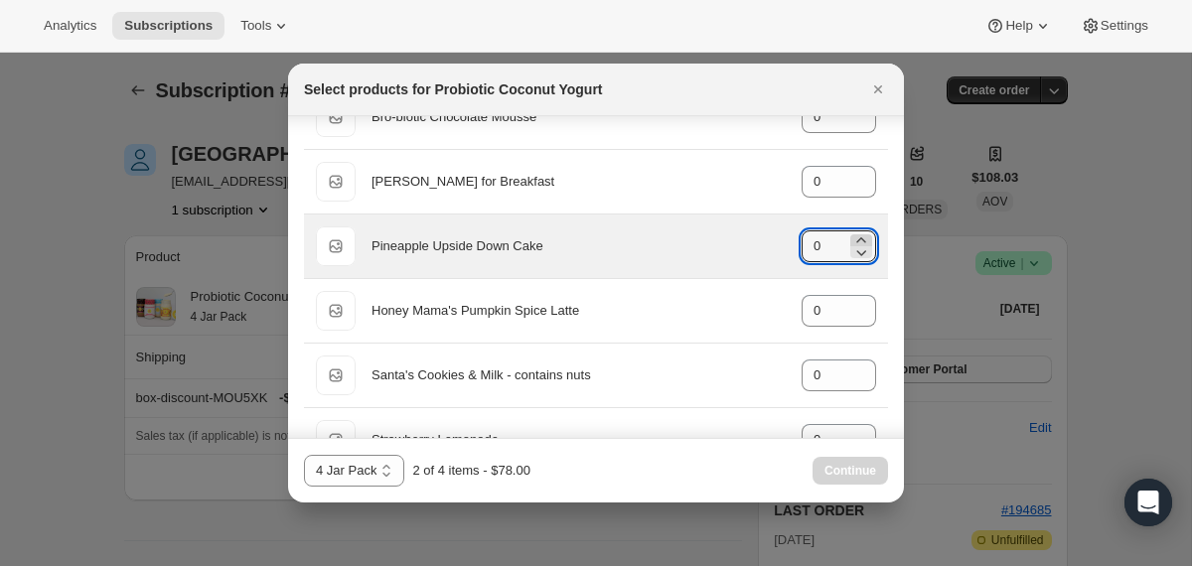
click at [859, 237] on icon ":rf2:" at bounding box center [861, 240] width 20 height 20
type input "2"
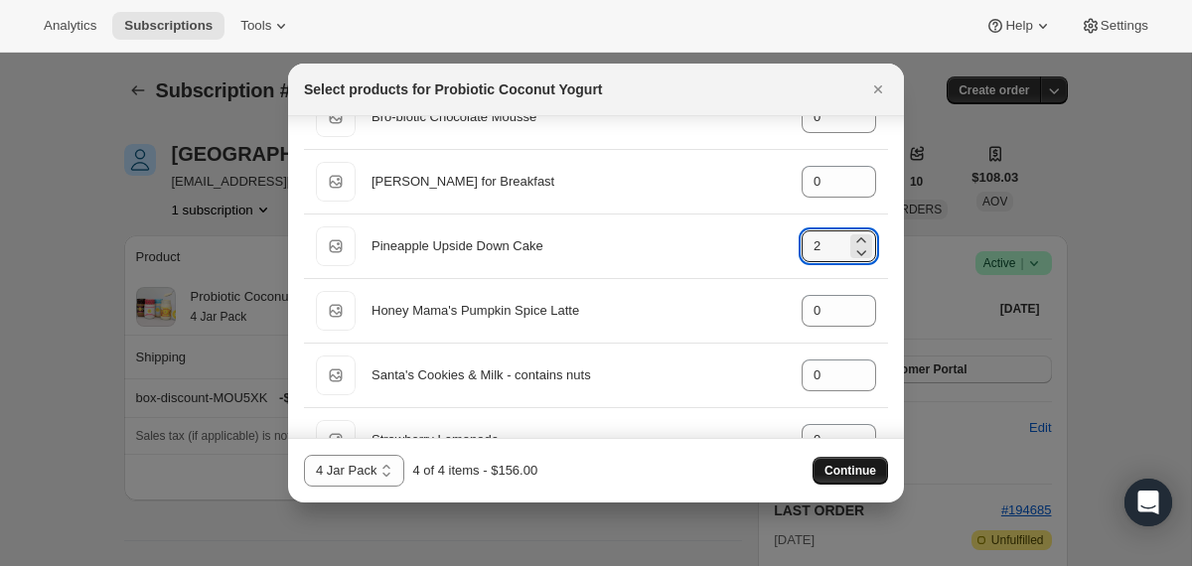
click at [870, 467] on span "Continue" at bounding box center [850, 471] width 52 height 16
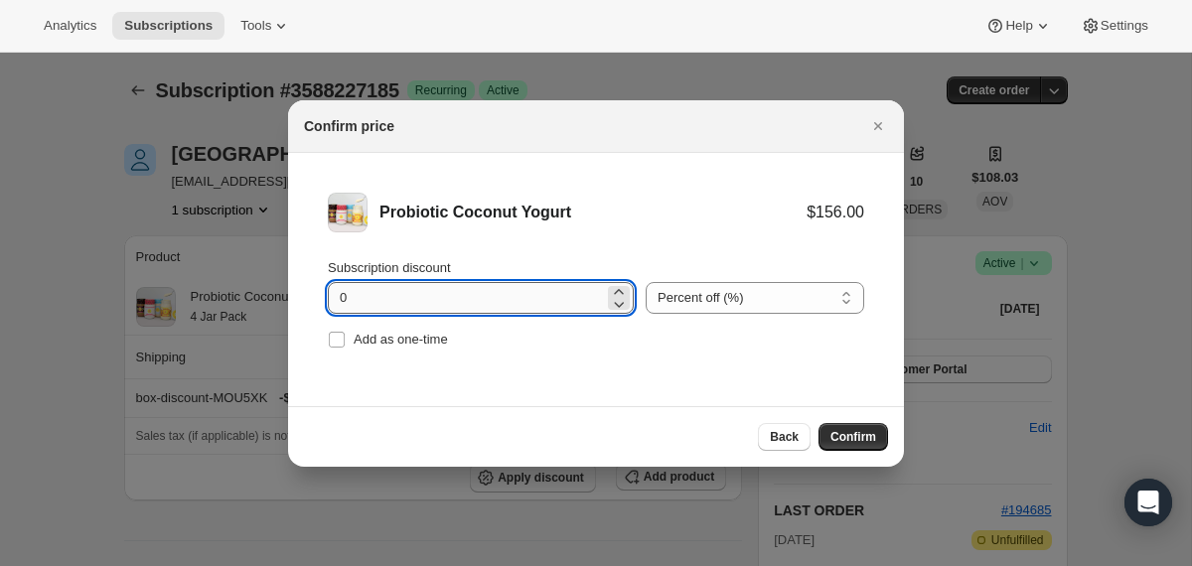
click at [342, 294] on input "0" at bounding box center [466, 298] width 276 height 32
type input "10"
click at [831, 438] on span "Confirm" at bounding box center [853, 437] width 46 height 16
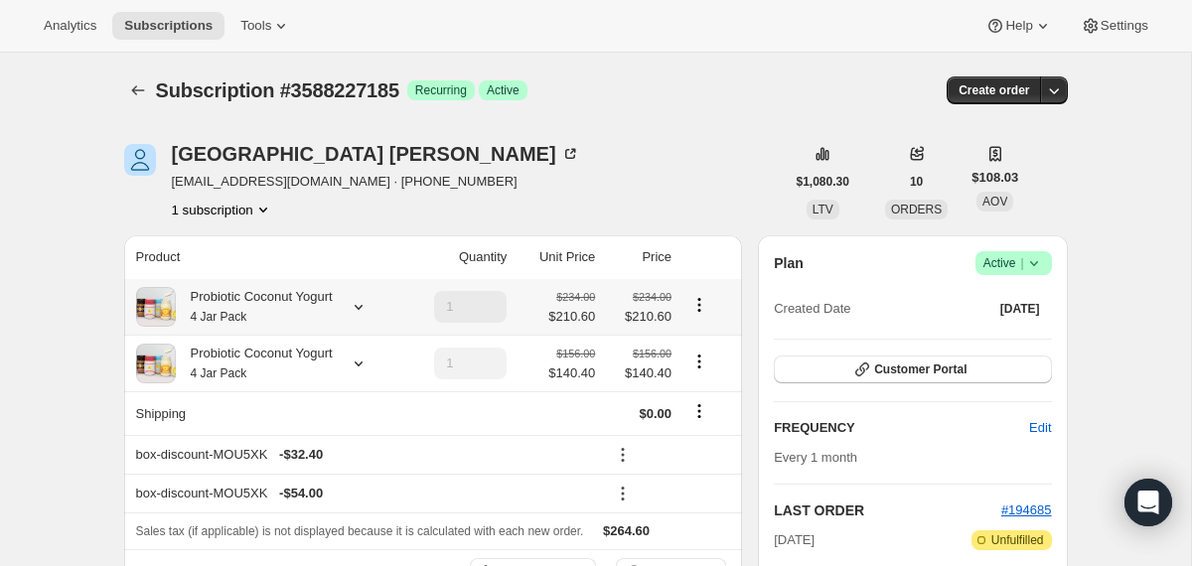
click at [700, 301] on icon "Product actions" at bounding box center [699, 305] width 20 height 20
click at [700, 378] on span "Remove" at bounding box center [701, 376] width 48 height 15
type input "0"
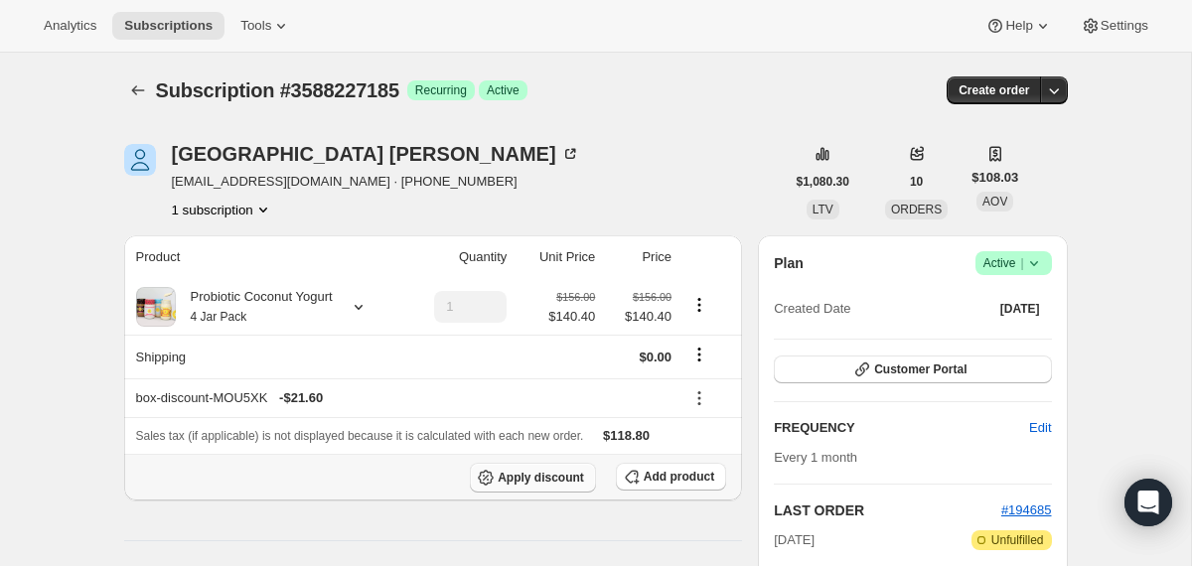
click at [557, 485] on span "Apply discount" at bounding box center [541, 478] width 86 height 16
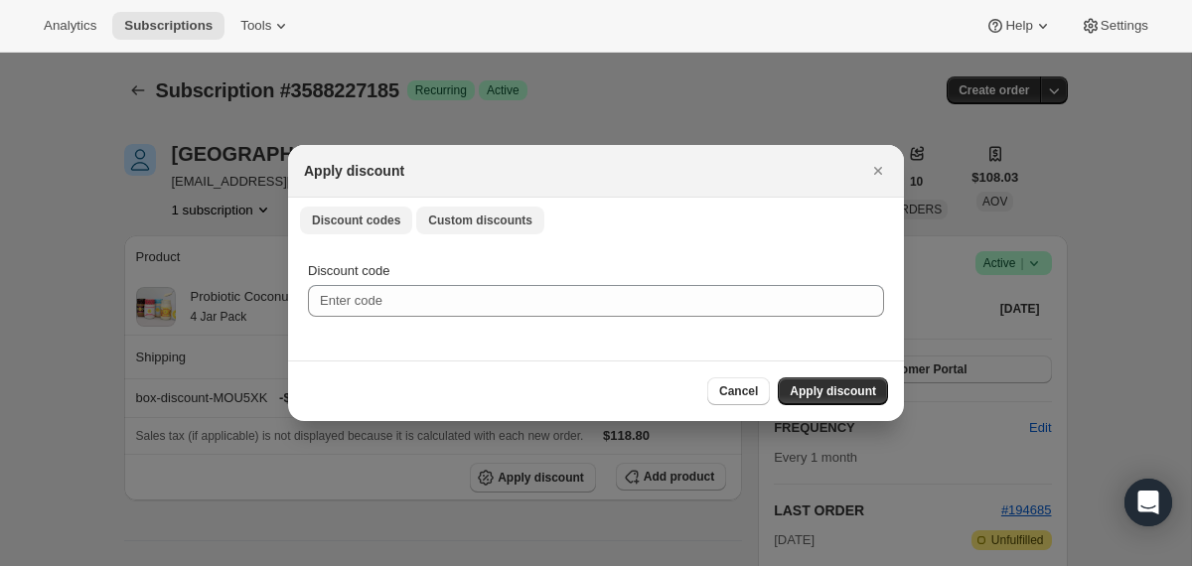
click at [482, 231] on button "Custom discounts" at bounding box center [480, 221] width 128 height 28
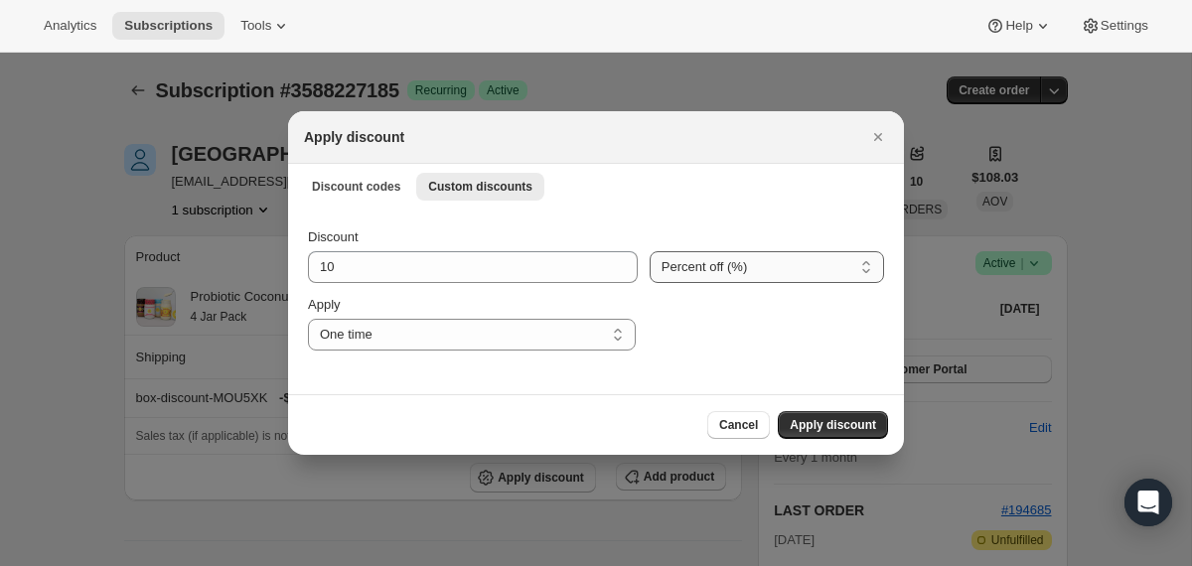
click at [679, 268] on select "Percent off (%) Amount off ($)" at bounding box center [766, 267] width 234 height 32
select select "fixed"
click at [649, 251] on select "Percent off (%) Amount off ($)" at bounding box center [766, 267] width 234 height 32
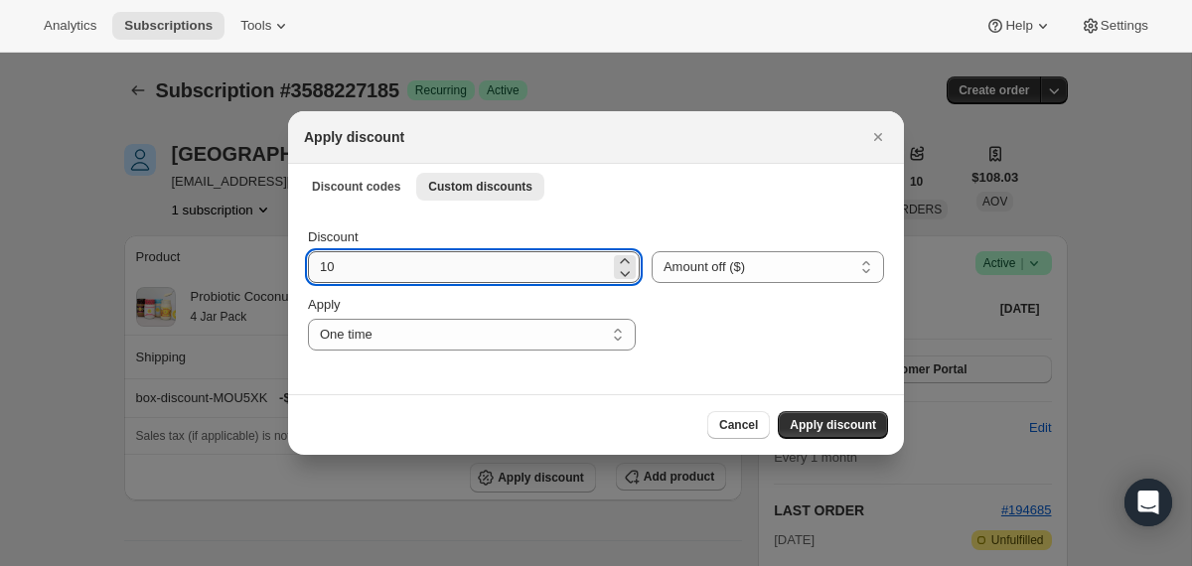
click at [414, 262] on input "10" at bounding box center [459, 267] width 302 height 32
type input "59.4"
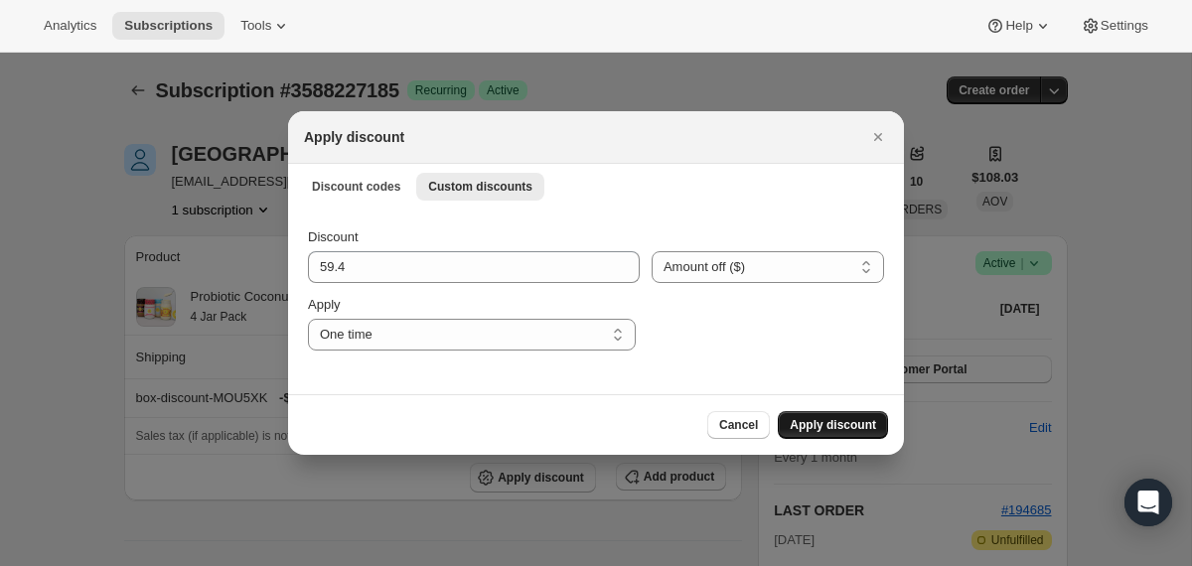
click at [795, 427] on span "Apply discount" at bounding box center [832, 425] width 86 height 16
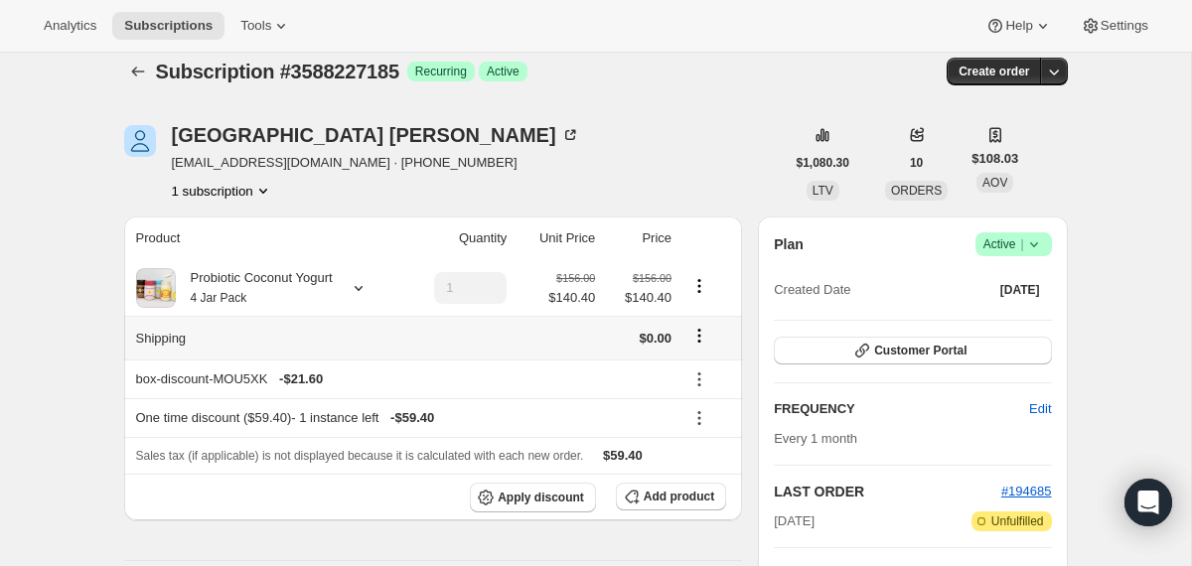
scroll to position [20, 0]
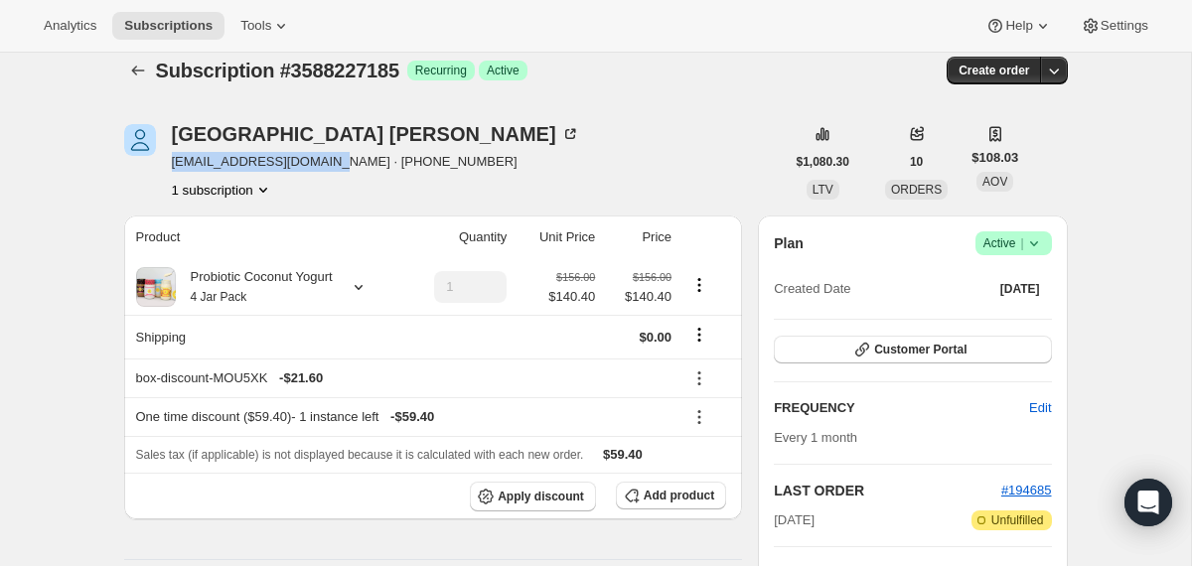
drag, startPoint x: 336, startPoint y: 163, endPoint x: 172, endPoint y: 163, distance: 163.9
click at [172, 163] on span "sydneyadixon@gmail.com · +14124801479" at bounding box center [376, 162] width 408 height 20
copy span "sydneyadixon@gmail.com"
click at [132, 71] on icon "Subscriptions" at bounding box center [137, 71] width 13 height 10
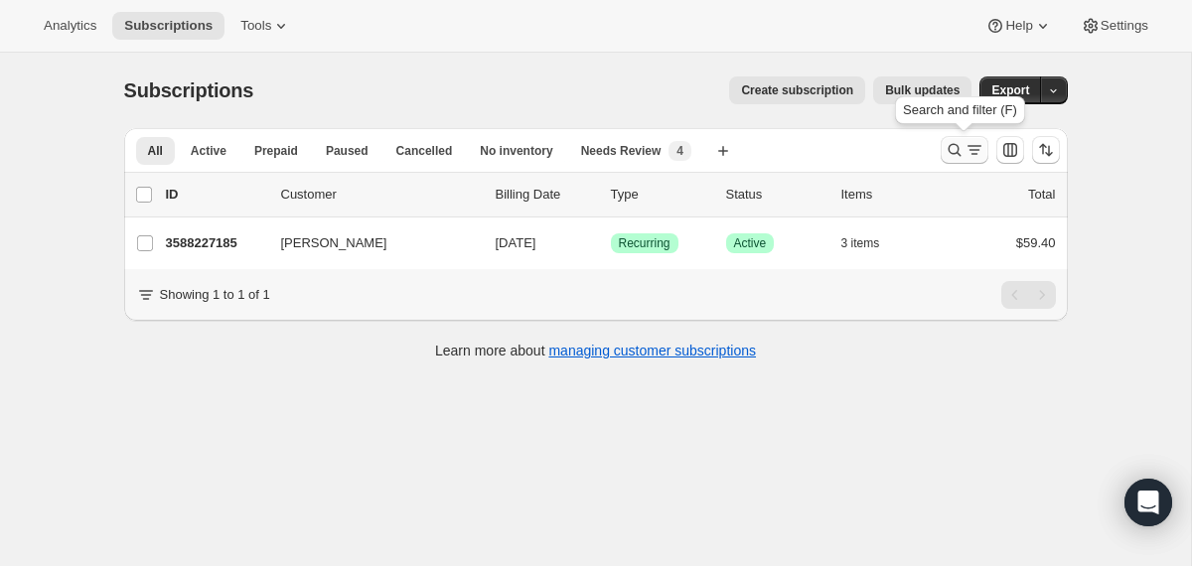
click at [949, 158] on icon "Search and filter results" at bounding box center [954, 150] width 20 height 20
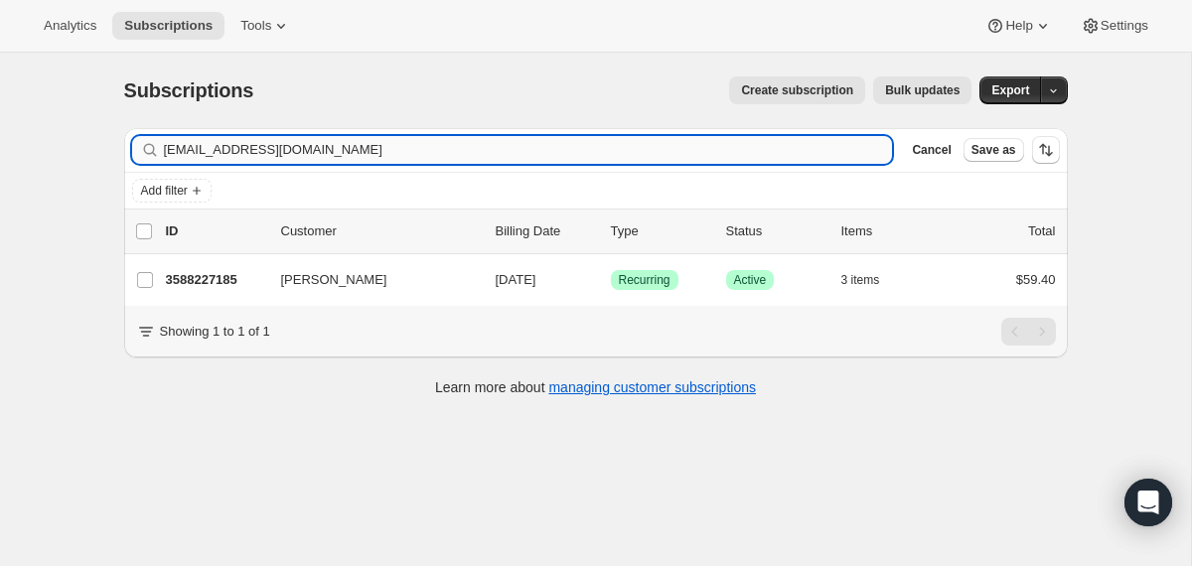
click at [511, 152] on input "sydneyadixon@gmail.com" at bounding box center [528, 150] width 729 height 28
type input "sylvia k"
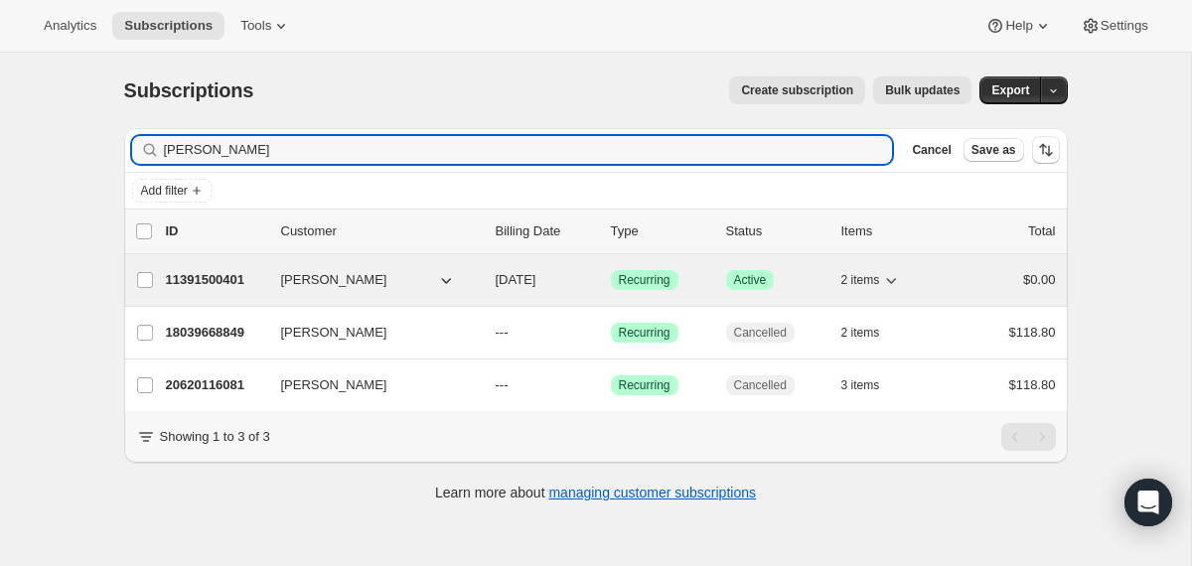
click at [480, 286] on div "11391500401 Sylvia Kreibig 10/22/2025 Success Recurring Success Active 2 items …" at bounding box center [611, 280] width 890 height 28
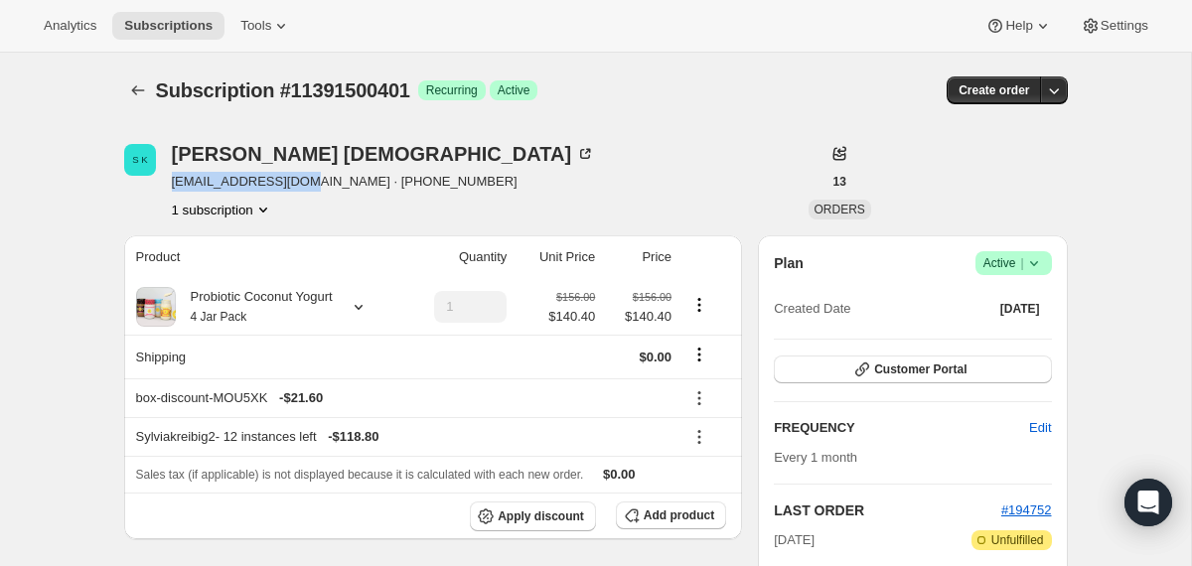
drag, startPoint x: 298, startPoint y: 186, endPoint x: 174, endPoint y: 180, distance: 124.3
click at [174, 180] on span "[EMAIL_ADDRESS][DOMAIN_NAME] · [PHONE_NUMBER]" at bounding box center [384, 182] width 424 height 20
copy span "[EMAIL_ADDRESS][DOMAIN_NAME]"
click at [140, 91] on icon "Subscriptions" at bounding box center [138, 90] width 20 height 20
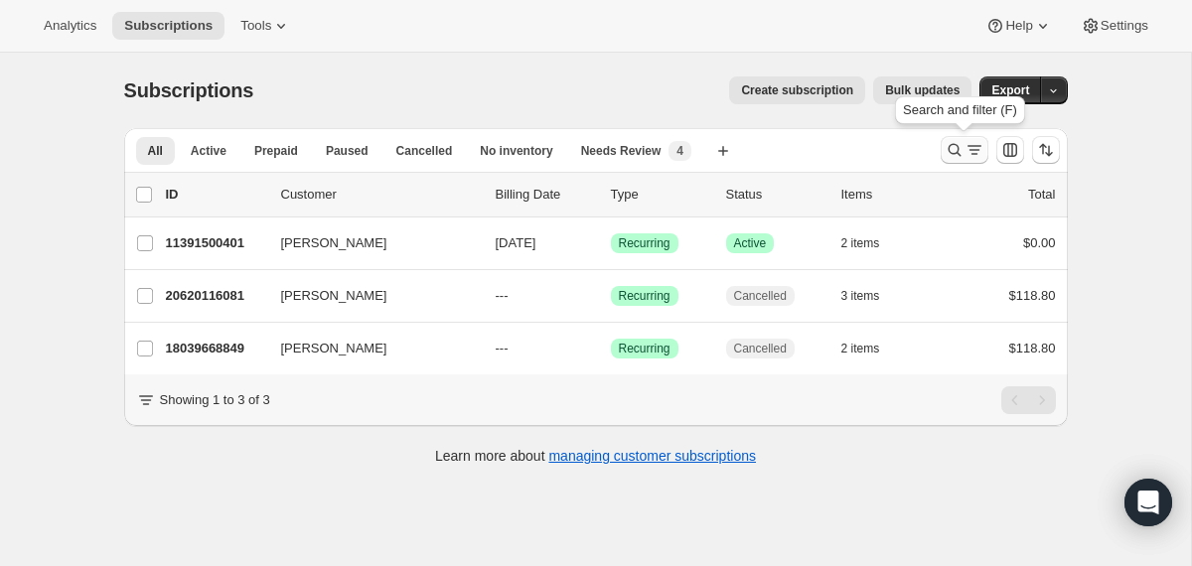
click at [957, 150] on icon "Search and filter results" at bounding box center [954, 150] width 20 height 20
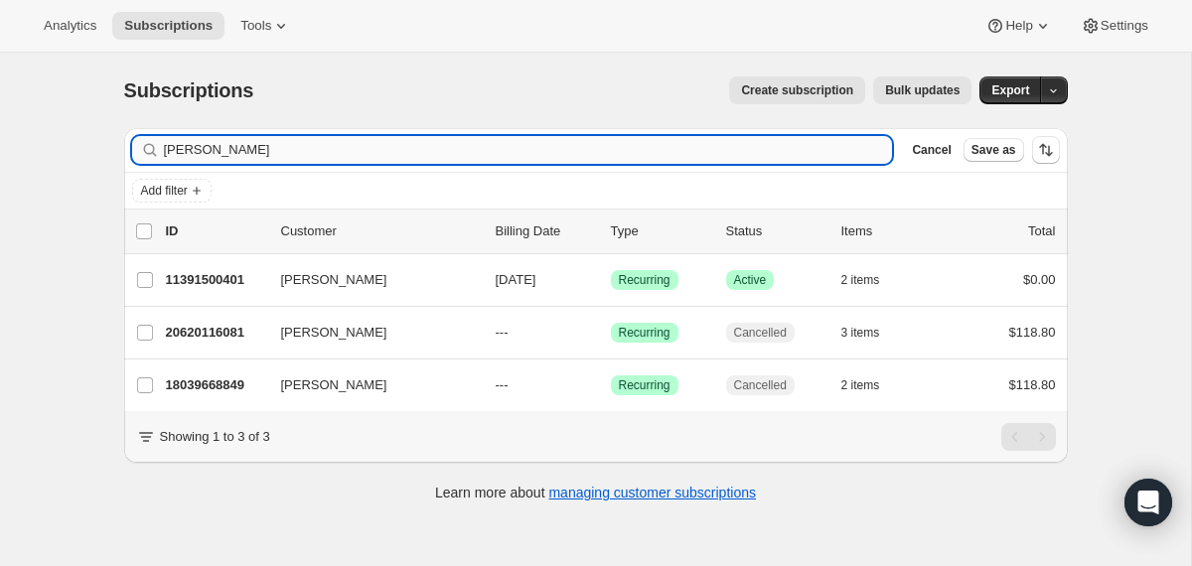
click at [788, 157] on input "sylvia k" at bounding box center [528, 150] width 729 height 28
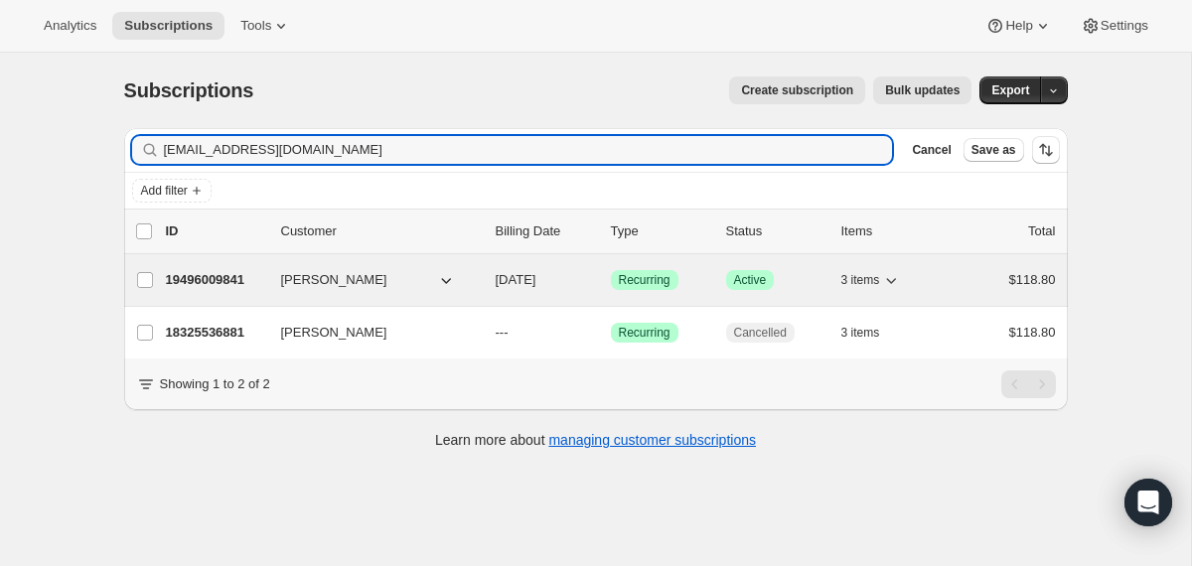
type input "chirleyyang93@gmail.com"
click at [489, 280] on div "19496009841 Chirley Yang 10/20/2025 Success Recurring Success Active 3 items $1…" at bounding box center [611, 280] width 890 height 28
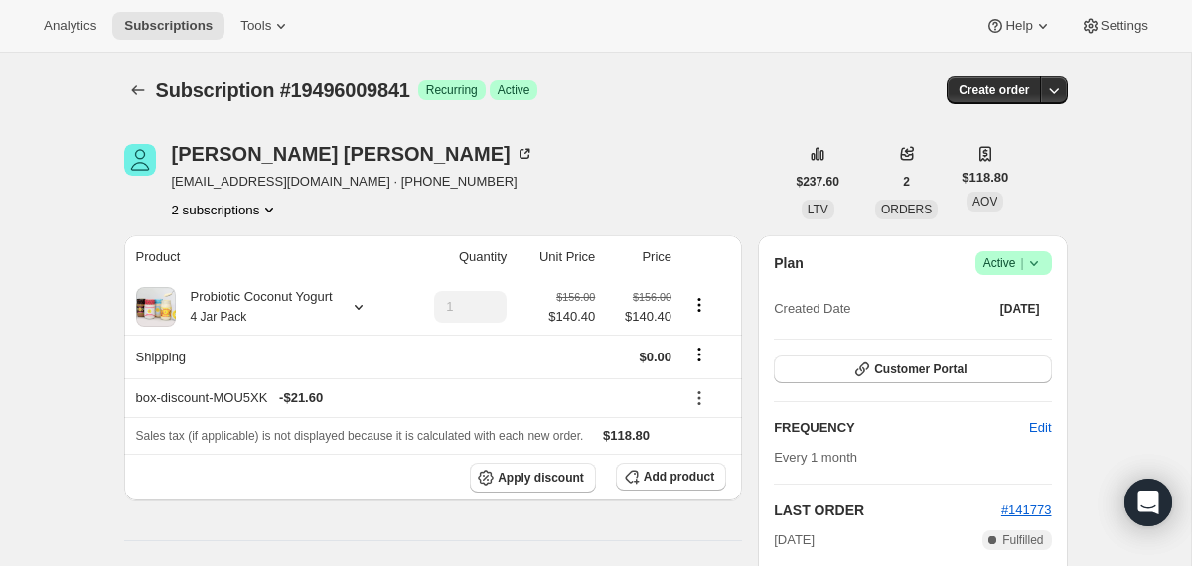
click at [1039, 263] on icon at bounding box center [1034, 263] width 20 height 20
click at [1015, 330] on span "Cancel subscription" at bounding box center [1005, 336] width 112 height 15
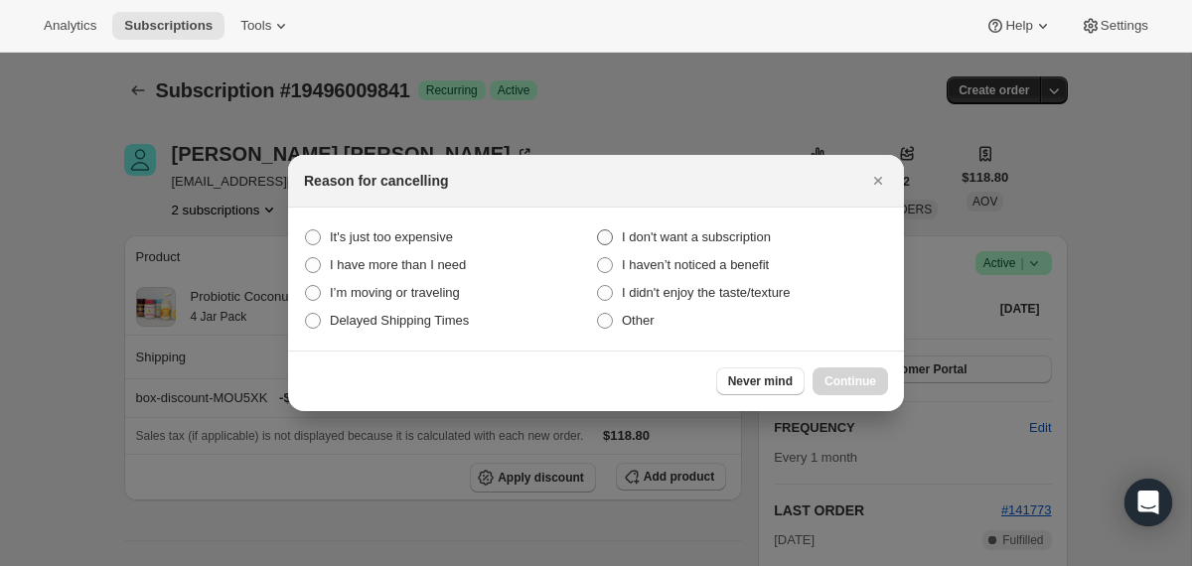
click at [771, 237] on span "I don't want a subscription" at bounding box center [696, 236] width 149 height 15
click at [598, 230] on subscription "I don't want a subscription" at bounding box center [597, 229] width 1 height 1
radio subscription "true"
click at [855, 374] on span "Continue" at bounding box center [850, 381] width 52 height 16
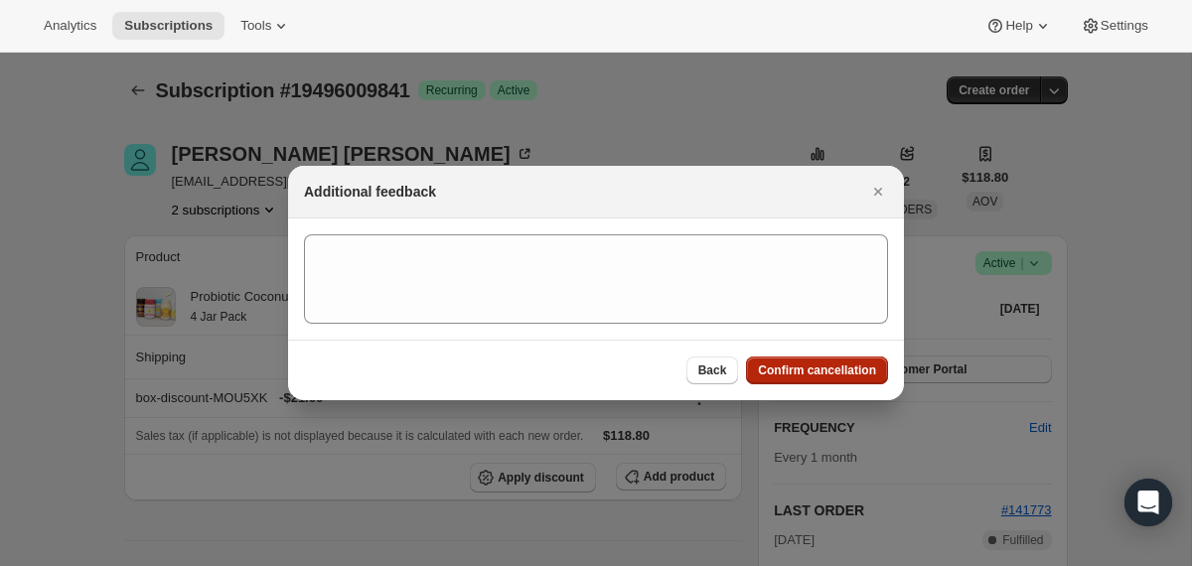
click at [855, 374] on span "Confirm cancellation" at bounding box center [817, 370] width 118 height 16
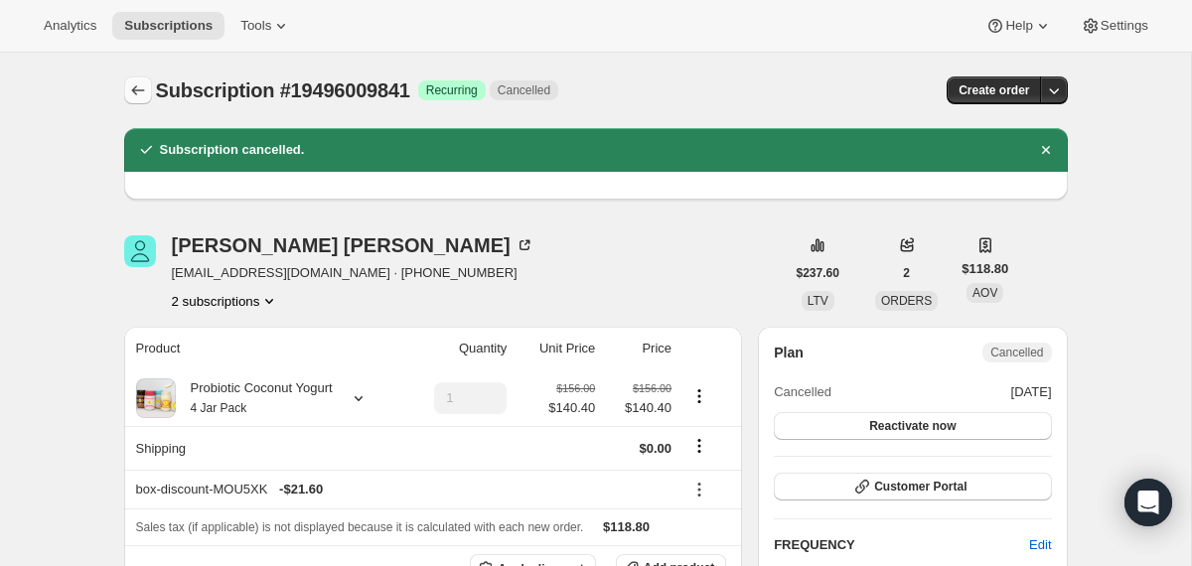
click at [130, 95] on icon "Subscriptions" at bounding box center [138, 90] width 20 height 20
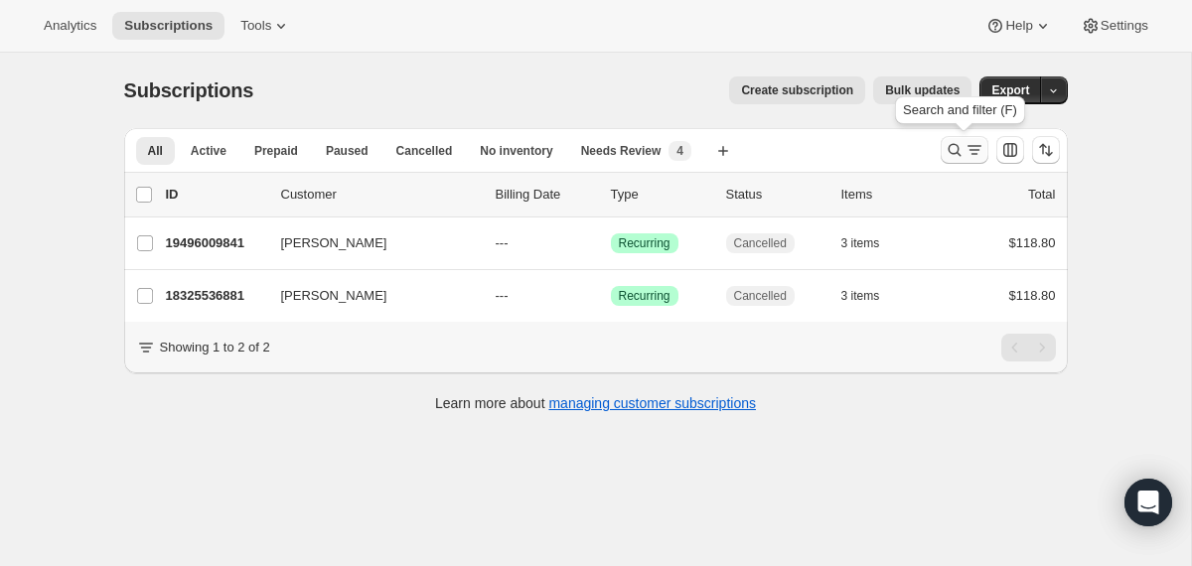
click at [944, 149] on icon "Search and filter results" at bounding box center [954, 150] width 20 height 20
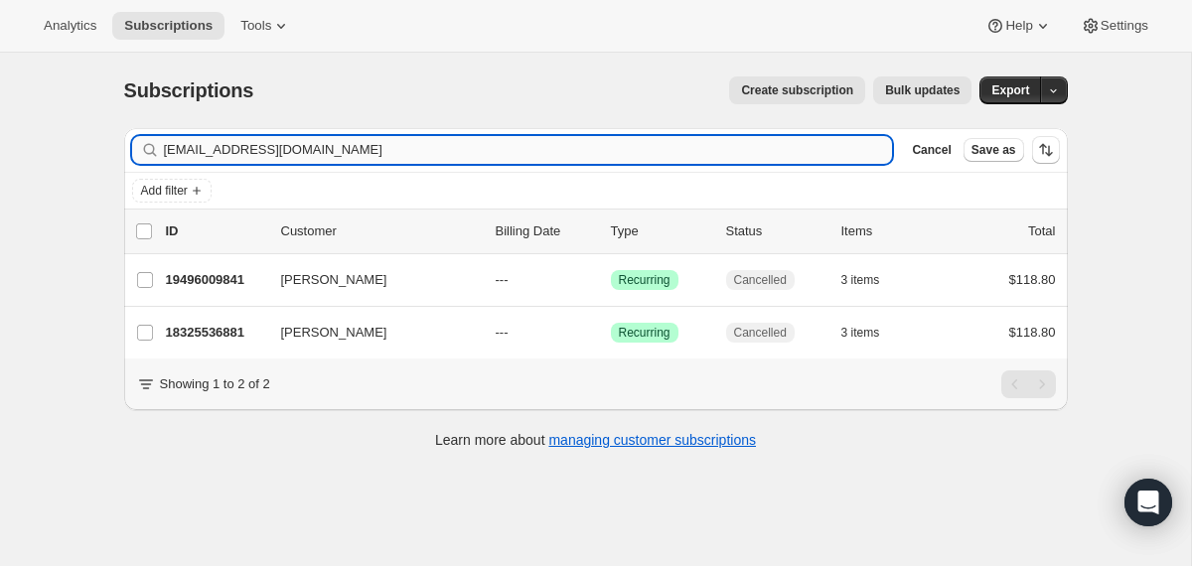
click at [739, 151] on input "chirleyyang93@gmail.com" at bounding box center [528, 150] width 729 height 28
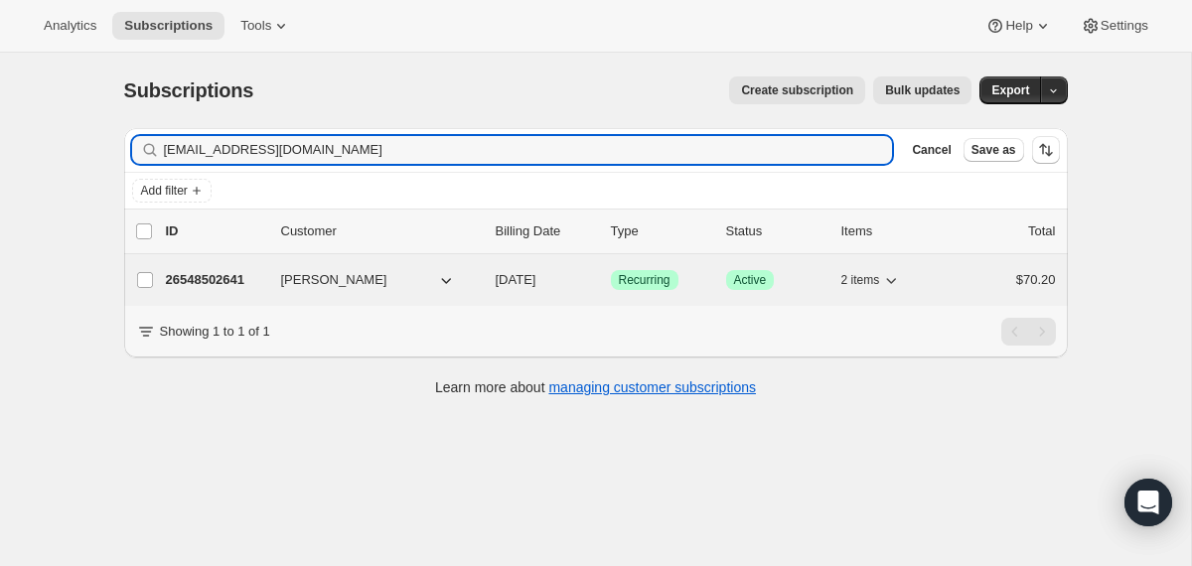
type input "kerryconnor@gmail.com"
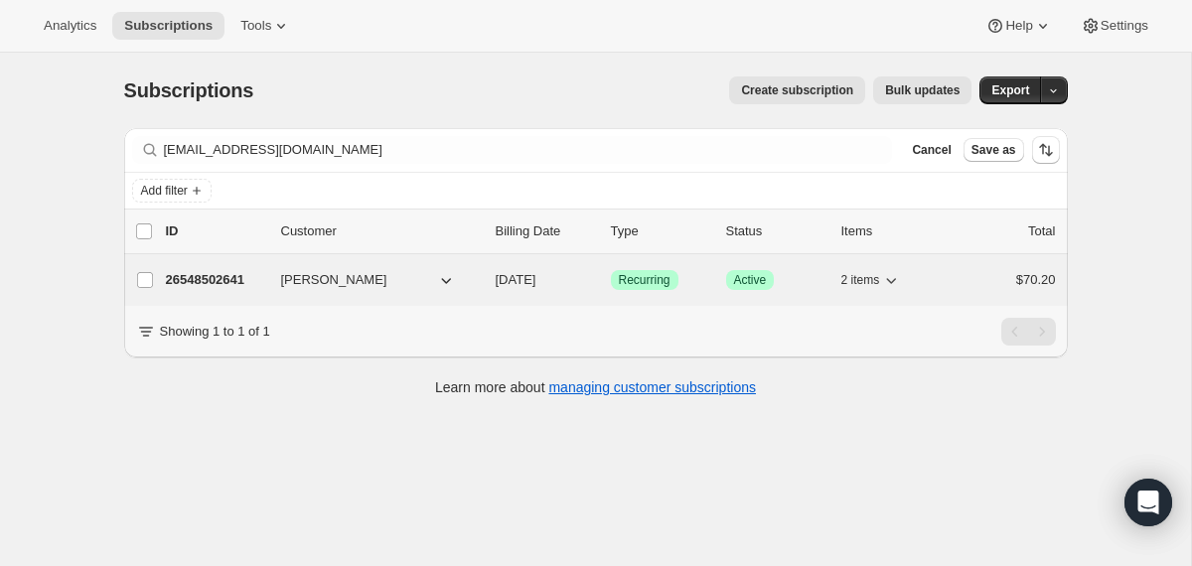
click at [483, 283] on div "26548502641 Kerry Connor 09/30/2025 Success Recurring Success Active 2 items $7…" at bounding box center [611, 280] width 890 height 28
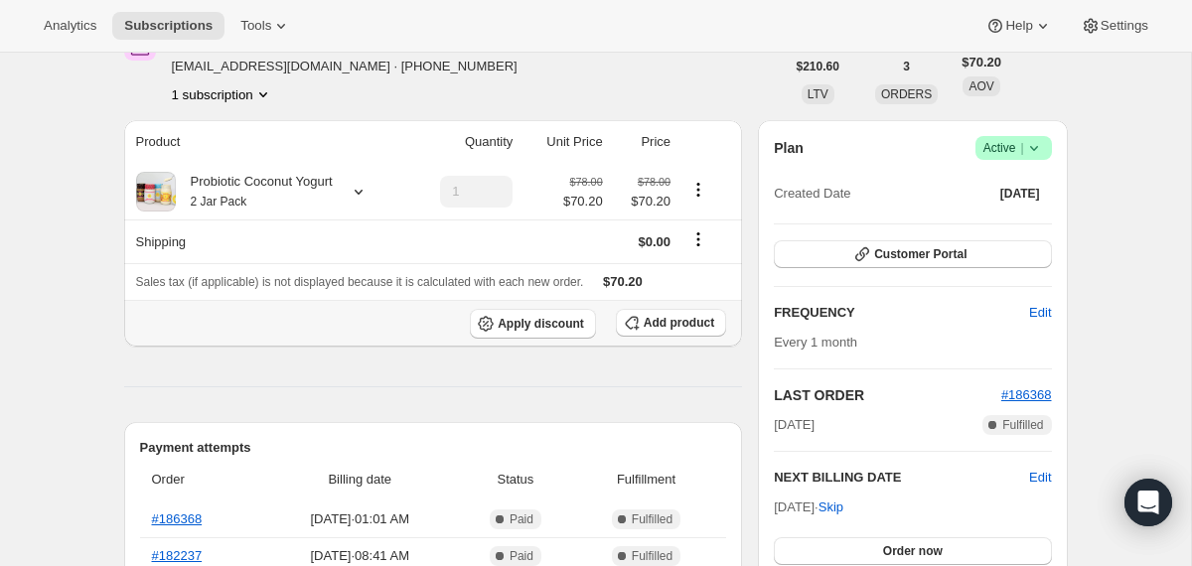
scroll to position [116, 0]
click at [333, 186] on div "Probiotic Coconut Yogurt 2 Jar Pack" at bounding box center [254, 191] width 157 height 40
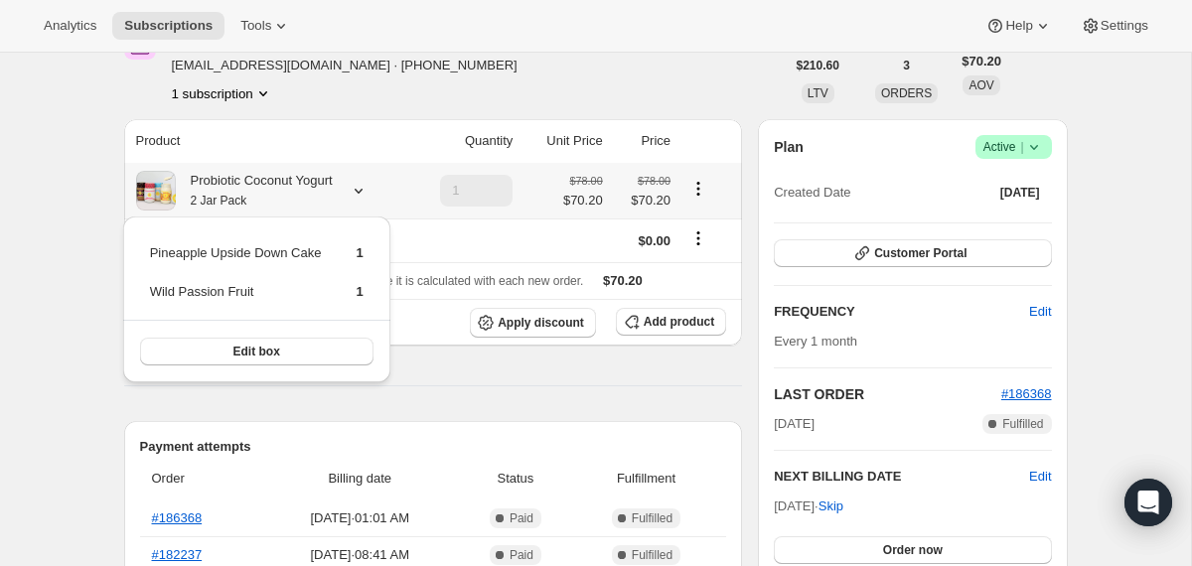
click at [333, 186] on div "Probiotic Coconut Yogurt 2 Jar Pack" at bounding box center [254, 191] width 157 height 40
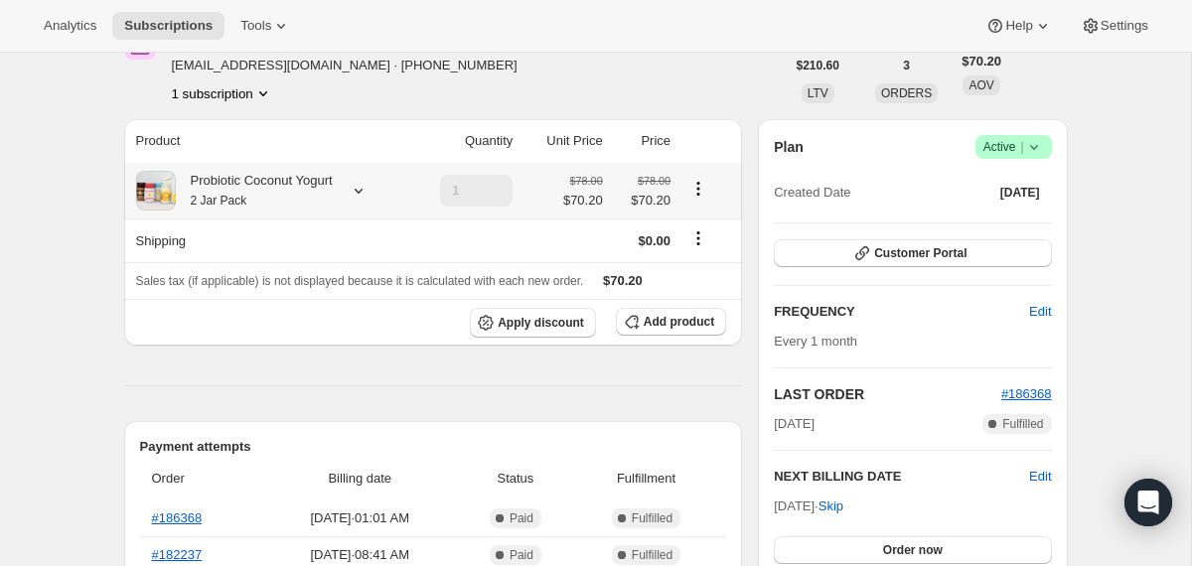
click at [328, 200] on div "Probiotic Coconut Yogurt 2 Jar Pack" at bounding box center [254, 191] width 157 height 40
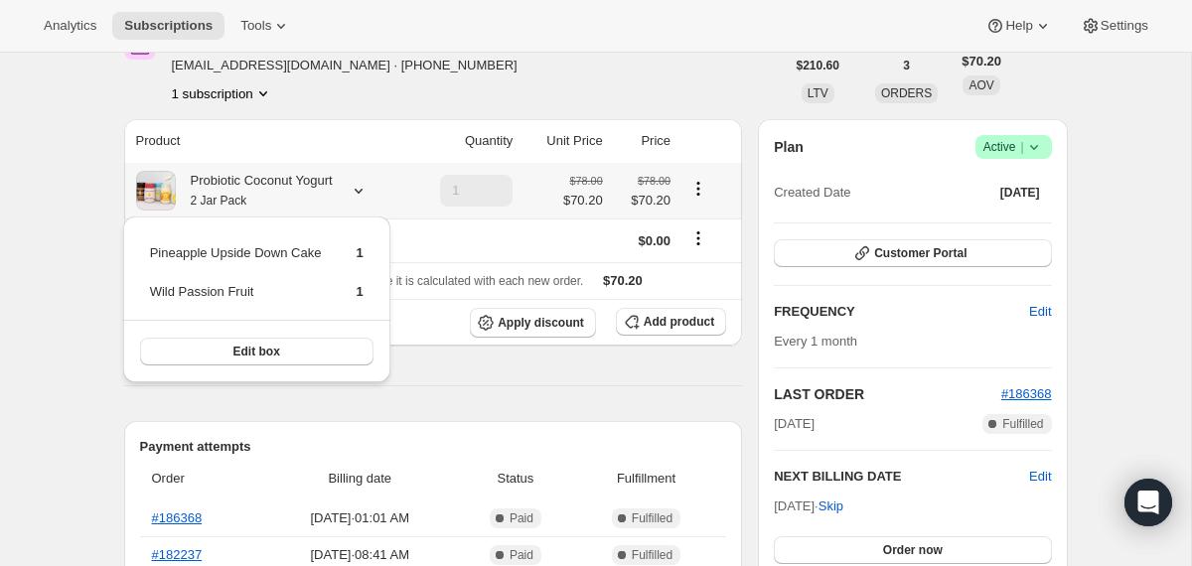
drag, startPoint x: 384, startPoint y: 290, endPoint x: 128, endPoint y: 255, distance: 258.6
click at [128, 255] on div "Pineapple Upside Down Cake 1 Wild Passion Fruit 1 Edit box" at bounding box center [256, 299] width 267 height 166
